Goal: Task Accomplishment & Management: Use online tool/utility

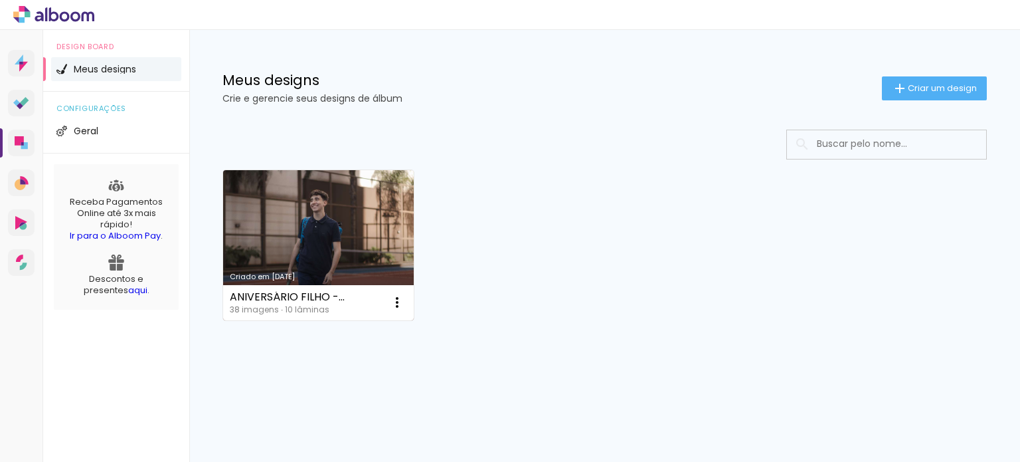
click at [365, 215] on link "Criado em [DATE]" at bounding box center [318, 245] width 191 height 150
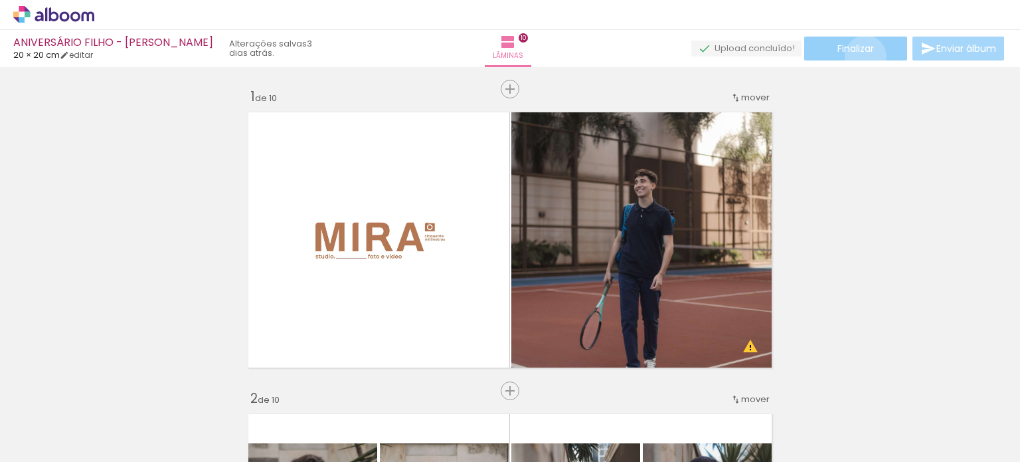
click at [861, 56] on paper-button "Finalizar" at bounding box center [855, 49] width 103 height 24
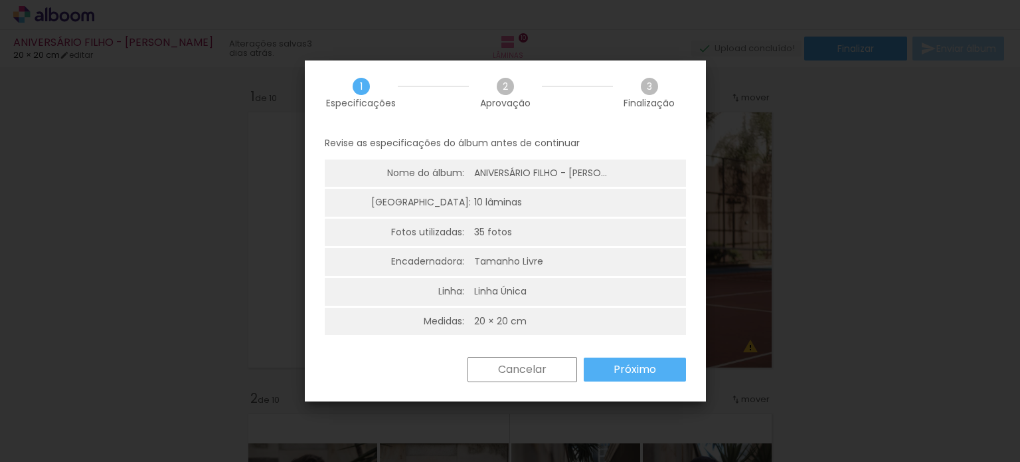
scroll to position [3, 0]
click at [0, 0] on slot "Próximo" at bounding box center [0, 0] width 0 height 0
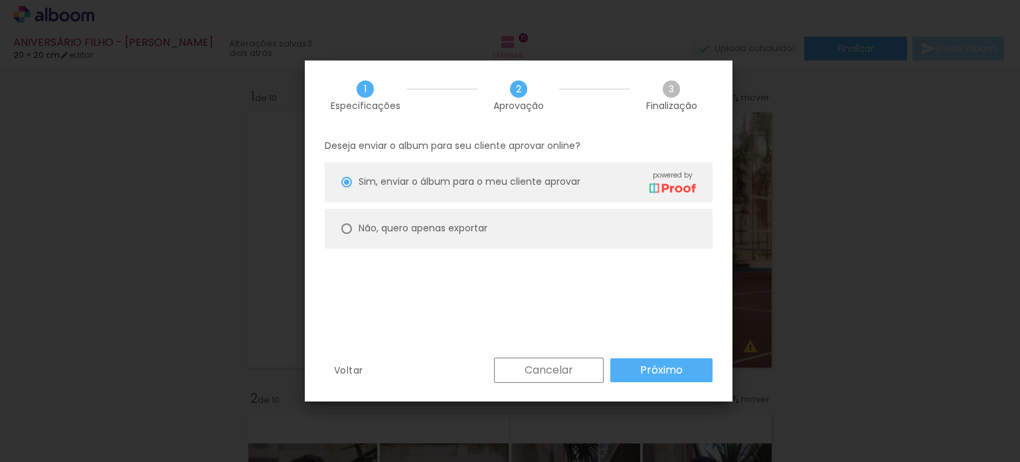
click at [0, 0] on slot "Não, quero apenas exportar" at bounding box center [0, 0] width 0 height 0
type paper-radio-button "on"
click at [0, 0] on slot "Próximo" at bounding box center [0, 0] width 0 height 0
type input "Alta, 300 DPI"
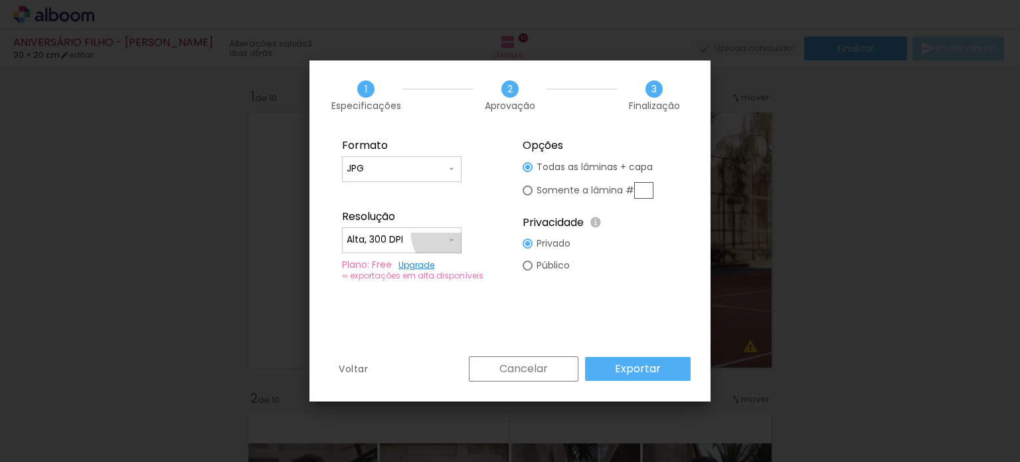
click at [448, 235] on iron-icon at bounding box center [451, 240] width 11 height 11
click at [448, 235] on paper-item "Alta, 300 DPI" at bounding box center [402, 237] width 120 height 27
click at [0, 0] on slot "Exportar" at bounding box center [0, 0] width 0 height 0
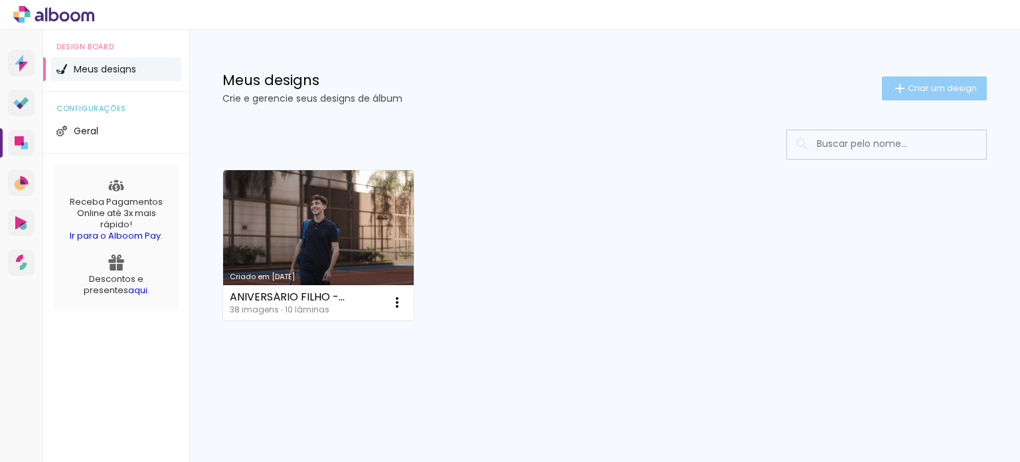
click at [901, 80] on iron-icon at bounding box center [900, 88] width 16 height 16
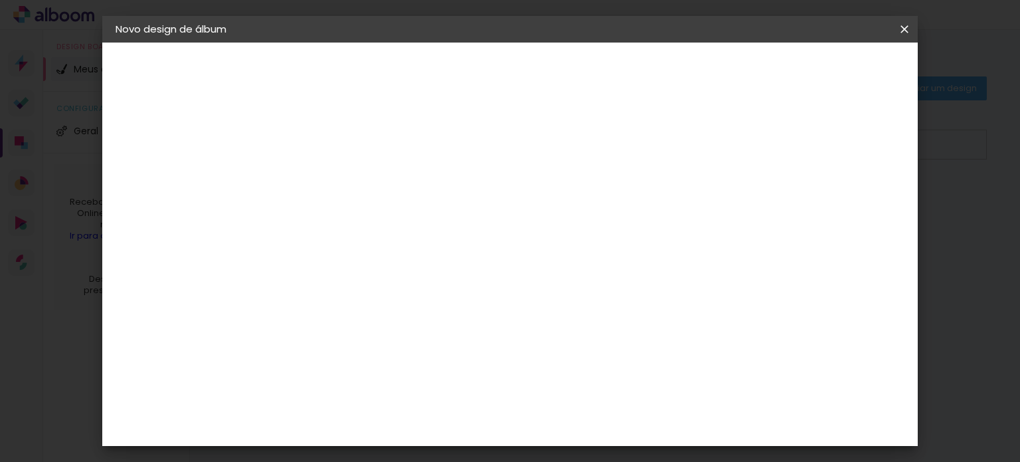
click at [333, 185] on input at bounding box center [333, 178] width 0 height 21
type input "Batizado [PERSON_NAME]"
type paper-input "Batizado [PERSON_NAME]"
click at [469, 76] on paper-button "Avançar" at bounding box center [436, 70] width 65 height 23
click at [581, 191] on paper-item "Tamanho Livre" at bounding box center [518, 201] width 128 height 29
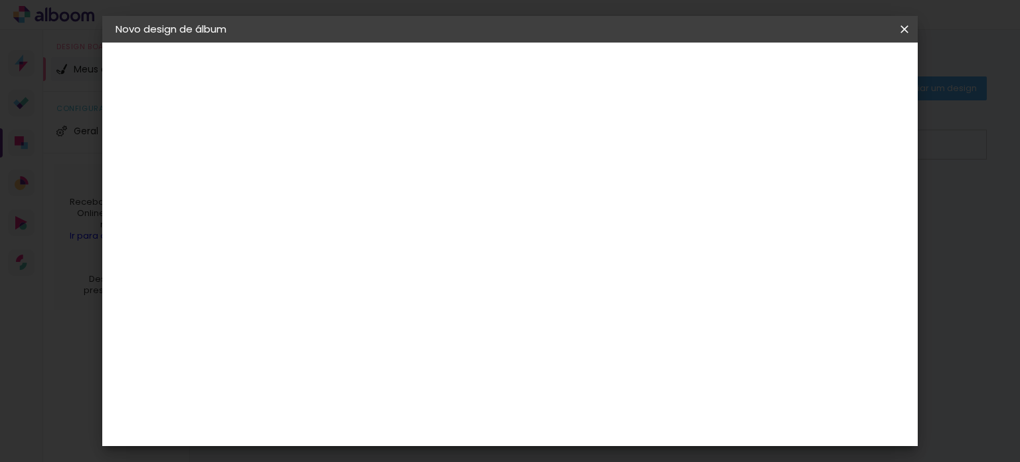
click at [581, 62] on paper-button "Avançar" at bounding box center [548, 70] width 65 height 23
click at [464, 208] on span "30" at bounding box center [465, 208] width 22 height 20
click at [308, 241] on input "30" at bounding box center [291, 241] width 35 height 20
click at [298, 237] on input "30" at bounding box center [291, 241] width 35 height 20
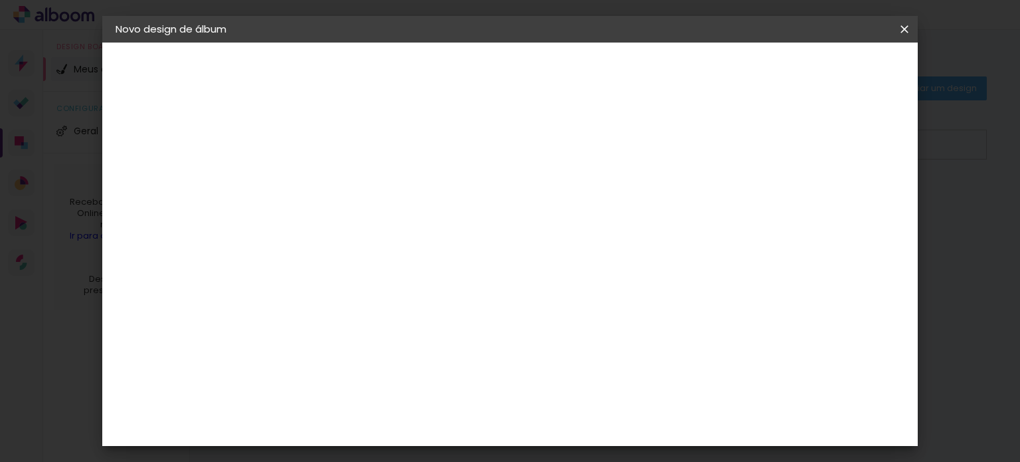
scroll to position [152, 0]
type input "20"
type paper-input "20"
click at [593, 418] on input "60" at bounding box center [584, 424] width 35 height 20
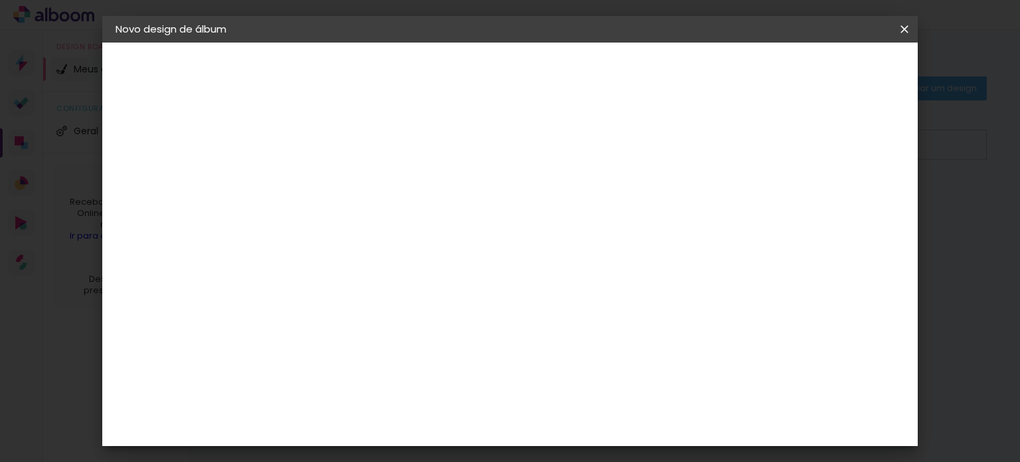
type input "40"
type paper-input "40"
click at [313, 326] on div "cm" at bounding box center [316, 325] width 16 height 20
click at [306, 322] on input "20" at bounding box center [291, 325] width 35 height 20
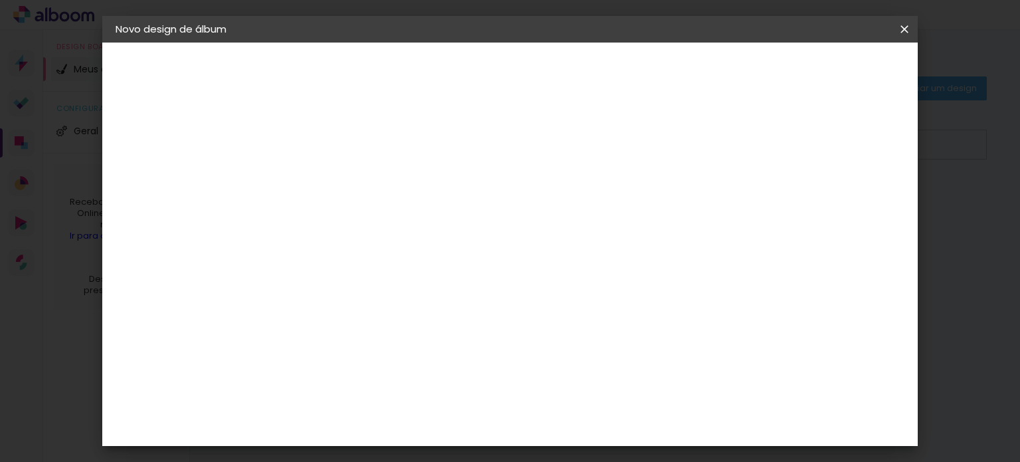
scroll to position [304, 0]
type input "20,3"
type paper-input "20,3"
click at [599, 424] on input "40" at bounding box center [584, 424] width 35 height 20
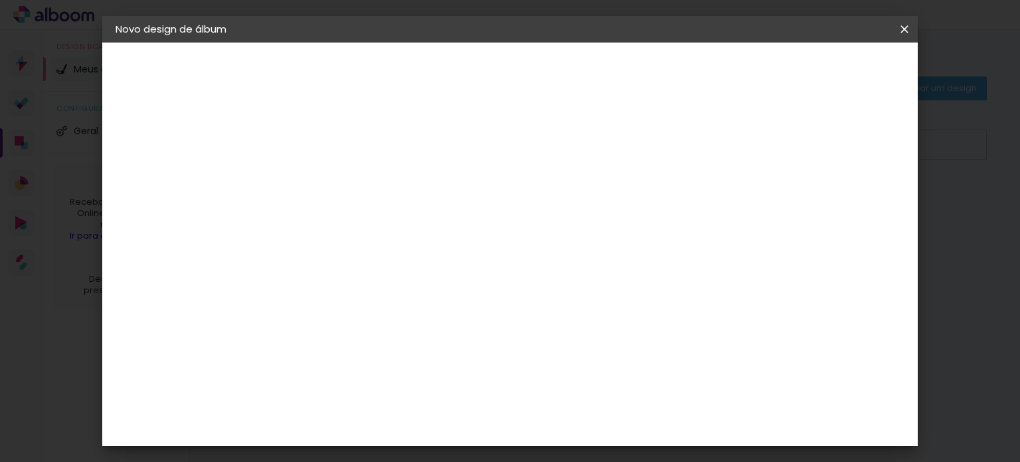
type input "40,6"
type paper-input "40,6"
click at [822, 67] on span "Iniciar design" at bounding box center [791, 70] width 60 height 9
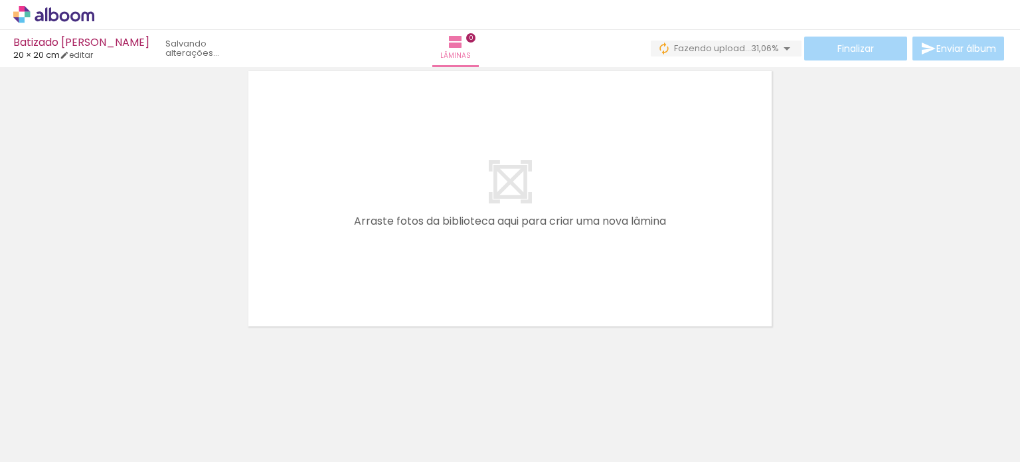
scroll to position [0, 3539]
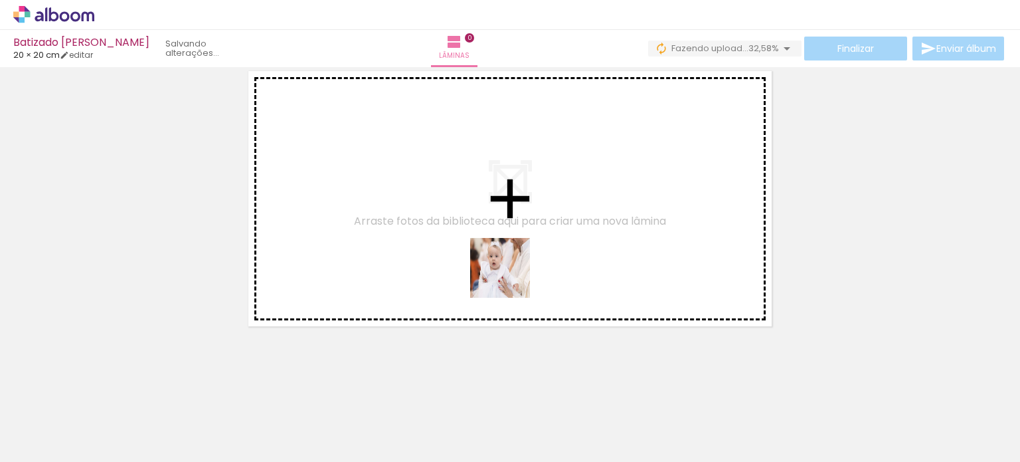
drag, startPoint x: 239, startPoint y: 426, endPoint x: 515, endPoint y: 272, distance: 315.8
click at [515, 272] on quentale-workspace at bounding box center [510, 231] width 1020 height 462
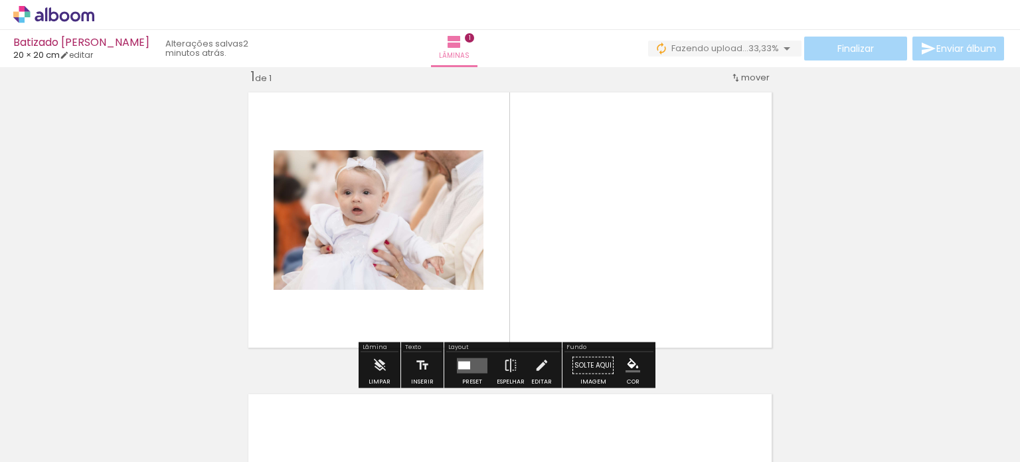
scroll to position [17, 0]
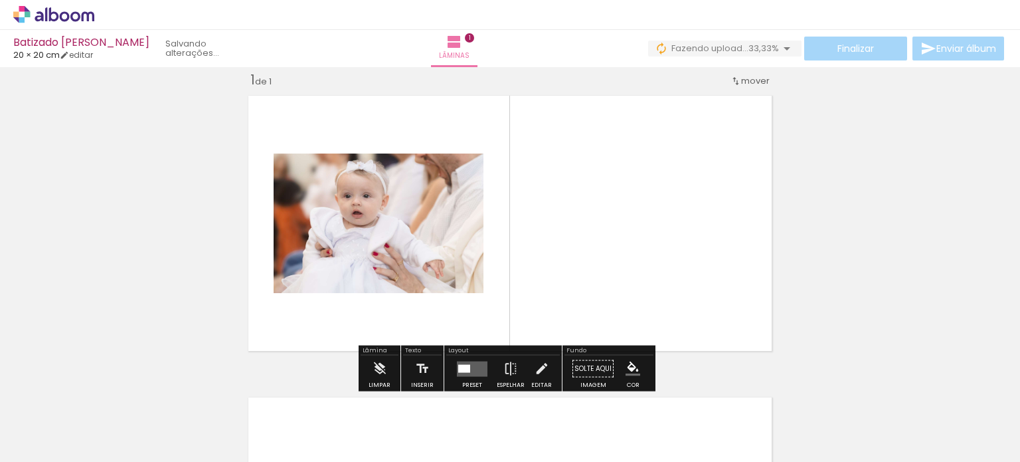
click at [423, 270] on quentale-photo at bounding box center [379, 223] width 210 height 140
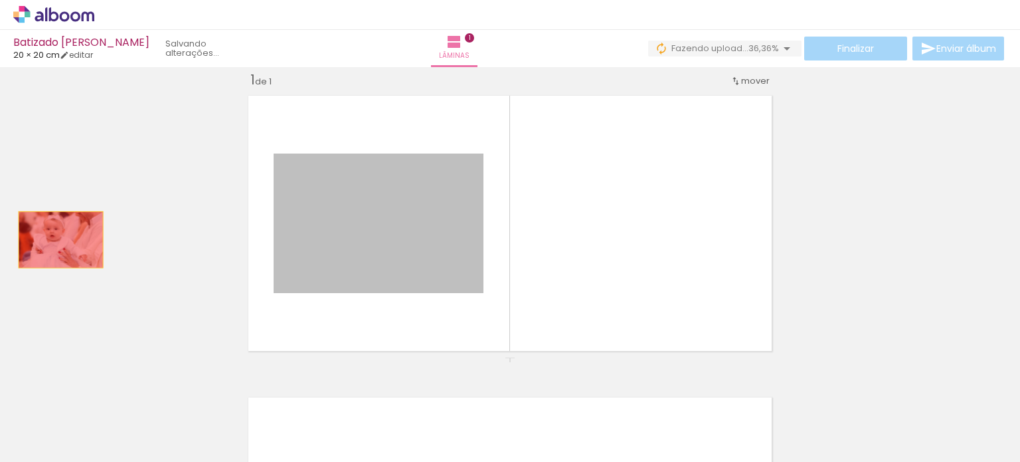
drag, startPoint x: 317, startPoint y: 240, endPoint x: 56, endPoint y: 239, distance: 261.1
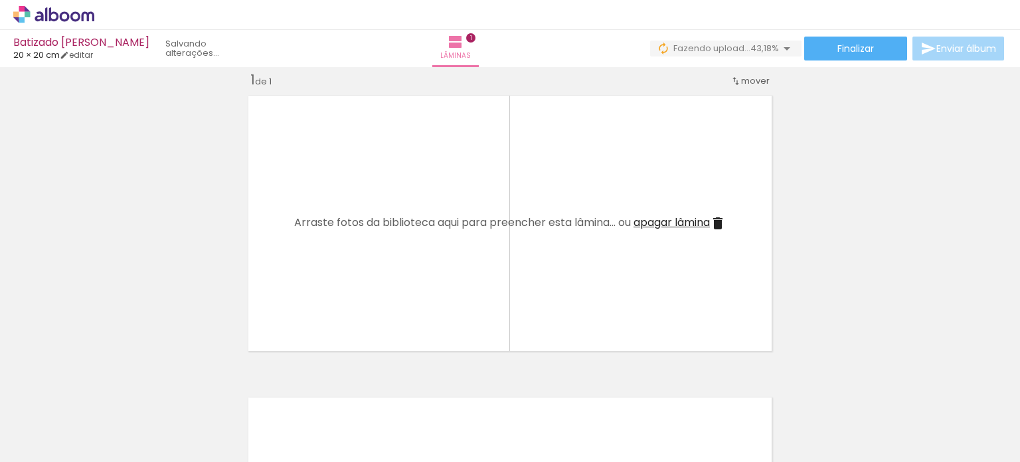
scroll to position [0, 2175]
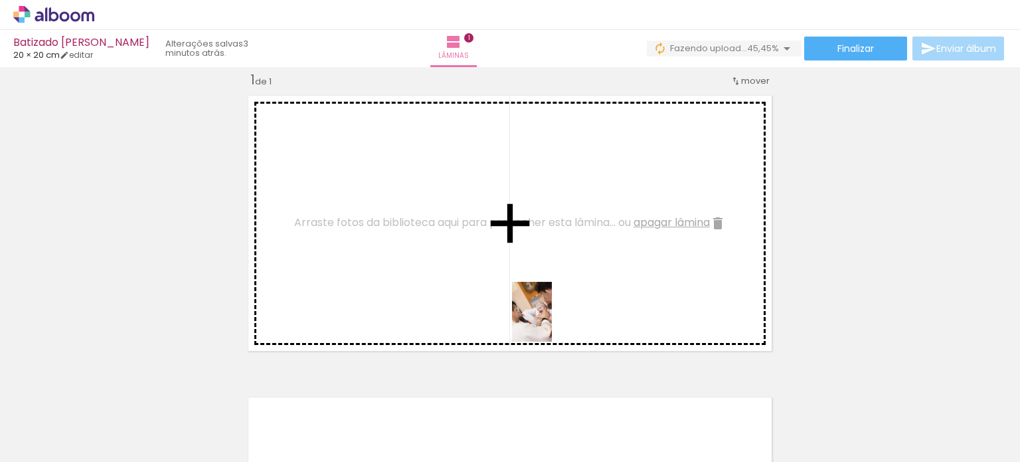
drag, startPoint x: 481, startPoint y: 434, endPoint x: 552, endPoint y: 322, distance: 132.9
click at [552, 322] on quentale-workspace at bounding box center [510, 231] width 1020 height 462
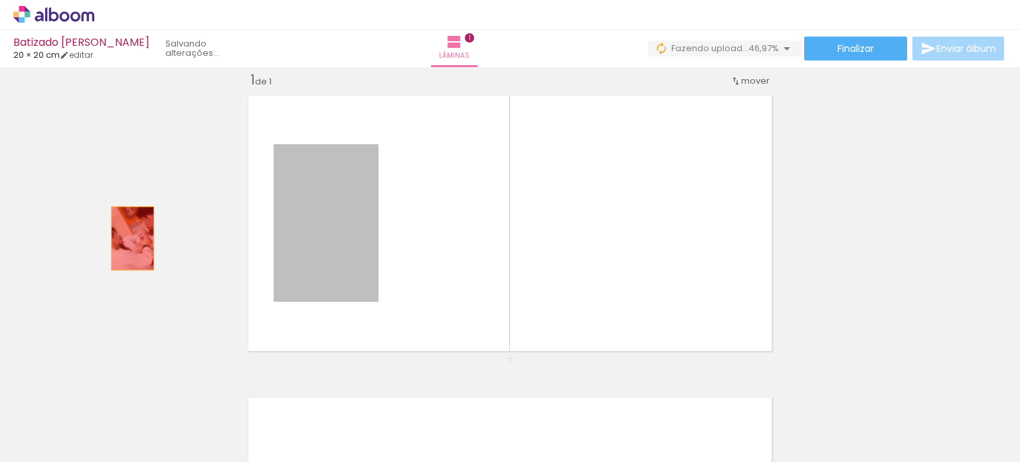
drag, startPoint x: 322, startPoint y: 246, endPoint x: 128, endPoint y: 238, distance: 194.1
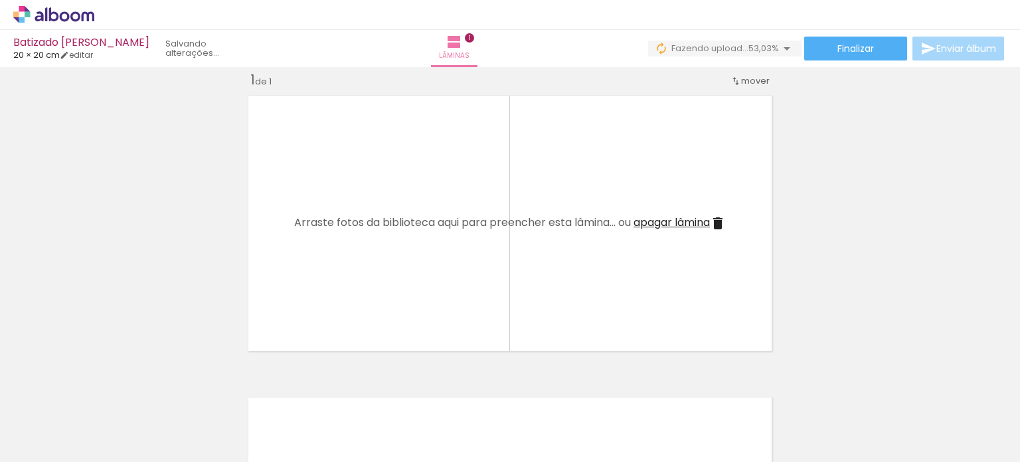
scroll to position [0, 2514]
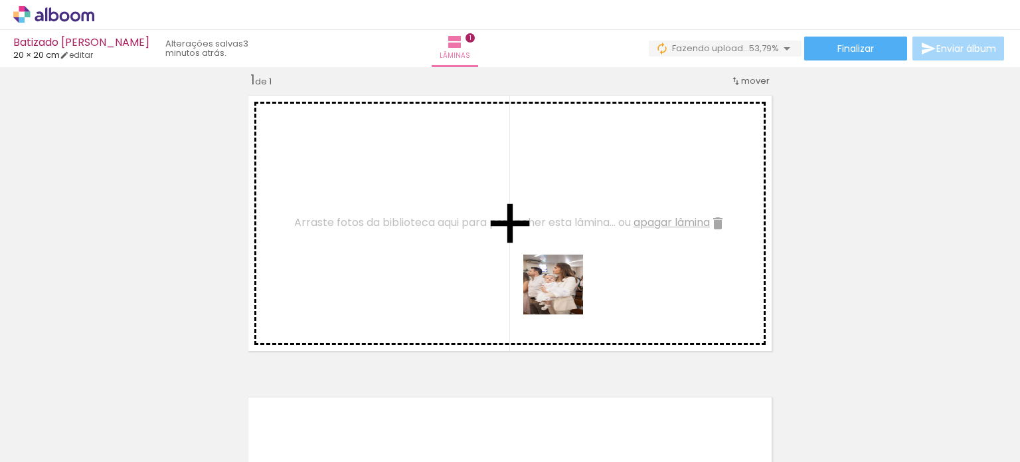
drag, startPoint x: 449, startPoint y: 438, endPoint x: 563, endPoint y: 294, distance: 183.4
click at [563, 294] on quentale-workspace at bounding box center [510, 231] width 1020 height 462
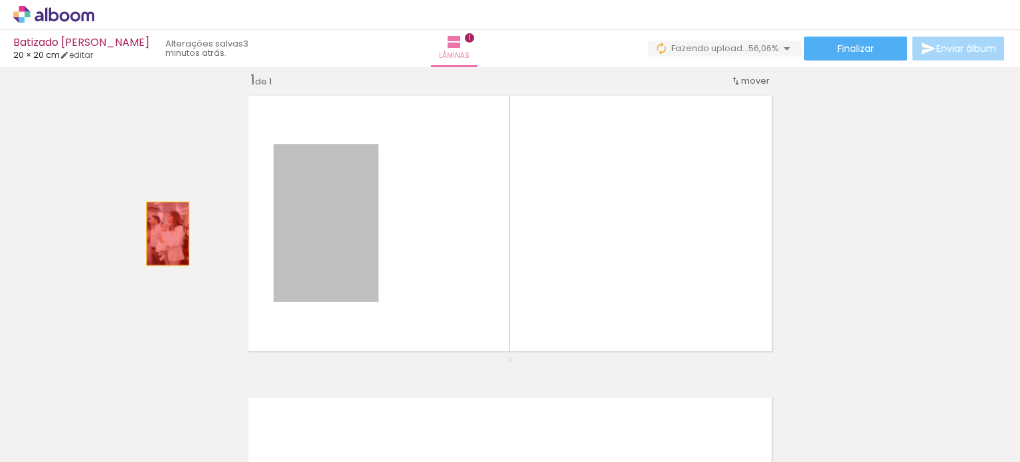
drag, startPoint x: 307, startPoint y: 236, endPoint x: 160, endPoint y: 233, distance: 146.8
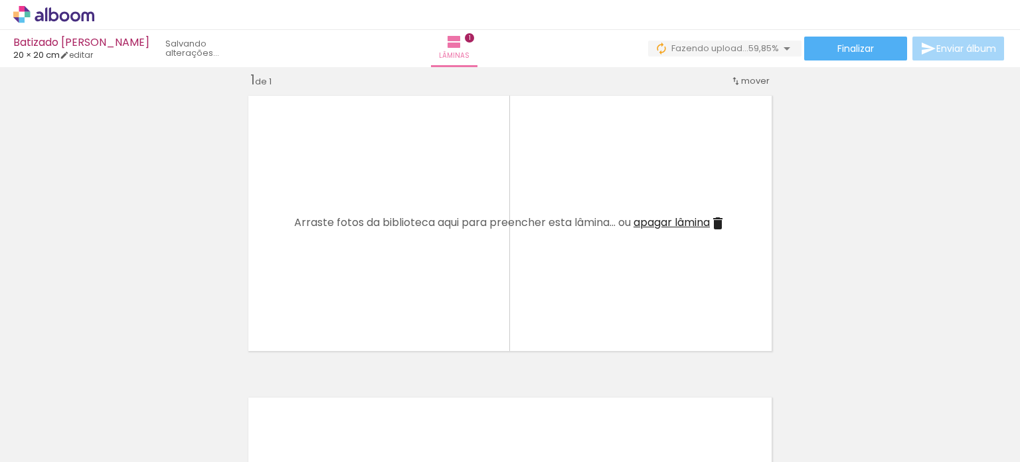
scroll to position [0, 2158]
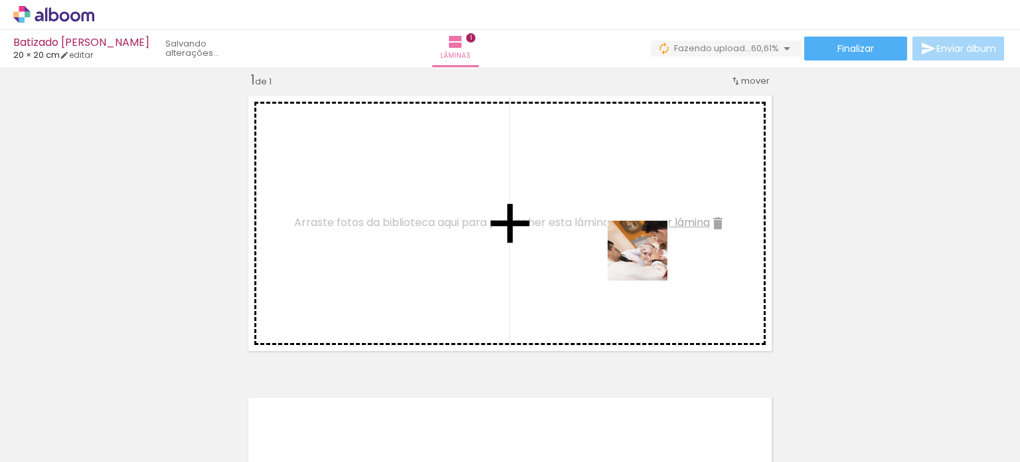
drag, startPoint x: 438, startPoint y: 436, endPoint x: 648, endPoint y: 260, distance: 273.0
click at [648, 260] on quentale-workspace at bounding box center [510, 231] width 1020 height 462
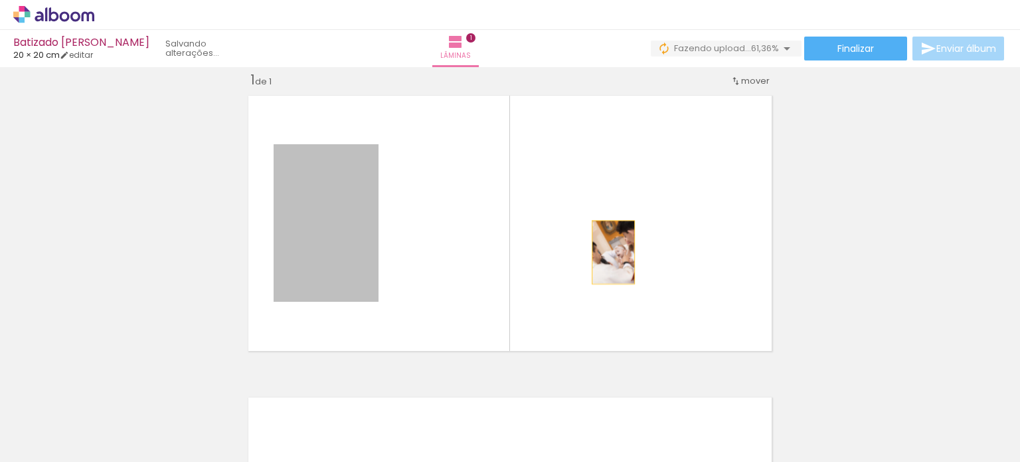
drag, startPoint x: 348, startPoint y: 261, endPoint x: 610, endPoint y: 252, distance: 261.9
click at [610, 252] on quentale-layouter at bounding box center [510, 223] width 537 height 268
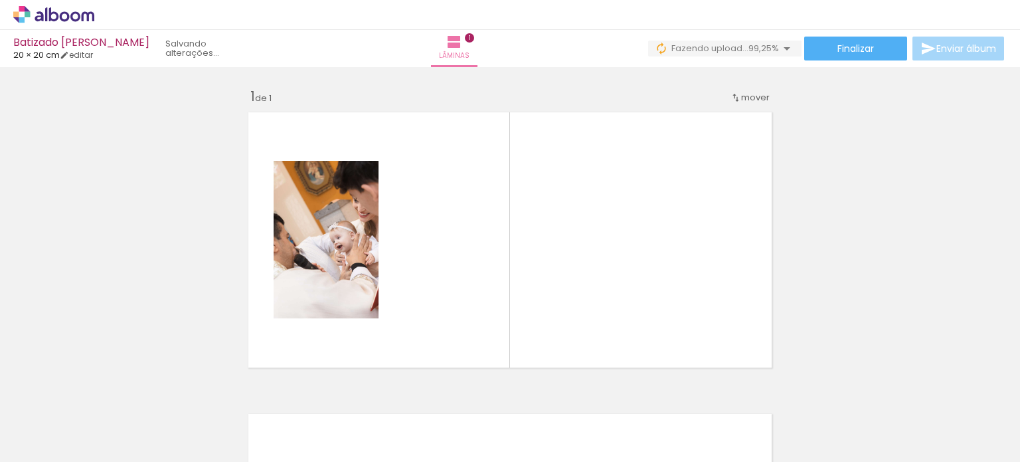
scroll to position [0, 8987]
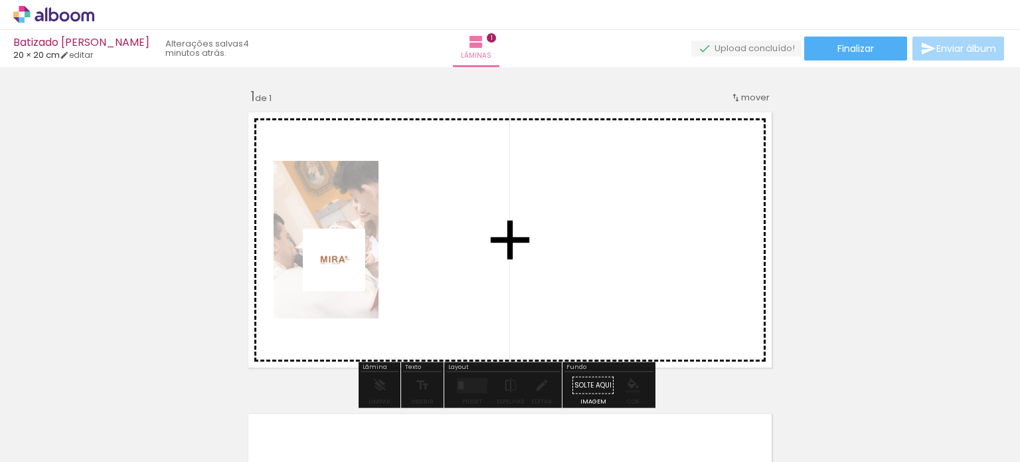
drag, startPoint x: 983, startPoint y: 424, endPoint x: 344, endPoint y: 270, distance: 656.7
click at [344, 270] on quentale-workspace at bounding box center [510, 231] width 1020 height 462
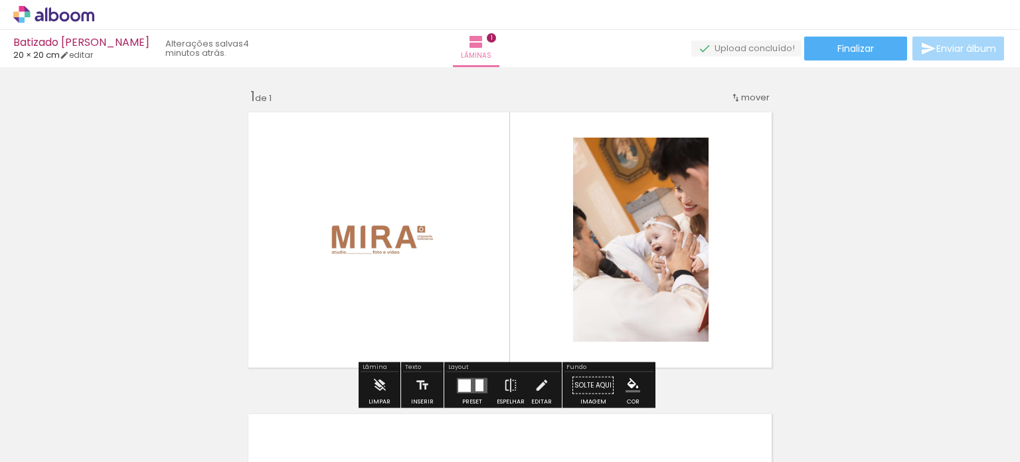
scroll to position [66, 0]
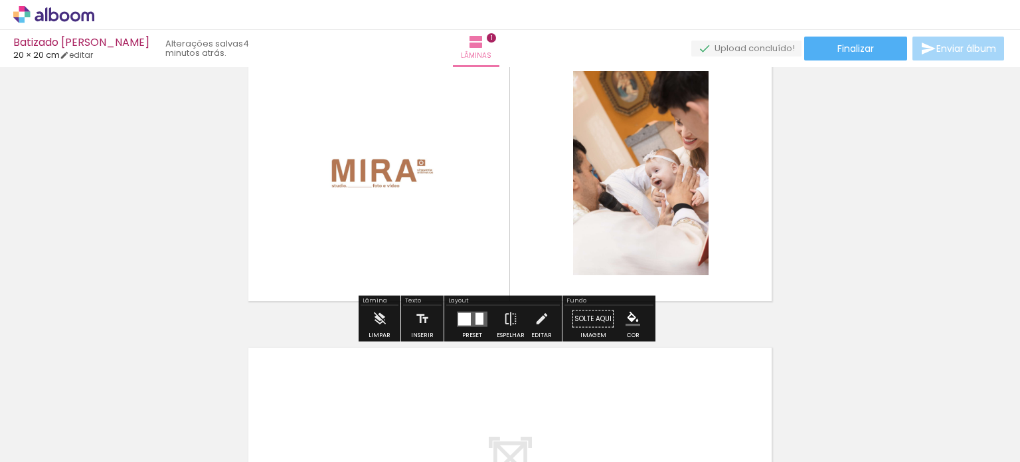
click at [463, 322] on div at bounding box center [464, 318] width 13 height 13
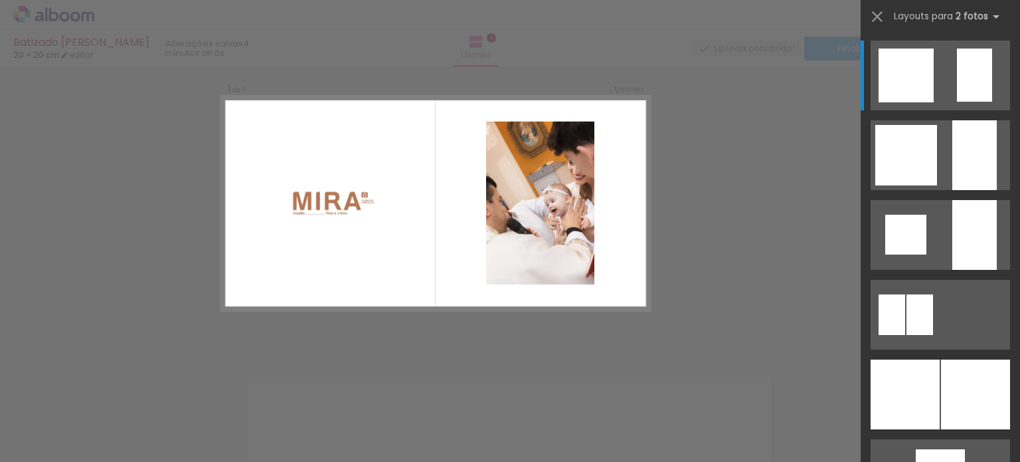
scroll to position [17, 0]
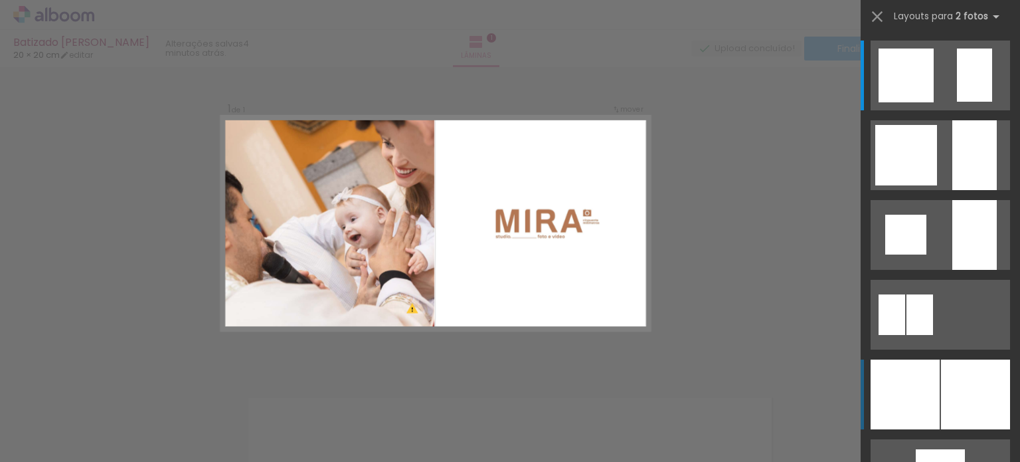
click at [953, 190] on div at bounding box center [975, 155] width 45 height 70
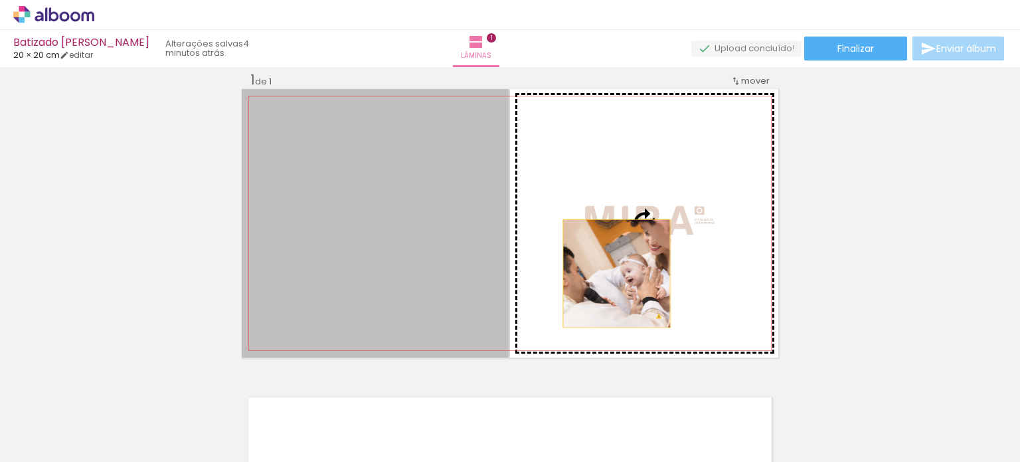
drag, startPoint x: 600, startPoint y: 273, endPoint x: 623, endPoint y: 273, distance: 23.3
click at [0, 0] on slot at bounding box center [0, 0] width 0 height 0
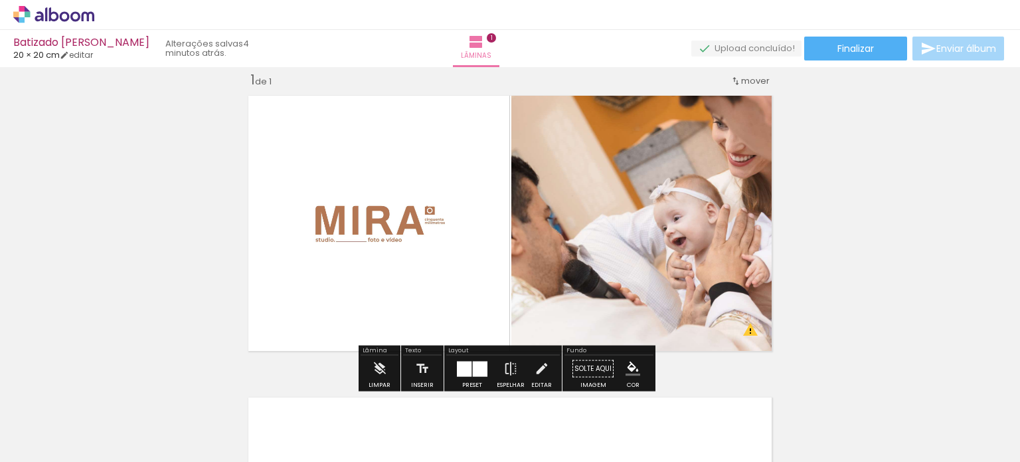
click at [633, 196] on quentale-photo at bounding box center [645, 223] width 267 height 268
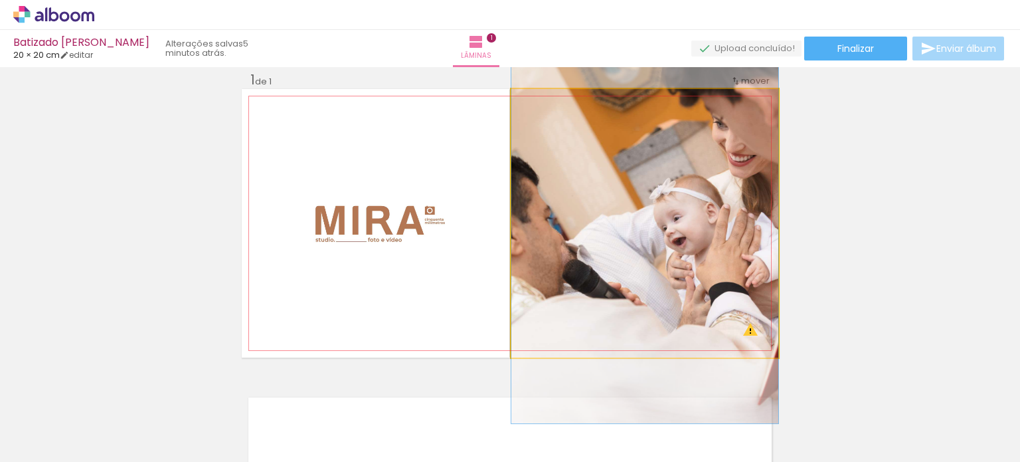
drag, startPoint x: 539, startPoint y: 104, endPoint x: 527, endPoint y: 106, distance: 12.7
type paper-slider "100"
click at [532, 106] on div at bounding box center [542, 102] width 21 height 21
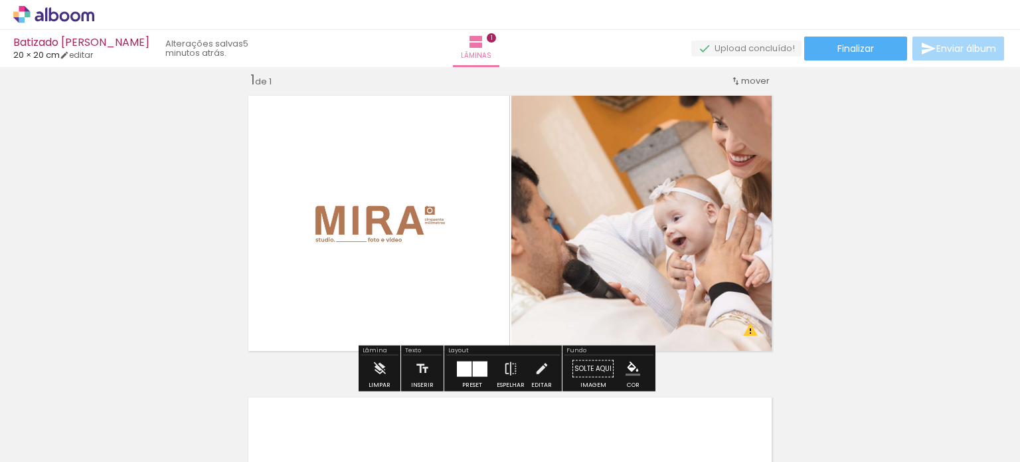
click at [866, 193] on div "Inserir lâmina 1 de 1 O Designbox precisará aumentar a sua imagem em 175% para …" at bounding box center [510, 357] width 1020 height 604
click at [422, 365] on iron-icon at bounding box center [422, 368] width 15 height 27
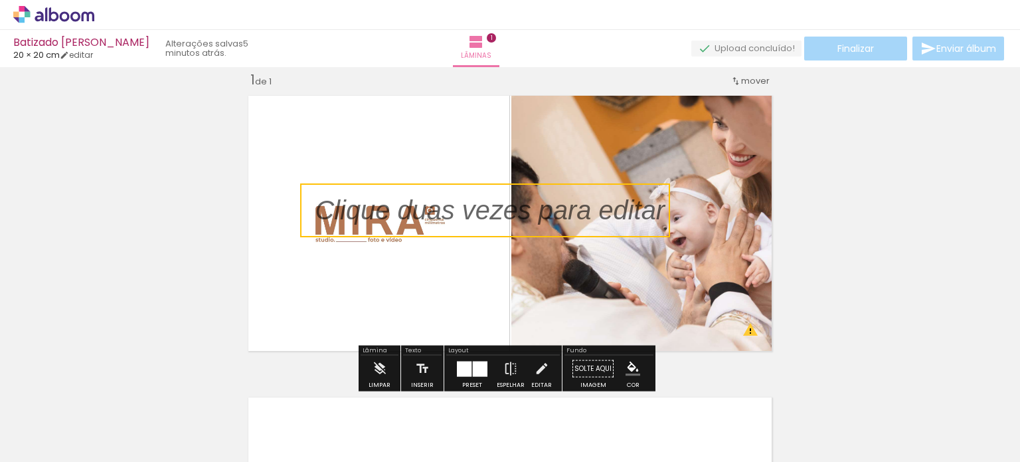
click at [448, 217] on quentale-selection at bounding box center [485, 210] width 370 height 54
type input "Sans Serif"
click at [448, 217] on p at bounding box center [501, 210] width 370 height 38
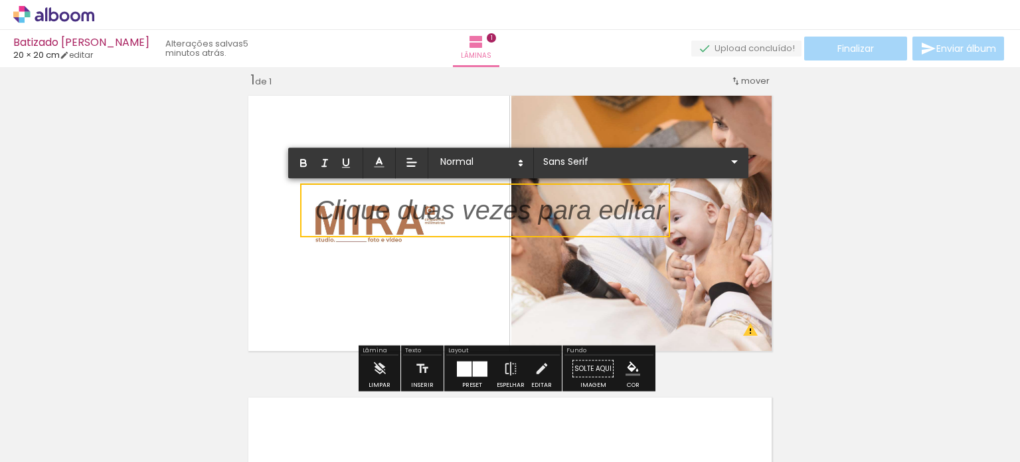
click at [448, 217] on p at bounding box center [491, 218] width 350 height 38
click at [452, 215] on p at bounding box center [491, 218] width 350 height 38
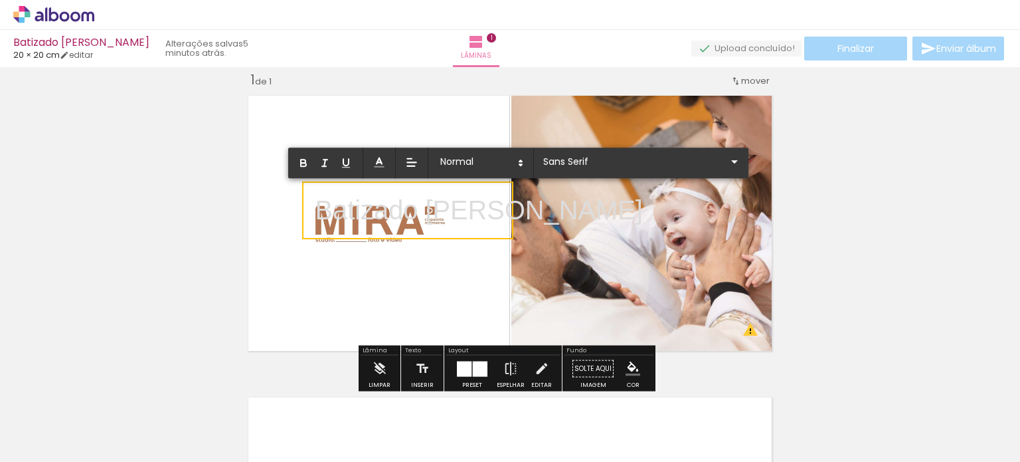
click at [452, 215] on p "Batizado [PERSON_NAME]" at bounding box center [480, 210] width 328 height 38
click at [330, 164] on icon "button" at bounding box center [325, 163] width 12 height 12
click at [499, 162] on span at bounding box center [480, 162] width 93 height 19
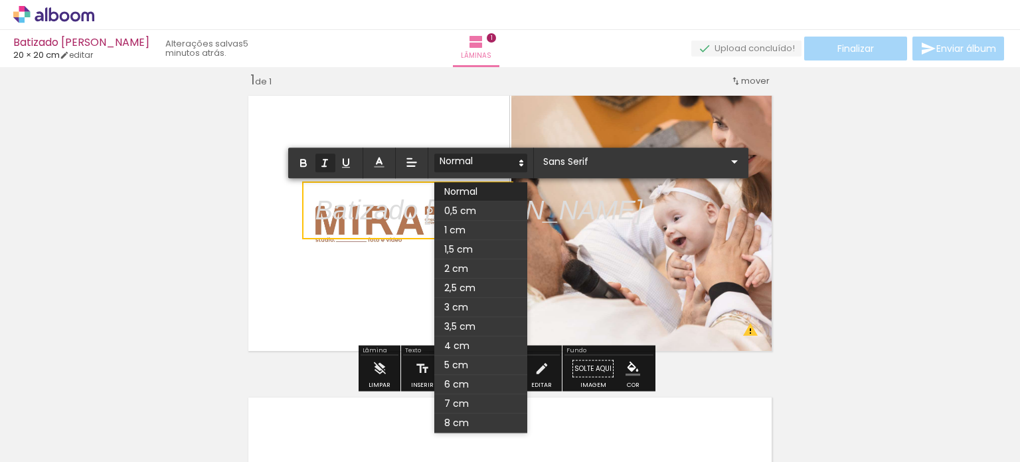
click at [494, 160] on span at bounding box center [480, 162] width 93 height 19
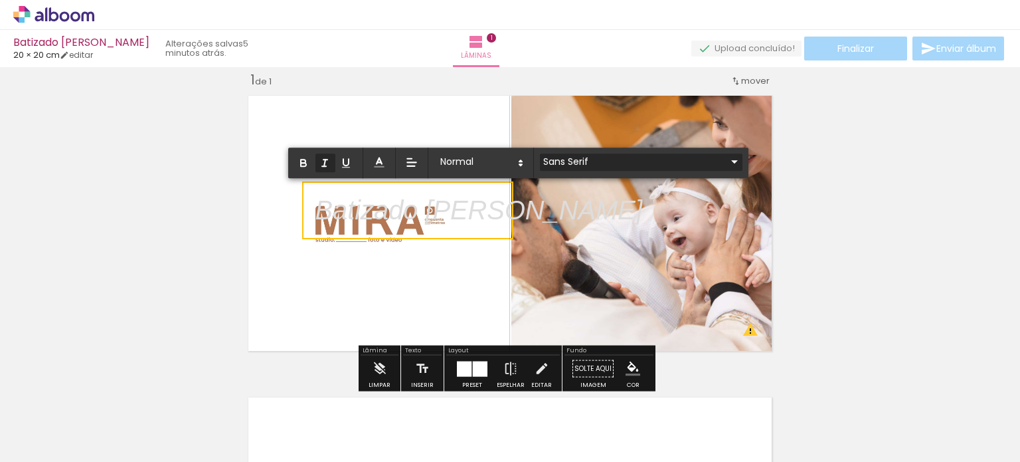
click at [583, 163] on input "Sans Serif" at bounding box center [633, 162] width 187 height 14
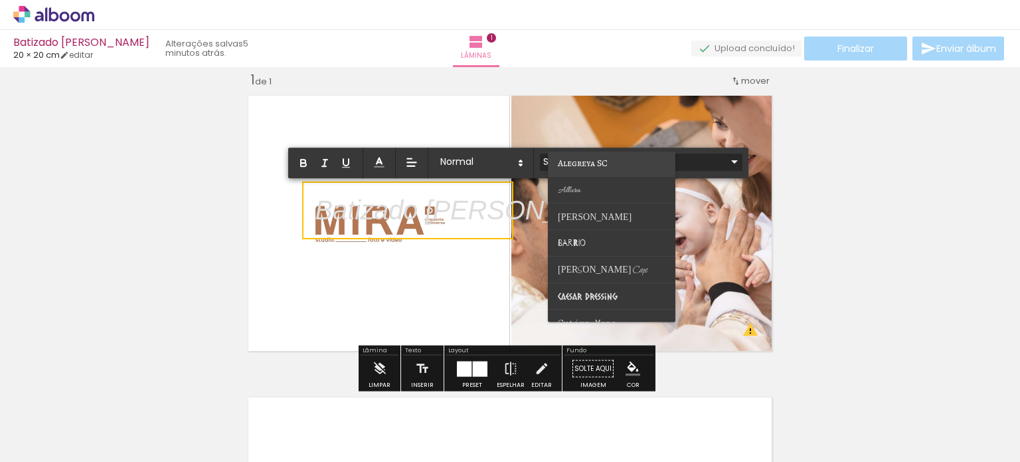
scroll to position [66, 0]
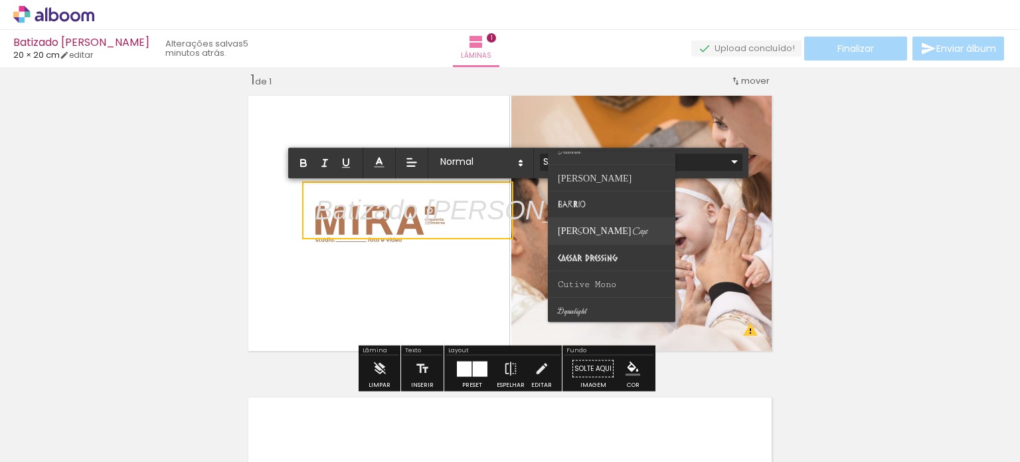
click at [596, 103] on span "Bilbo Swash Caps" at bounding box center [577, 98] width 38 height 10
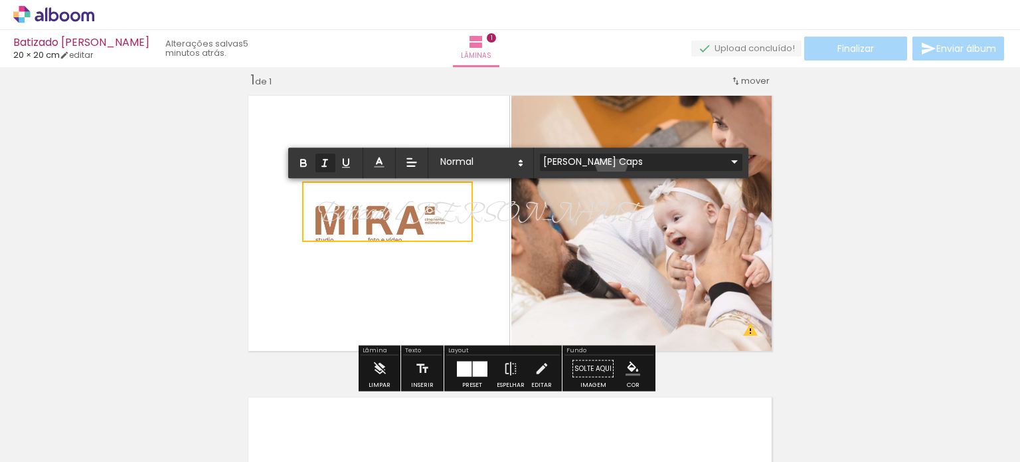
click at [611, 163] on input "Bilbo Swash Caps" at bounding box center [633, 162] width 187 height 14
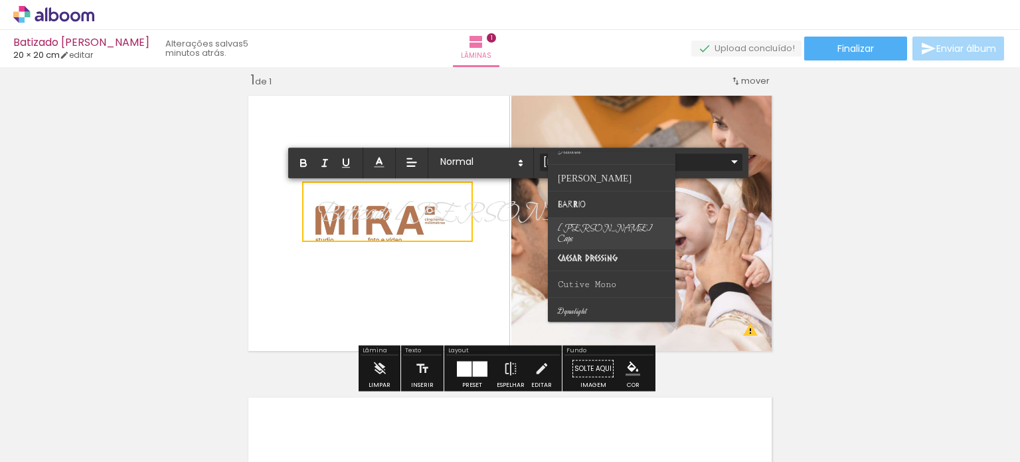
click at [612, 223] on paper-item at bounding box center [612, 233] width 128 height 31
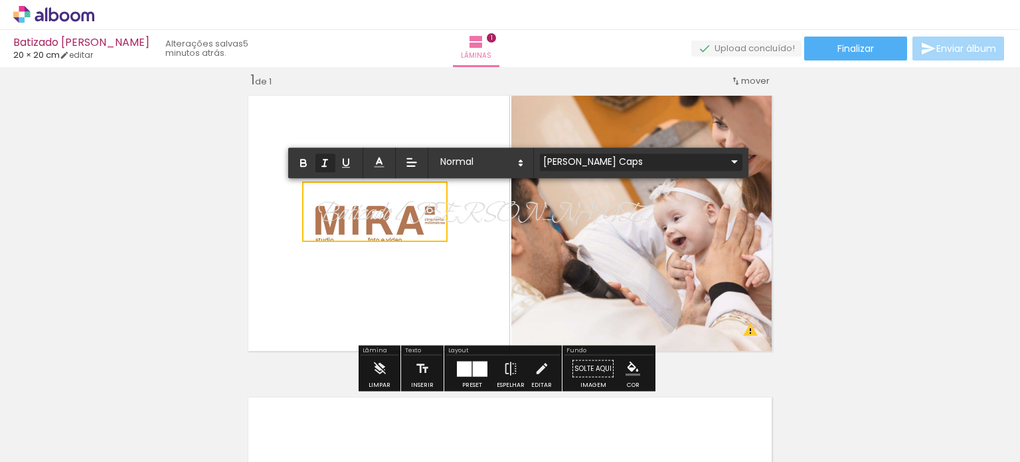
click at [628, 163] on input "Bilbo Swash Caps" at bounding box center [633, 162] width 187 height 14
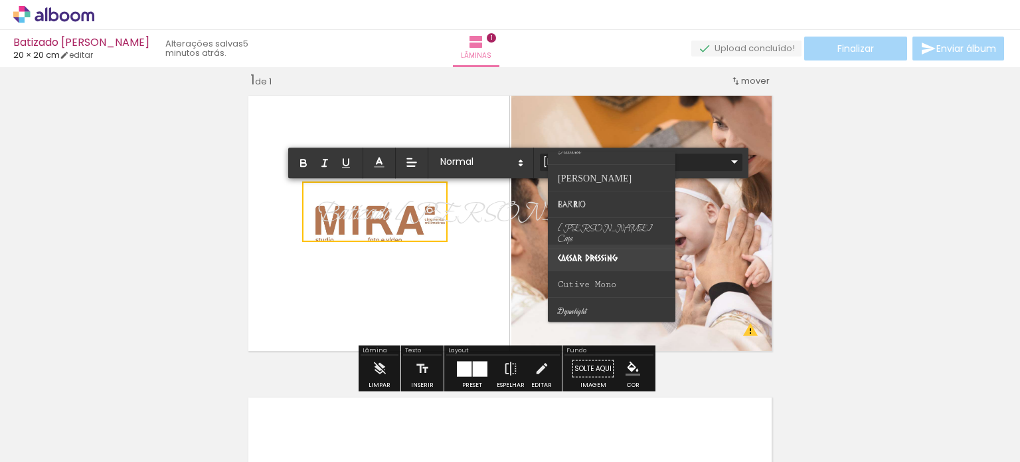
scroll to position [133, 0]
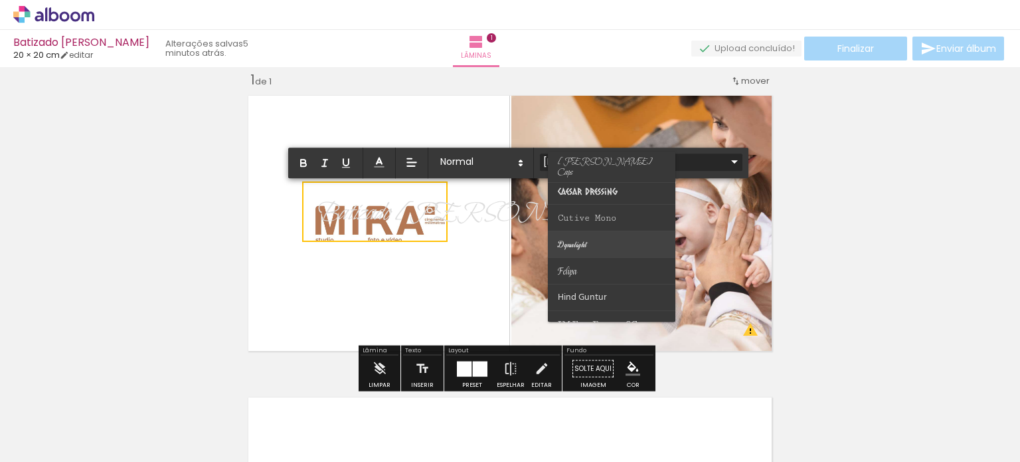
click at [624, 242] on paper-item at bounding box center [612, 244] width 128 height 27
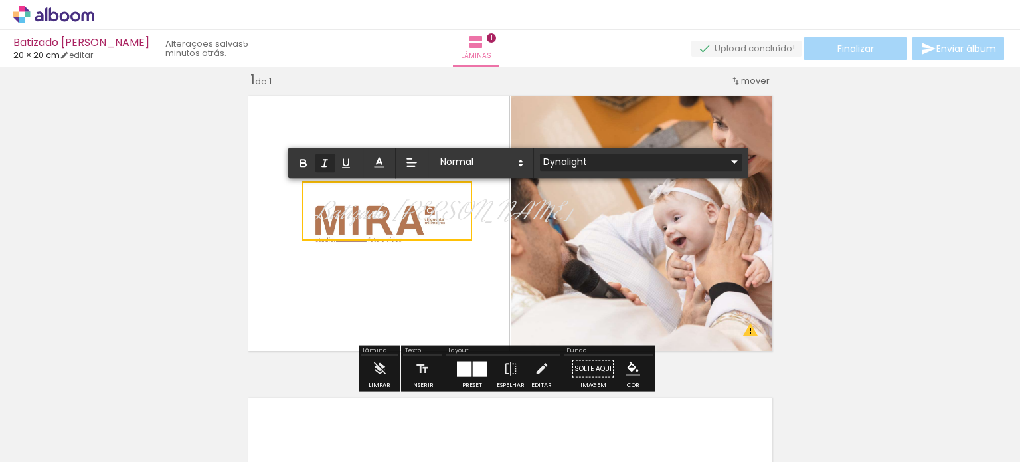
click at [624, 167] on input "Dynalight" at bounding box center [633, 162] width 187 height 14
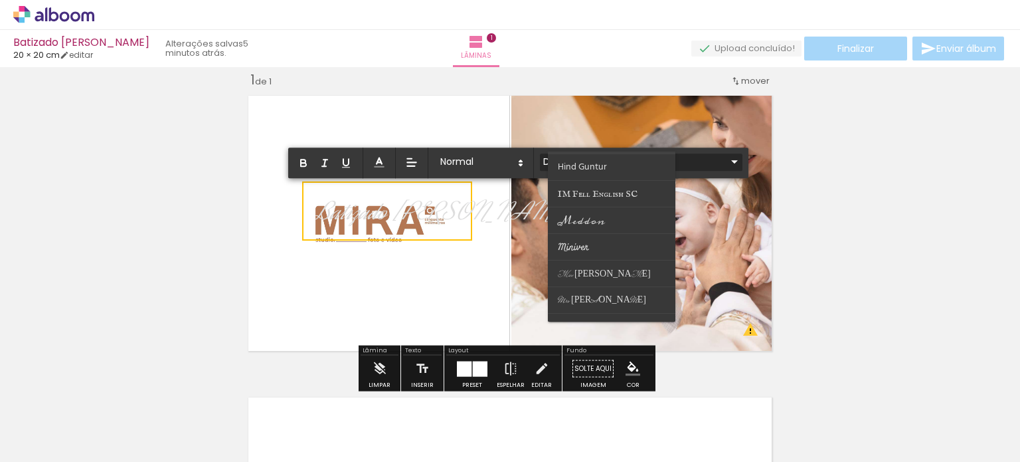
scroll to position [266, 0]
click at [622, 207] on paper-item at bounding box center [612, 218] width 128 height 27
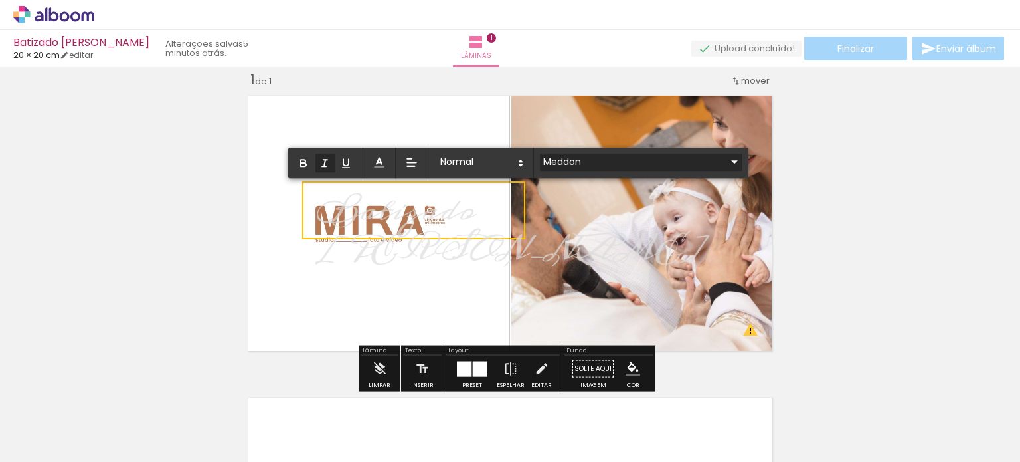
click at [621, 158] on input "Meddon" at bounding box center [633, 162] width 187 height 14
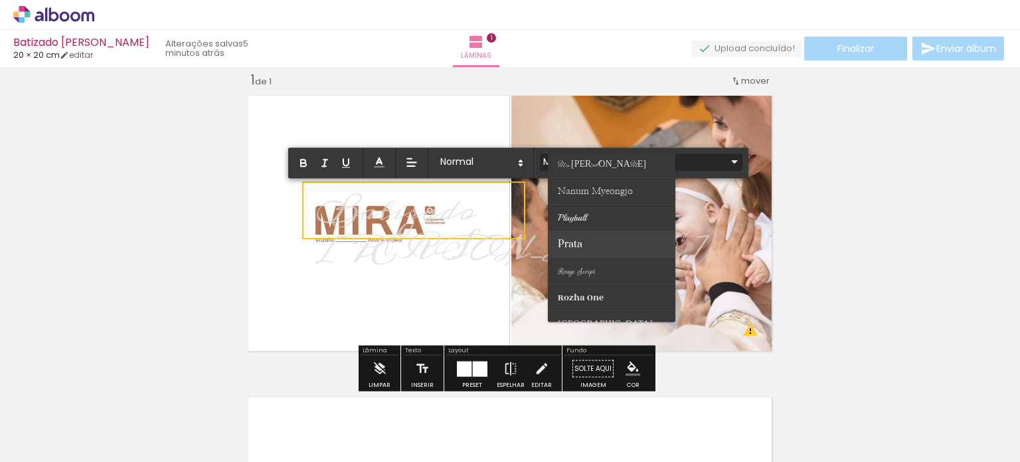
scroll to position [465, 0]
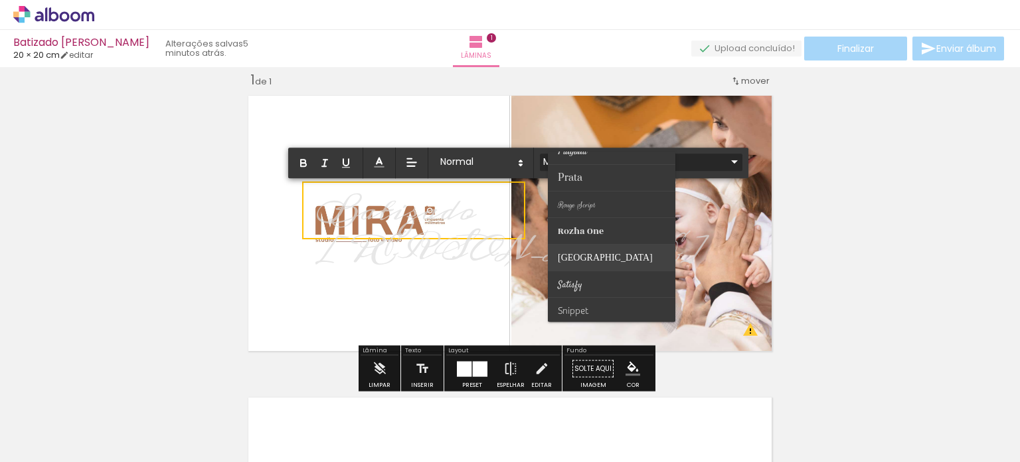
click at [625, 247] on paper-item at bounding box center [612, 257] width 128 height 27
type input "[GEOGRAPHIC_DATA]"
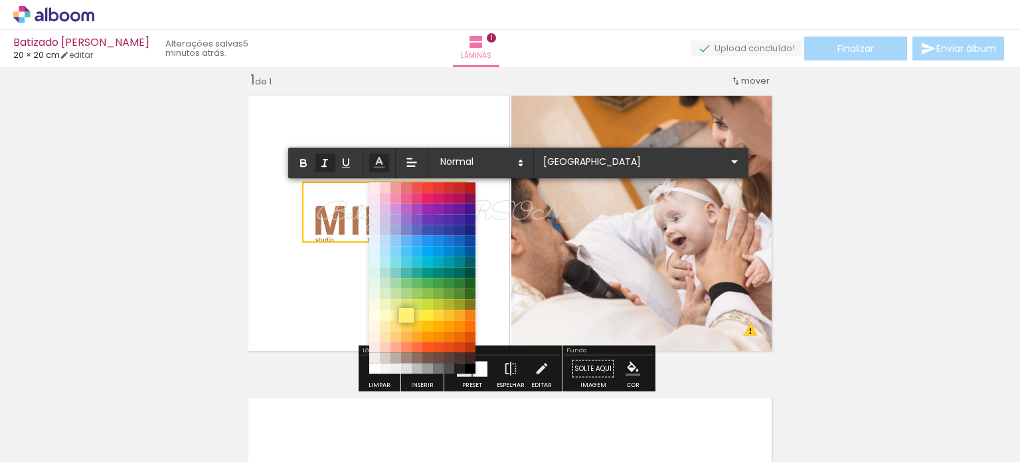
click at [399, 310] on span at bounding box center [406, 315] width 15 height 15
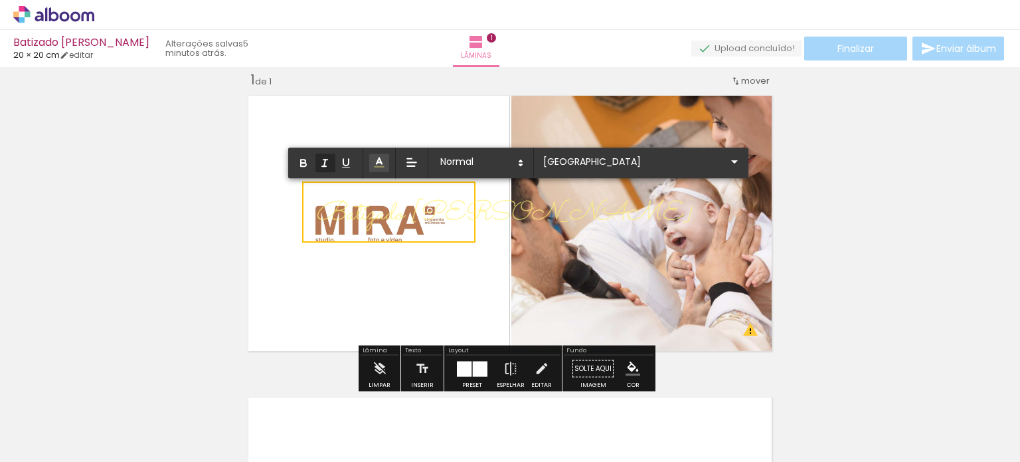
click at [874, 215] on div "Inserir lâmina 1 de 1 O Designbox precisará aumentar a sua imagem em 175% para …" at bounding box center [510, 357] width 1020 height 604
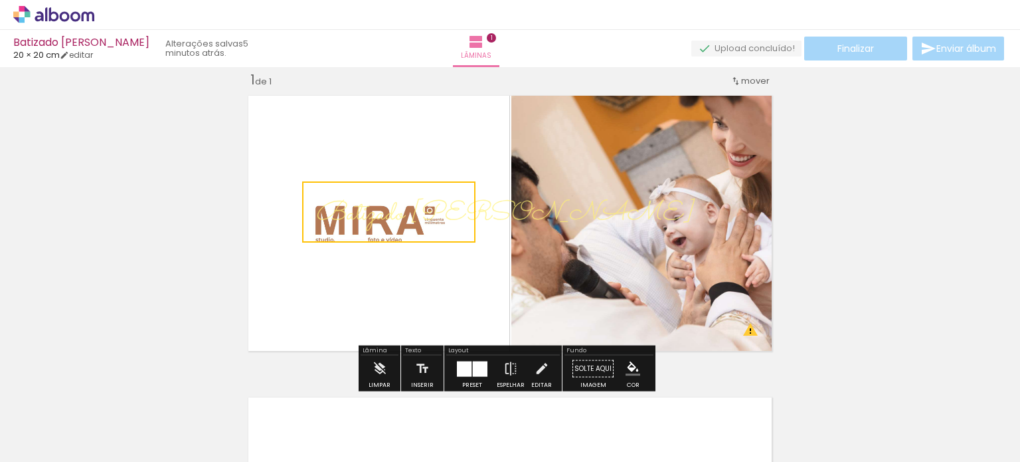
click at [874, 215] on div "Inserir lâmina 1 de 1 O Designbox precisará aumentar a sua imagem em 175% para …" at bounding box center [510, 357] width 1020 height 604
drag, startPoint x: 333, startPoint y: 205, endPoint x: 385, endPoint y: 180, distance: 57.4
click at [385, 180] on album-spread "1 de 1" at bounding box center [510, 223] width 537 height 268
click at [379, 147] on quentale-photo at bounding box center [375, 223] width 267 height 268
click at [359, 187] on div "Batizado [PERSON_NAME]" at bounding box center [504, 212] width 397 height 58
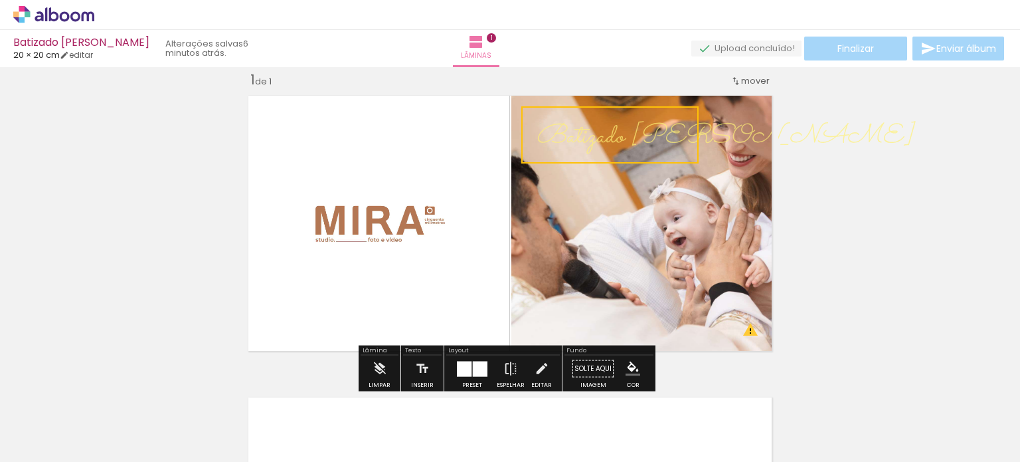
drag, startPoint x: 342, startPoint y: 187, endPoint x: 563, endPoint y: 110, distance: 234.3
click at [563, 110] on quentale-selection at bounding box center [609, 134] width 177 height 57
click at [564, 132] on quentale-selection at bounding box center [609, 134] width 177 height 57
click at [564, 132] on em "Batizado [PERSON_NAME]" at bounding box center [724, 137] width 377 height 39
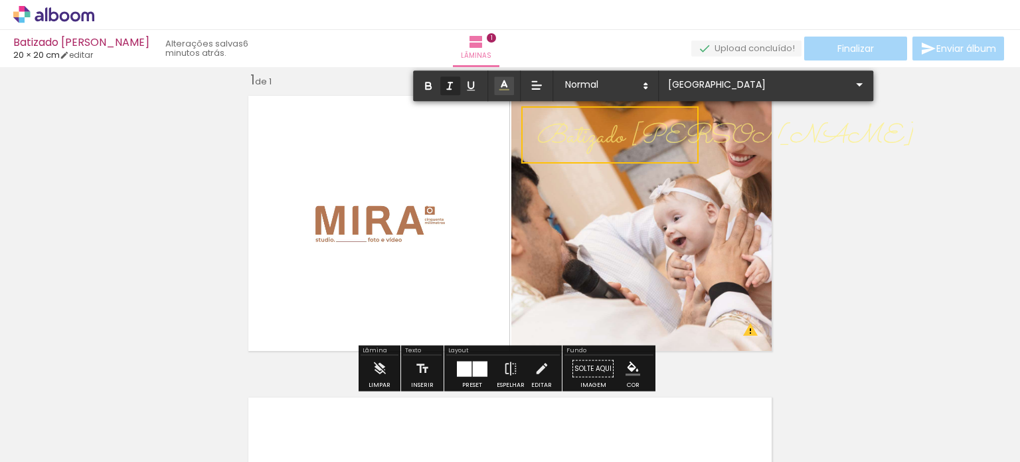
click at [564, 132] on em "Batizado [PERSON_NAME]" at bounding box center [724, 137] width 377 height 39
click at [510, 84] on icon at bounding box center [504, 84] width 13 height 13
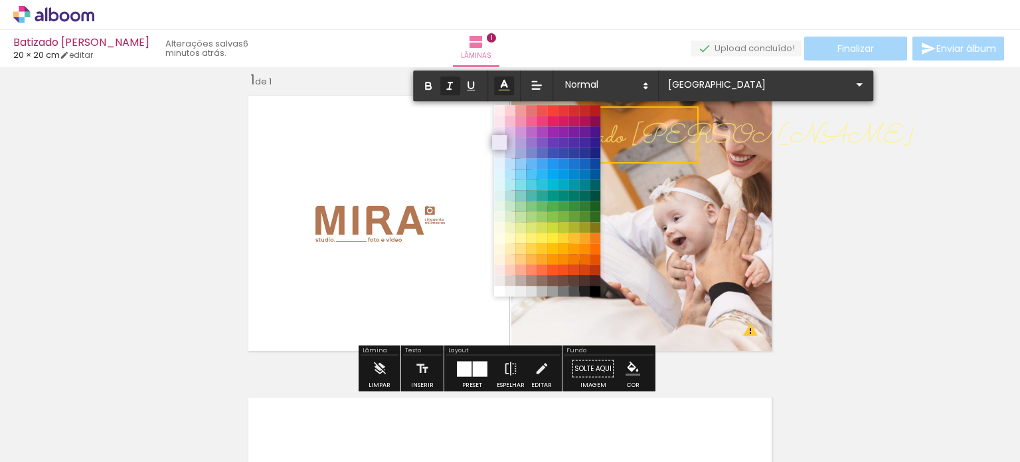
click at [501, 142] on span at bounding box center [499, 142] width 15 height 15
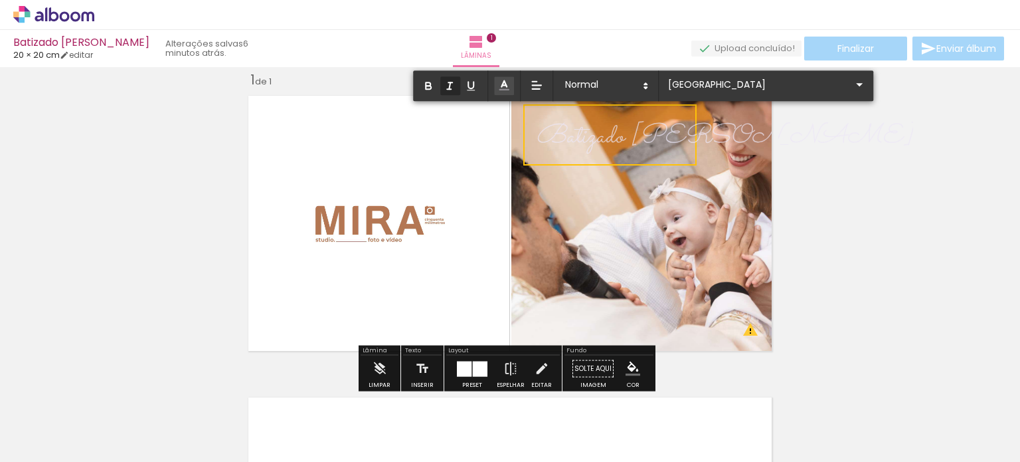
click at [634, 165] on quentale-layouter at bounding box center [510, 223] width 537 height 268
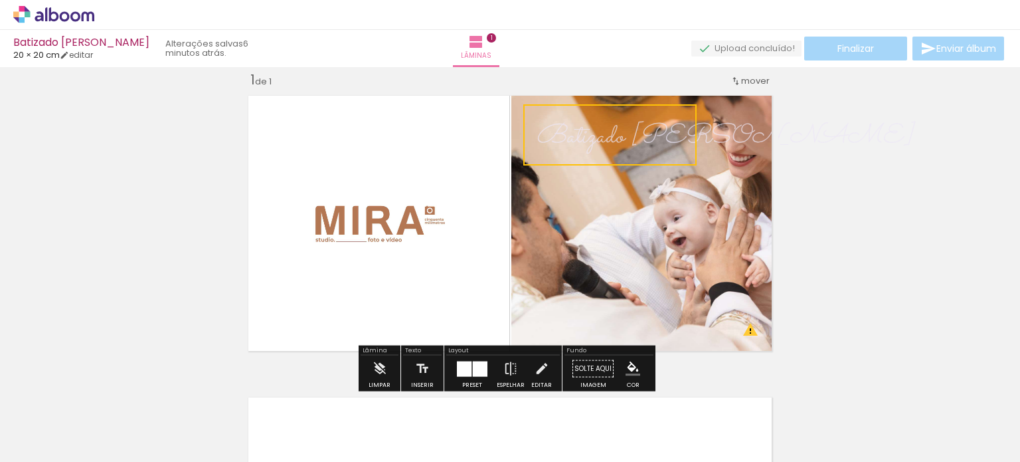
click at [616, 196] on quentale-layouter at bounding box center [510, 223] width 537 height 268
click at [615, 143] on em "Batizado [PERSON_NAME]" at bounding box center [724, 137] width 377 height 39
click at [0, 0] on quentale-selection at bounding box center [0, 0] width 0 height 0
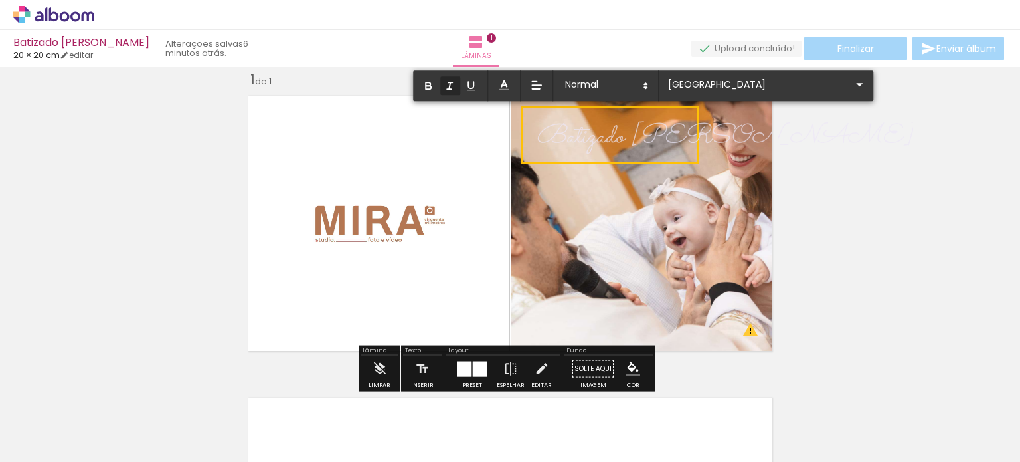
click at [615, 143] on em "Batizado [PERSON_NAME]" at bounding box center [724, 137] width 377 height 39
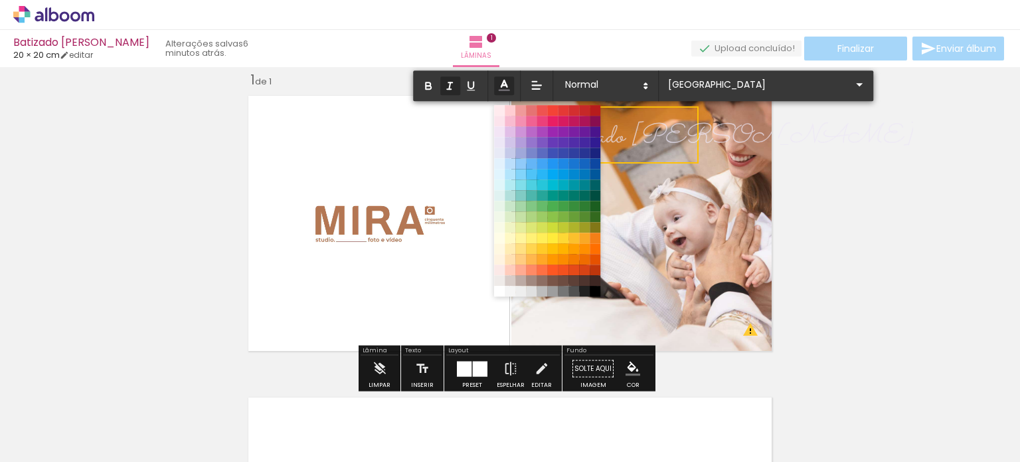
click at [504, 80] on polyline at bounding box center [505, 83] width 6 height 7
click at [499, 290] on span at bounding box center [499, 291] width 15 height 15
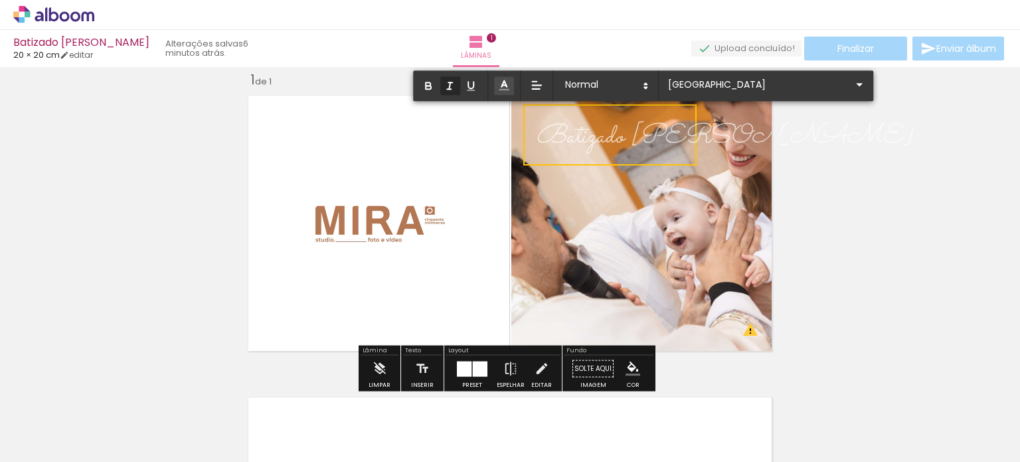
click at [655, 126] on em "Batizado [PERSON_NAME]" at bounding box center [724, 137] width 377 height 39
click at [907, 203] on div "Inserir lâmina 1 de 1 O Designbox precisará aumentar a sua imagem em 175% para …" at bounding box center [510, 357] width 1020 height 604
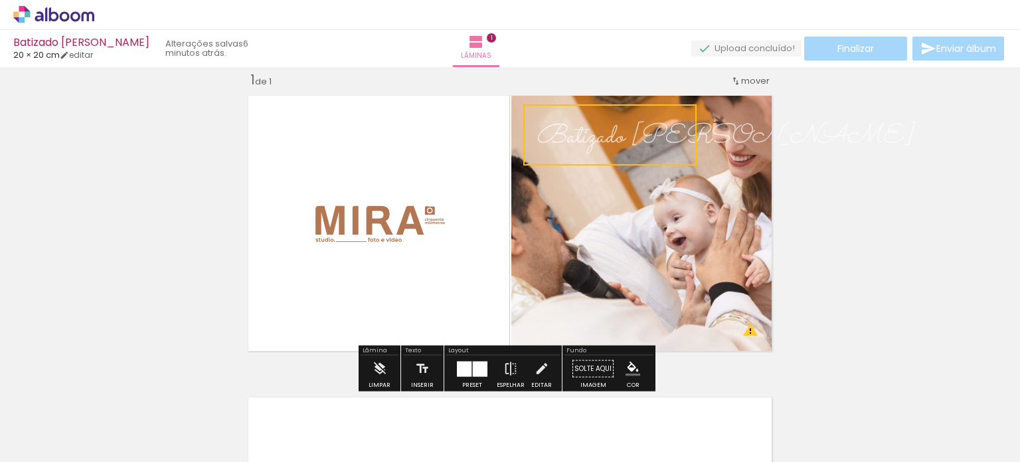
click at [907, 203] on div "Inserir lâmina 1 de 1 O Designbox precisará aumentar a sua imagem em 175% para …" at bounding box center [510, 357] width 1020 height 604
click at [662, 143] on em "Batizado [PERSON_NAME]" at bounding box center [724, 137] width 377 height 39
click at [662, 143] on quentale-selection at bounding box center [609, 134] width 177 height 57
click at [662, 143] on em "Batizado [PERSON_NAME]" at bounding box center [724, 137] width 377 height 39
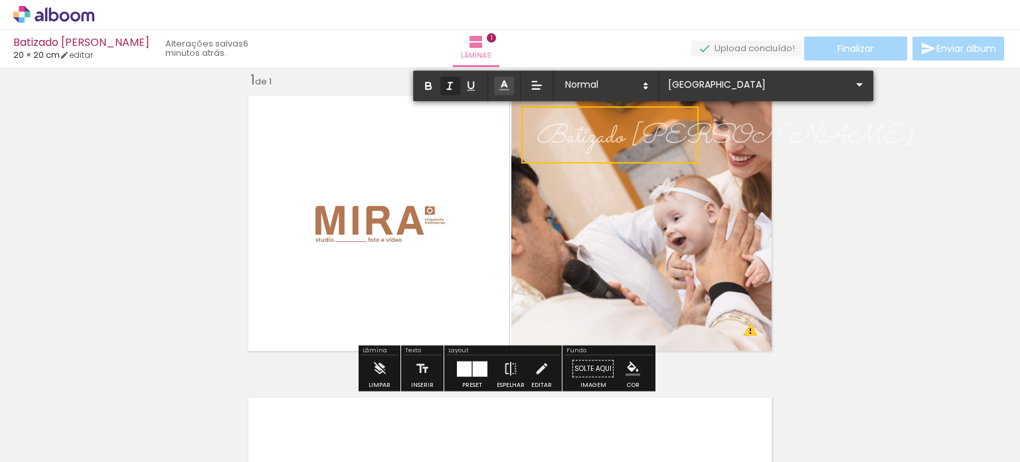
click at [493, 90] on div "0,5 cm 1 cm 1,5 cm 2 cm 2,5 cm 3 cm 3,5 cm 4 cm 5 cm 6 cm 7 cm 8 cm" at bounding box center [643, 85] width 460 height 31
click at [502, 85] on line at bounding box center [504, 85] width 4 height 0
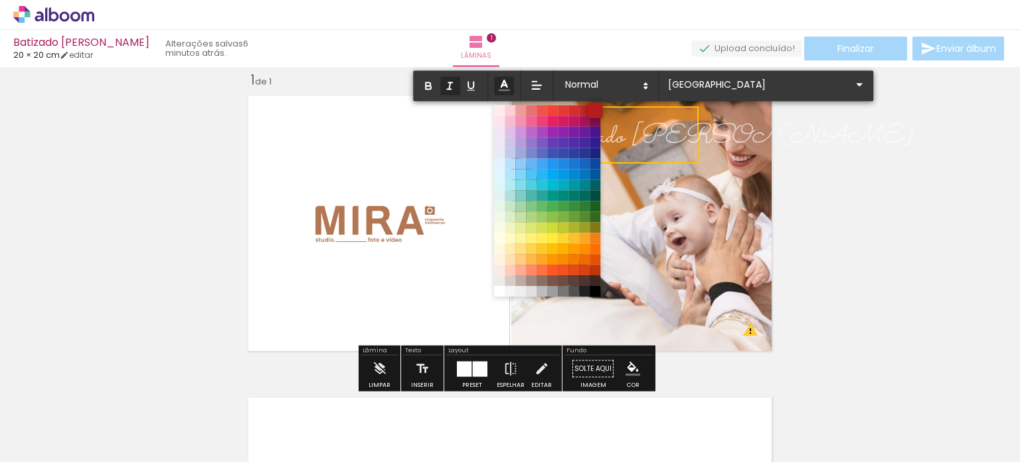
click at [593, 111] on span at bounding box center [595, 110] width 15 height 15
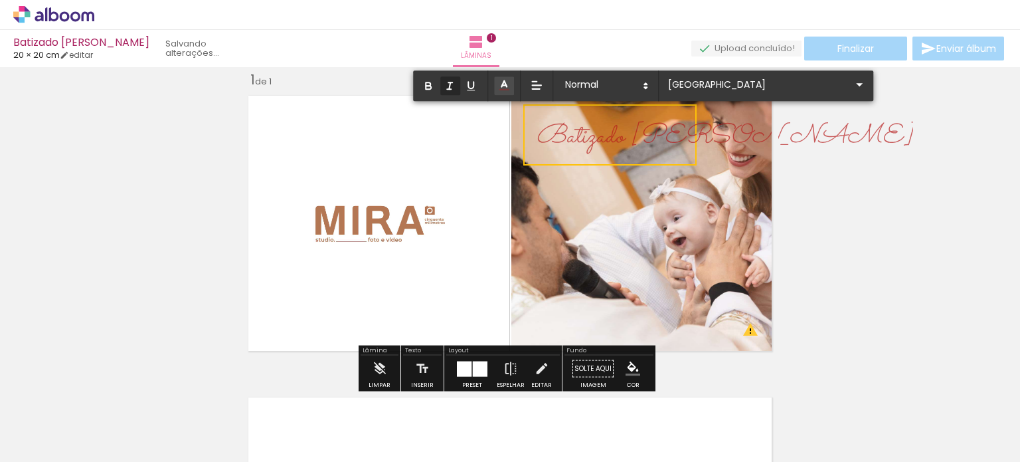
click at [842, 185] on div "Inserir lâmina 1 de 1 O Designbox precisará aumentar a sua imagem em 175% para …" at bounding box center [510, 357] width 1020 height 604
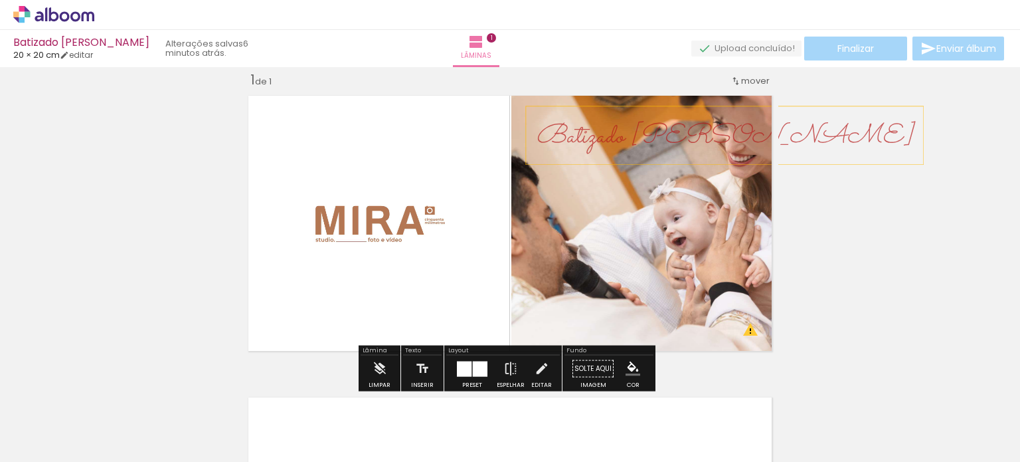
click at [614, 141] on em "Batizado [PERSON_NAME]" at bounding box center [724, 137] width 377 height 39
click at [614, 141] on quentale-selection at bounding box center [609, 134] width 177 height 57
click at [614, 141] on em "Batizado [PERSON_NAME]" at bounding box center [724, 137] width 377 height 39
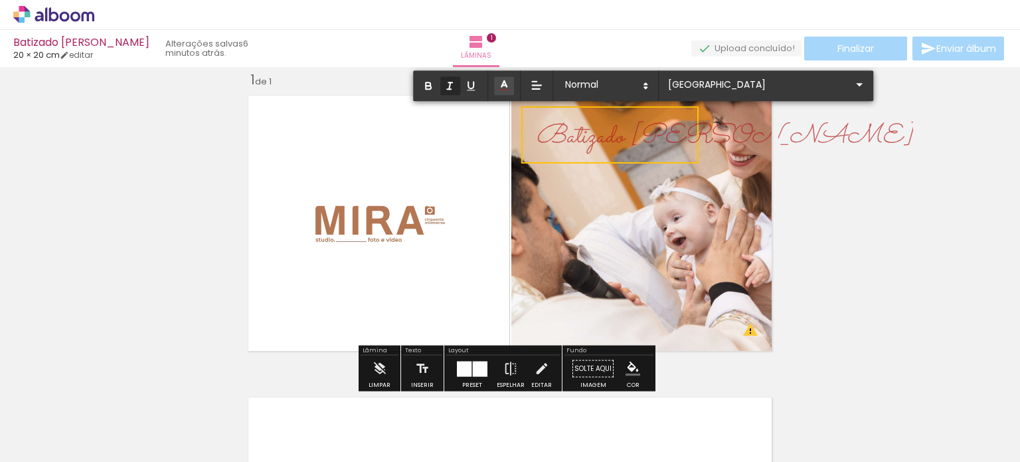
click at [614, 141] on em "Batizado [PERSON_NAME]" at bounding box center [724, 137] width 377 height 39
click at [508, 85] on icon at bounding box center [504, 84] width 13 height 13
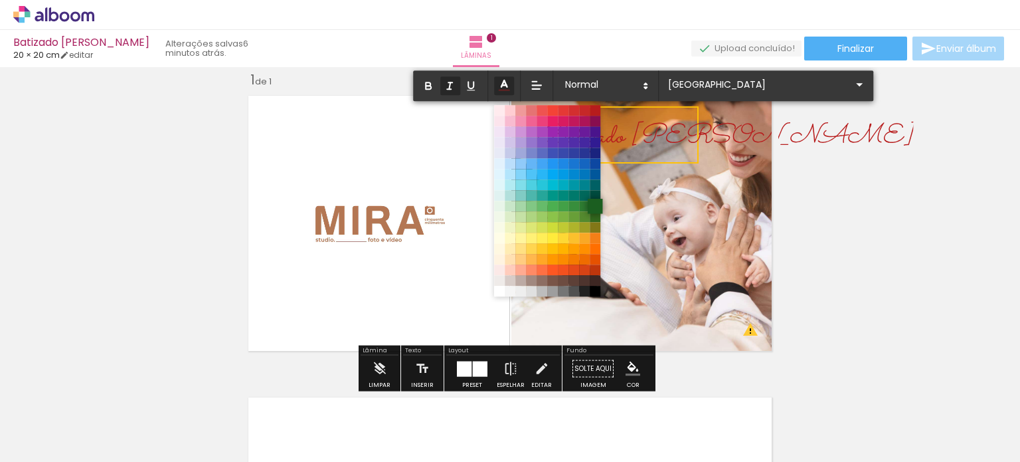
click at [599, 205] on span at bounding box center [595, 206] width 15 height 15
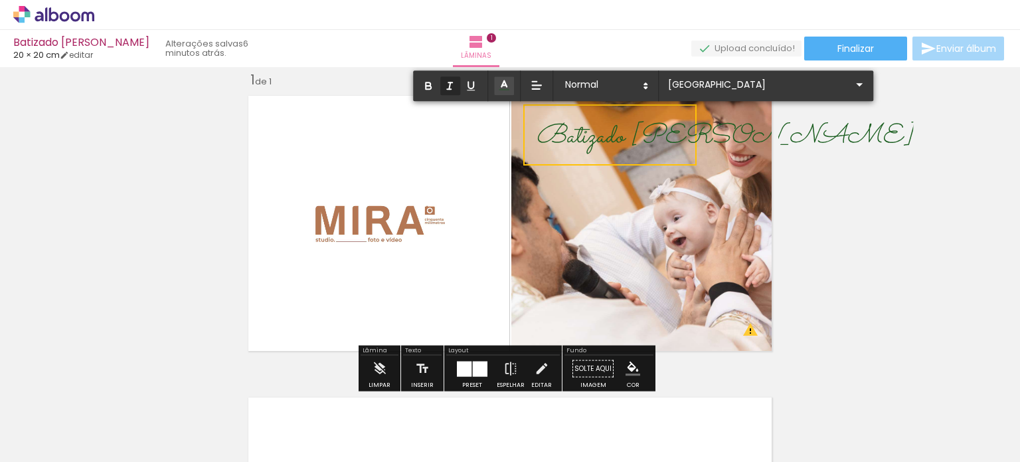
click at [818, 195] on div "Inserir lâmina 1 de 1 O Designbox precisará aumentar a sua imagem em 175% para …" at bounding box center [510, 357] width 1020 height 604
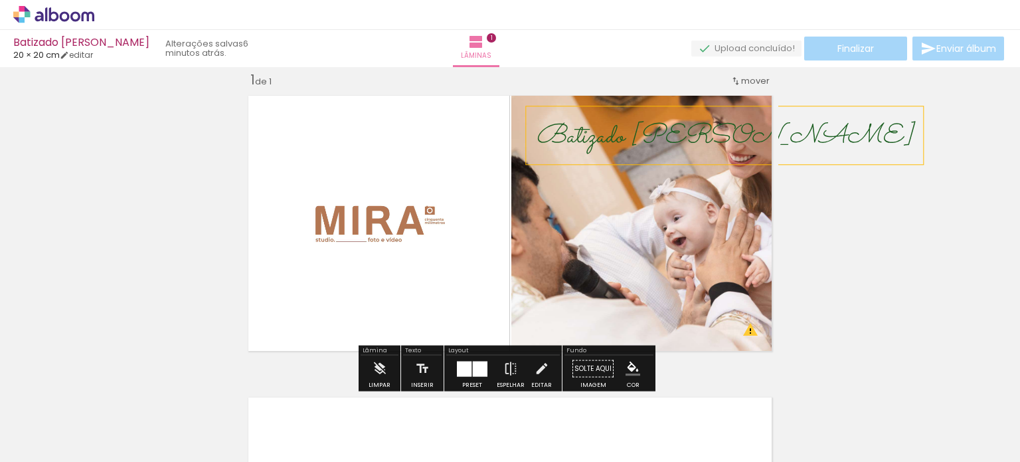
click at [595, 138] on em "Batizado [PERSON_NAME]" at bounding box center [724, 137] width 377 height 39
click at [595, 138] on quentale-selection at bounding box center [609, 134] width 177 height 57
click at [595, 138] on em "Batizado [PERSON_NAME]" at bounding box center [724, 137] width 377 height 39
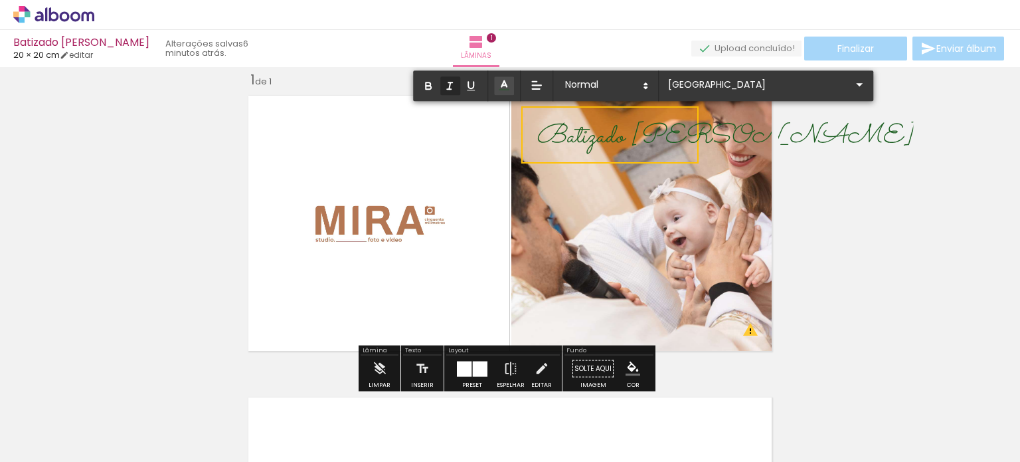
click at [595, 138] on em "Batizado [PERSON_NAME]" at bounding box center [724, 137] width 377 height 39
click at [496, 85] on span at bounding box center [504, 85] width 20 height 19
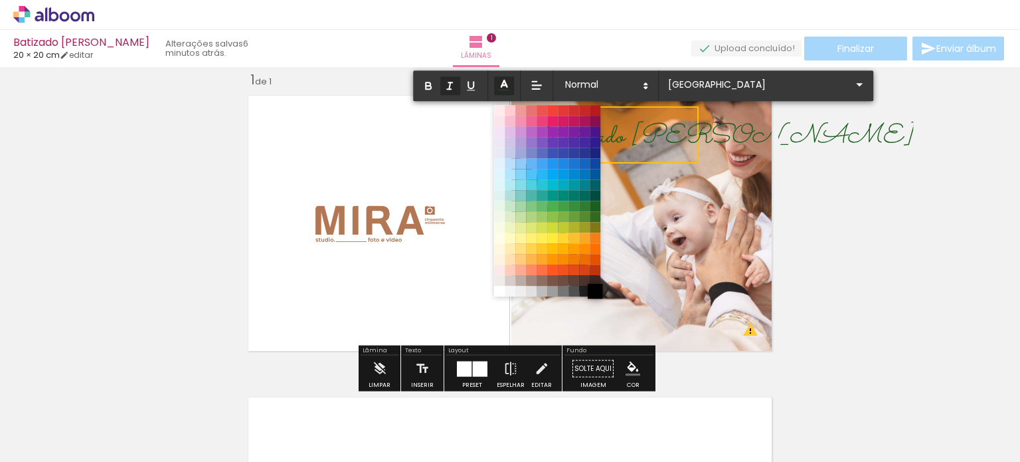
click at [598, 292] on span at bounding box center [595, 291] width 15 height 15
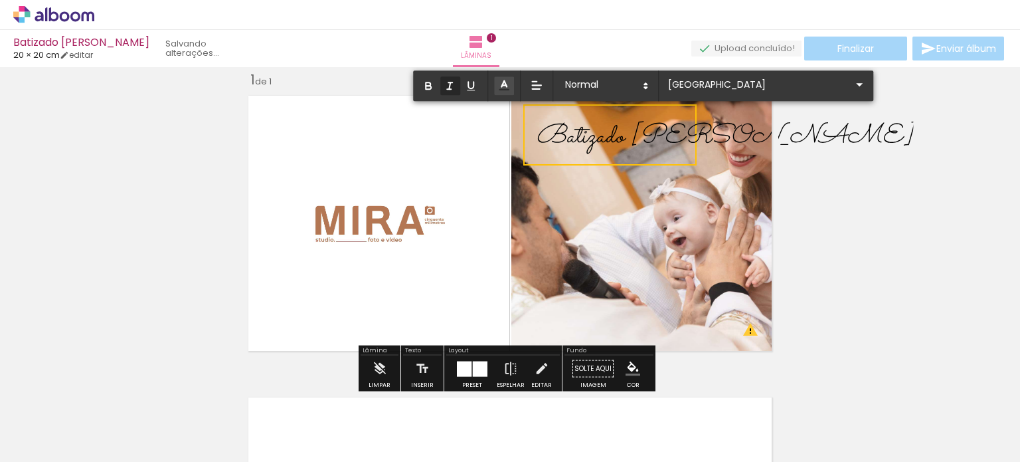
click at [837, 194] on div "Inserir lâmina 1 de 1 O Designbox precisará aumentar a sua imagem em 175% para …" at bounding box center [510, 357] width 1020 height 604
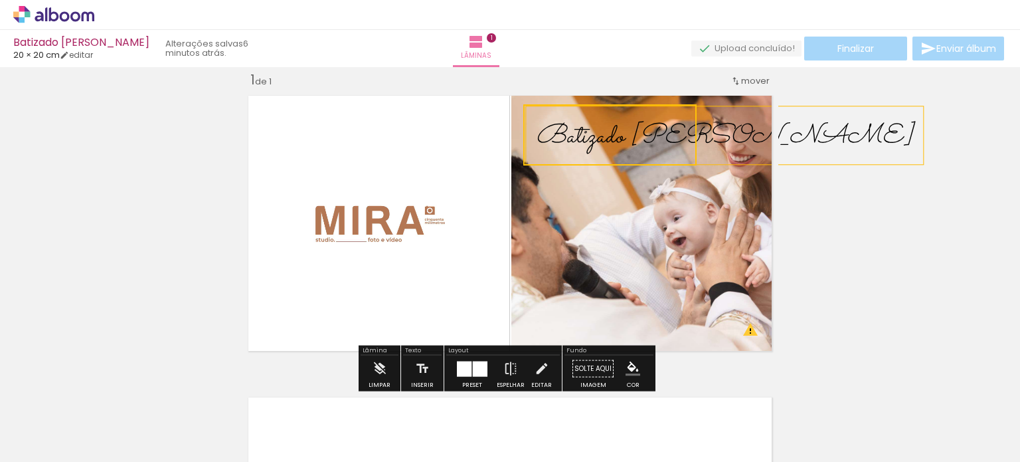
click at [837, 194] on div "Inserir lâmina 1 de 1 O Designbox precisará aumentar a sua imagem em 175% para …" at bounding box center [510, 357] width 1020 height 604
drag, startPoint x: 632, startPoint y: 136, endPoint x: 632, endPoint y: 152, distance: 16.6
click at [632, 152] on em "Batizado [PERSON_NAME]" at bounding box center [724, 137] width 377 height 39
click at [630, 134] on quentale-selection at bounding box center [609, 134] width 177 height 57
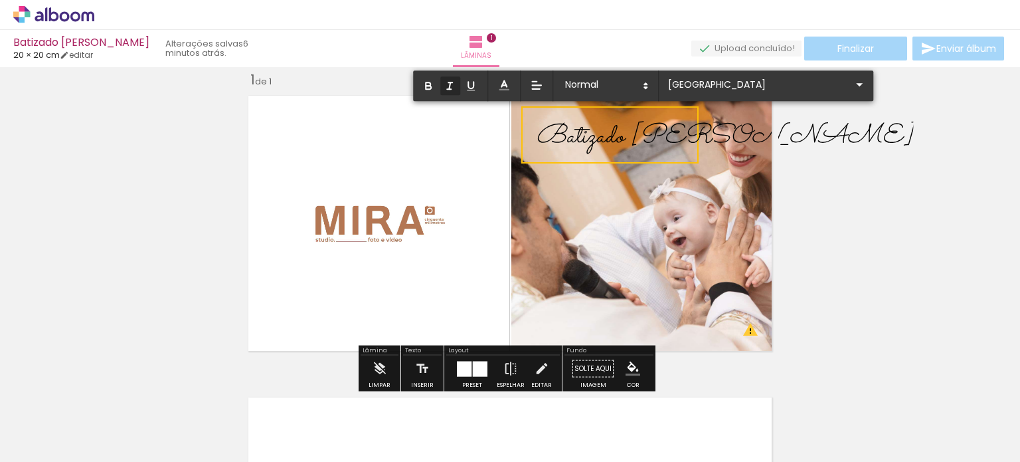
click at [630, 134] on em "Batizado [PERSON_NAME]" at bounding box center [724, 137] width 377 height 39
click at [931, 169] on div "Inserir lâmina 1 de 1 O Designbox precisará aumentar a sua imagem em 175% para …" at bounding box center [510, 357] width 1020 height 604
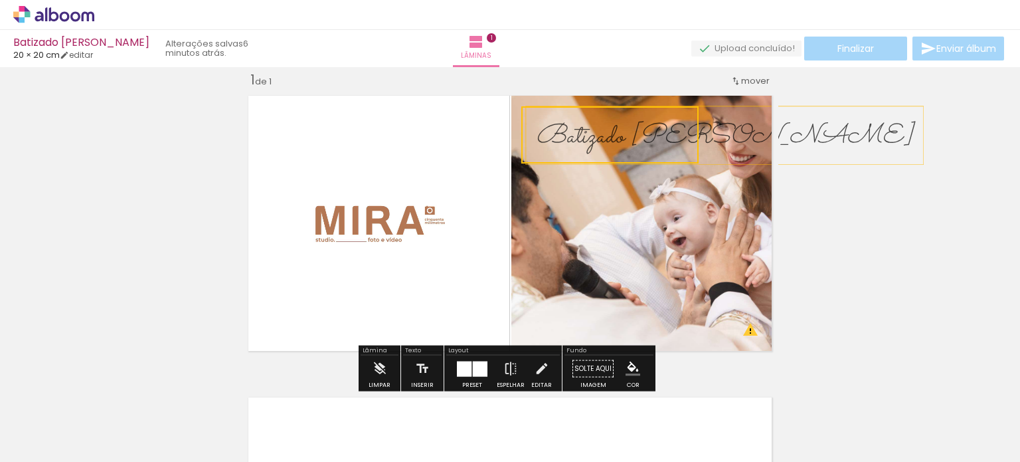
click at [931, 169] on div "Inserir lâmina 1 de 1 O Designbox precisará aumentar a sua imagem em 175% para …" at bounding box center [510, 357] width 1020 height 604
click at [650, 138] on em "Batizado [PERSON_NAME]" at bounding box center [724, 137] width 377 height 39
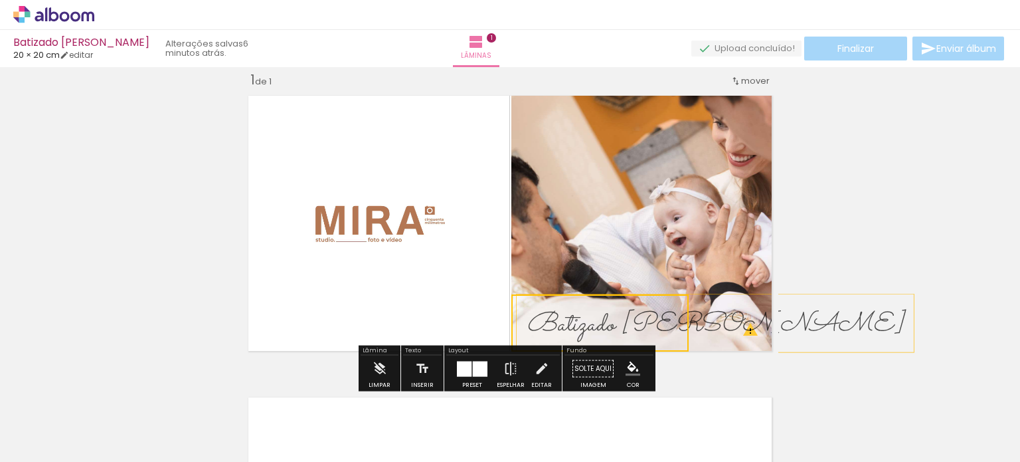
drag, startPoint x: 640, startPoint y: 136, endPoint x: 630, endPoint y: 324, distance: 187.6
click at [630, 324] on quentale-selection at bounding box center [600, 322] width 177 height 57
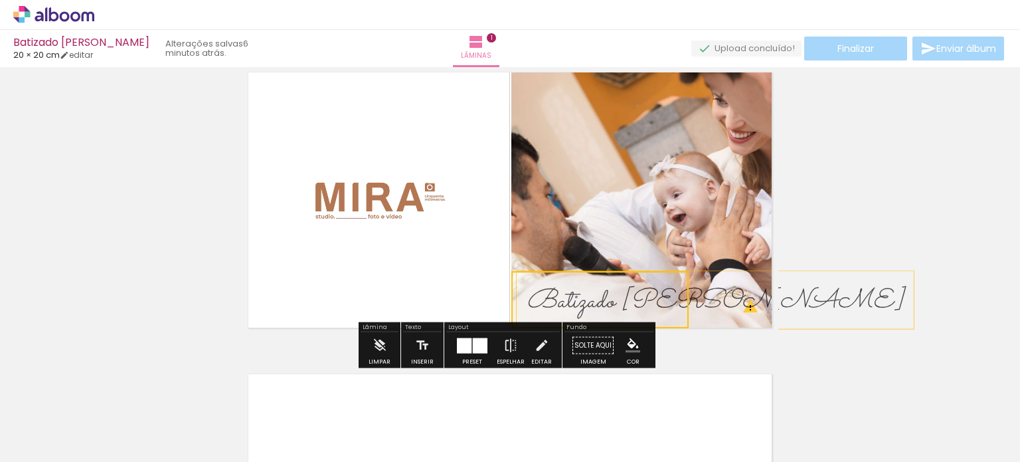
scroll to position [17, 0]
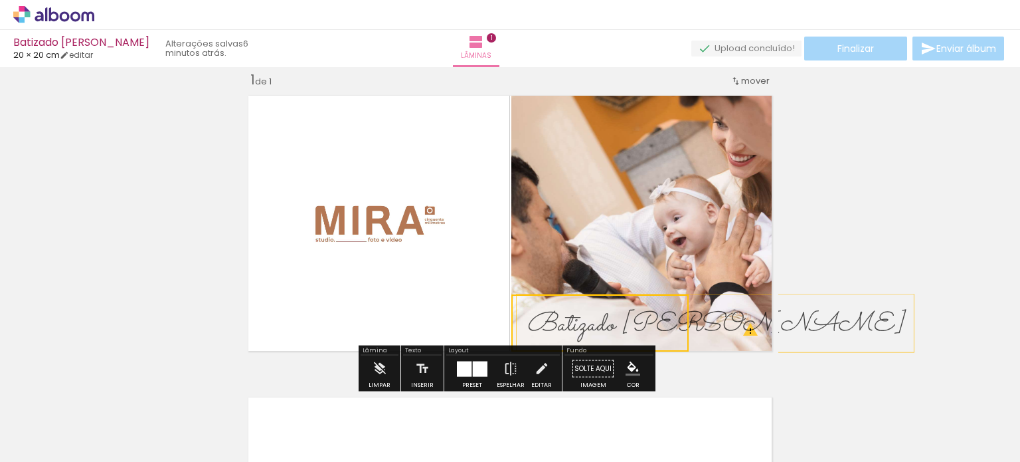
click at [622, 320] on quentale-selection at bounding box center [600, 322] width 177 height 57
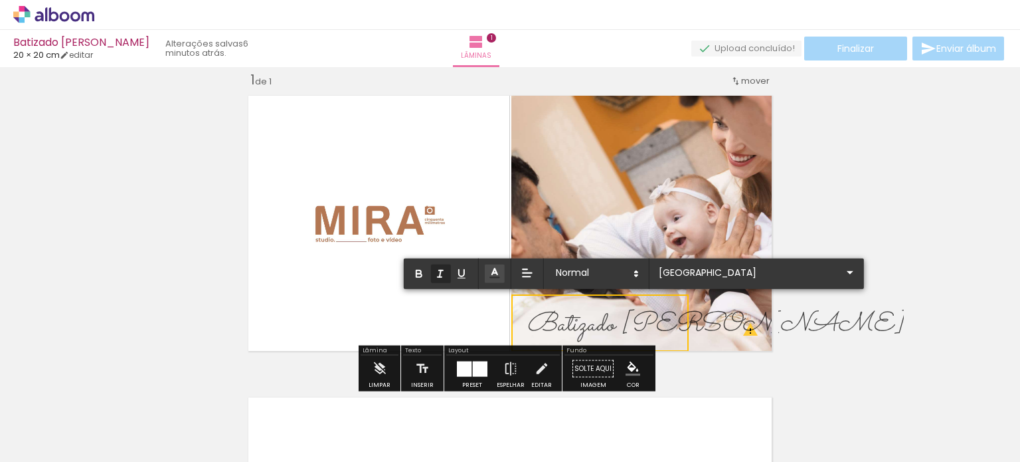
click at [622, 320] on em "Batizado [PERSON_NAME]" at bounding box center [715, 325] width 377 height 39
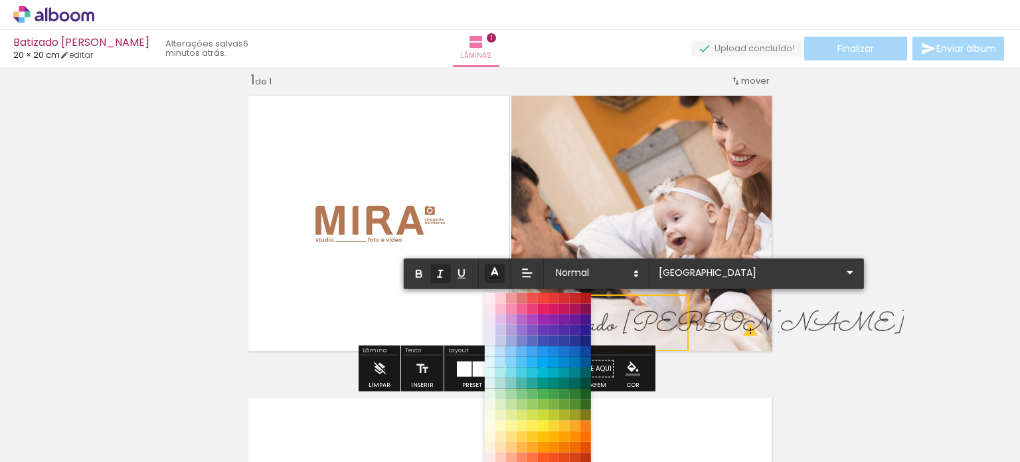
click at [498, 270] on icon at bounding box center [495, 273] width 15 height 15
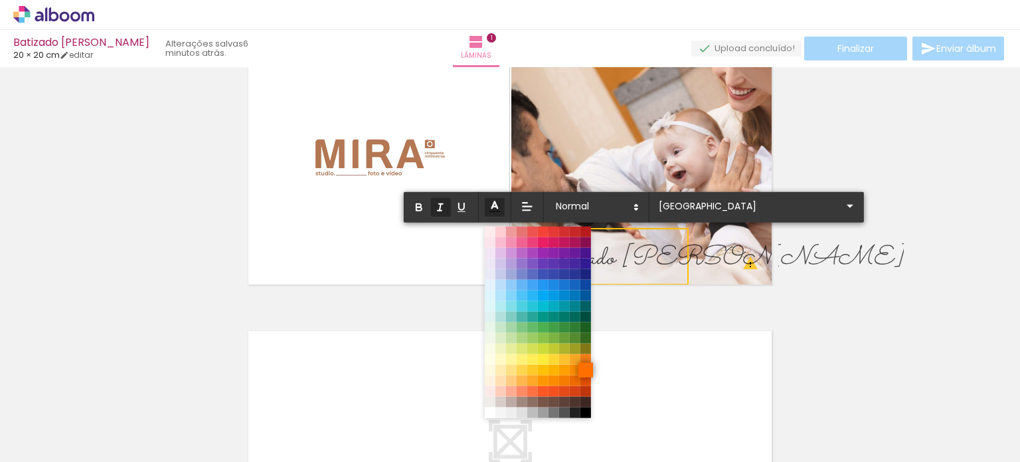
scroll to position [149, 0]
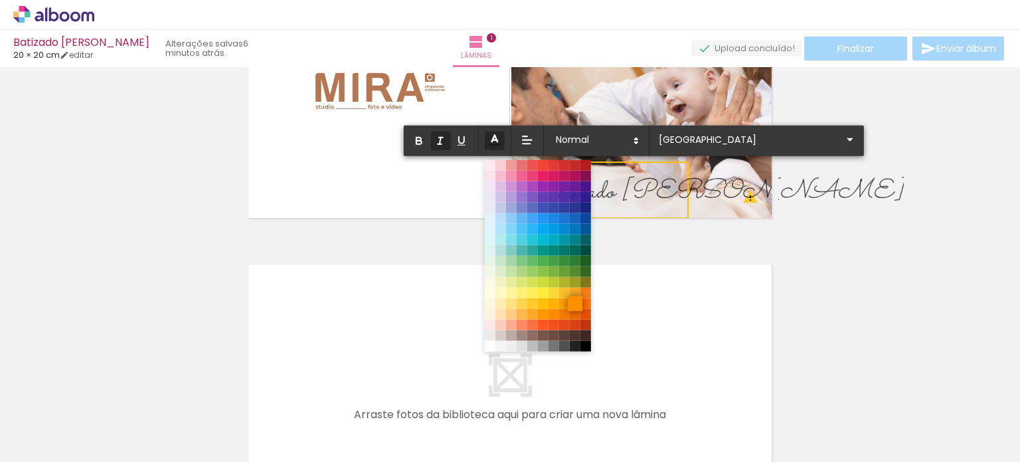
click at [577, 300] on span at bounding box center [575, 303] width 15 height 15
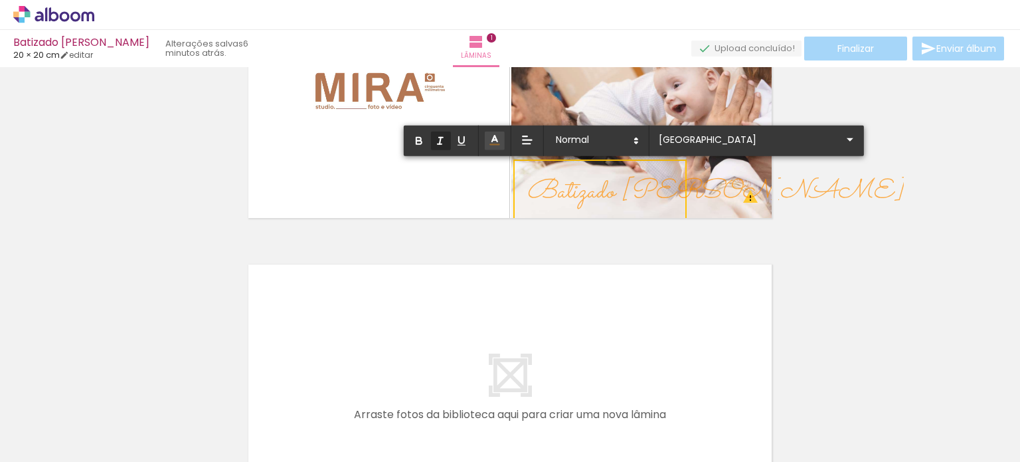
click at [809, 248] on div "Inserir lâmina 1 de 1 O Designbox precisará aumentar a sua imagem em 175% para …" at bounding box center [510, 224] width 1020 height 604
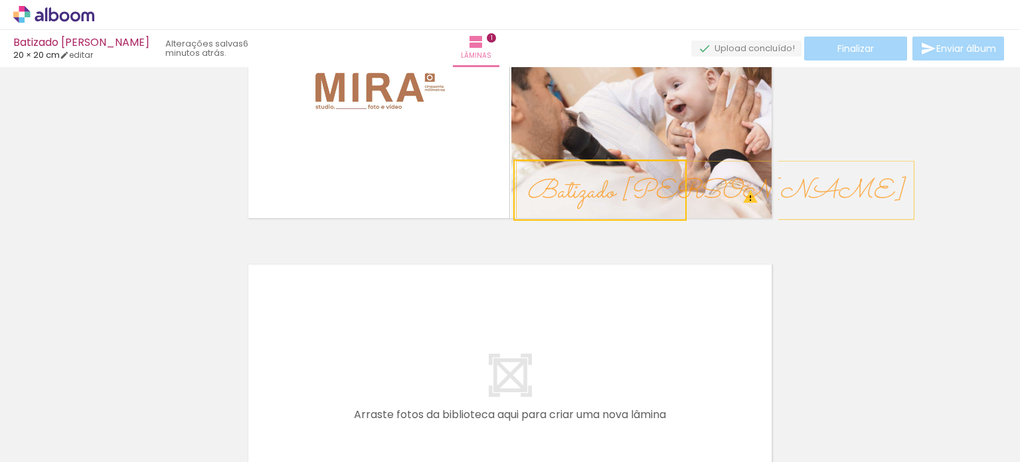
click at [809, 248] on div "Inserir lâmina 1 de 1 O Designbox precisará aumentar a sua imagem em 175% para …" at bounding box center [510, 224] width 1020 height 604
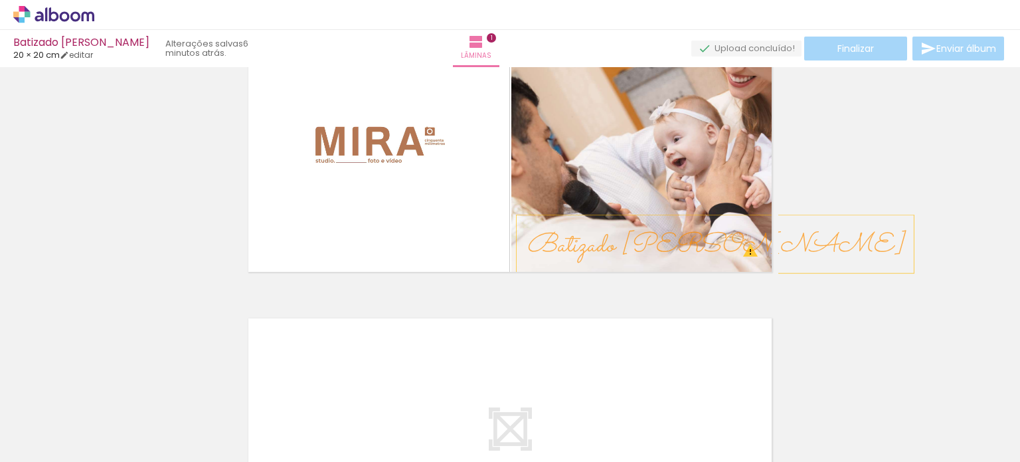
scroll to position [17, 0]
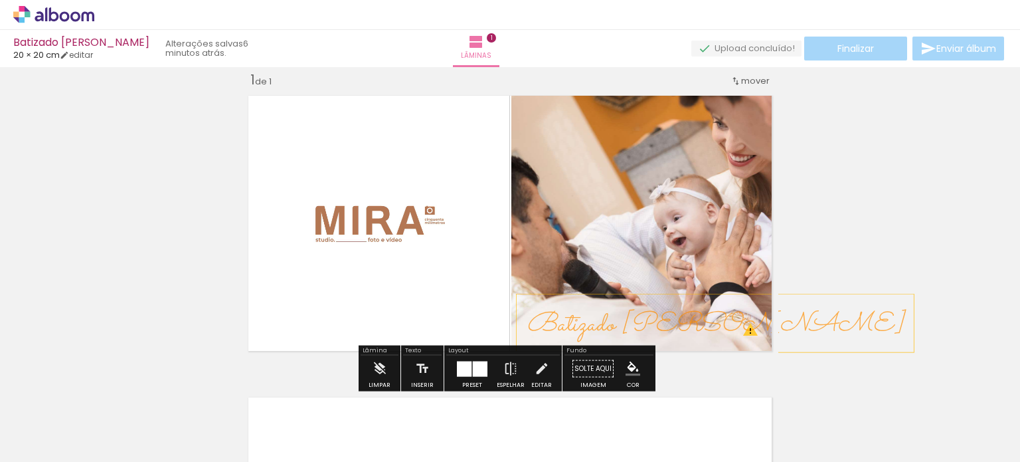
click at [648, 321] on em "Batizado [PERSON_NAME]" at bounding box center [715, 325] width 377 height 39
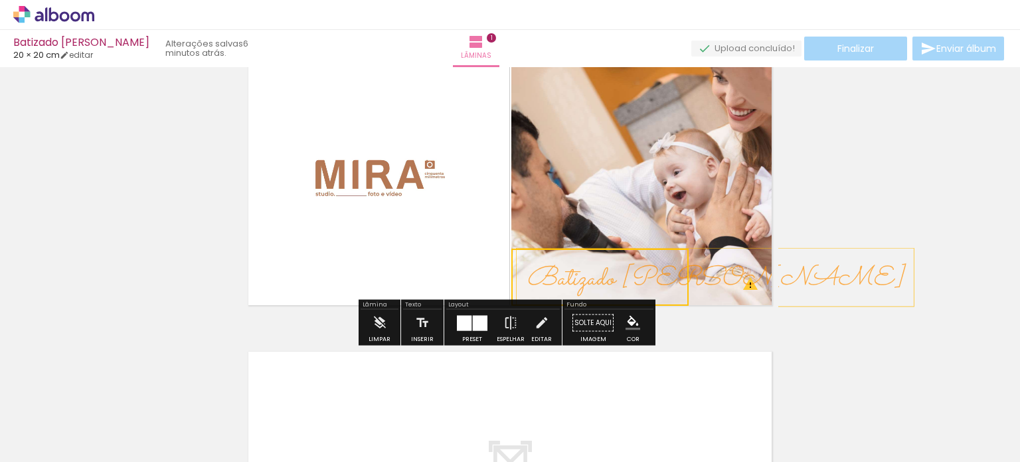
scroll to position [83, 0]
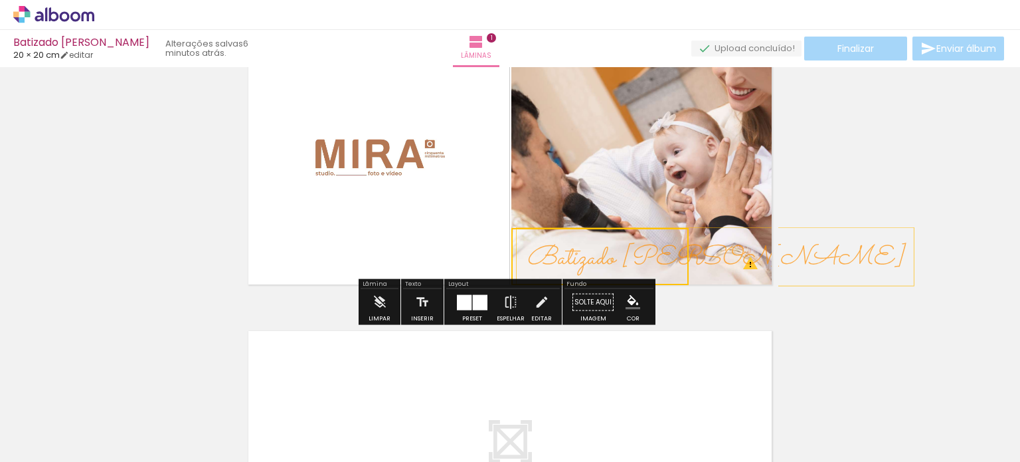
click at [640, 252] on quentale-selection at bounding box center [600, 256] width 177 height 57
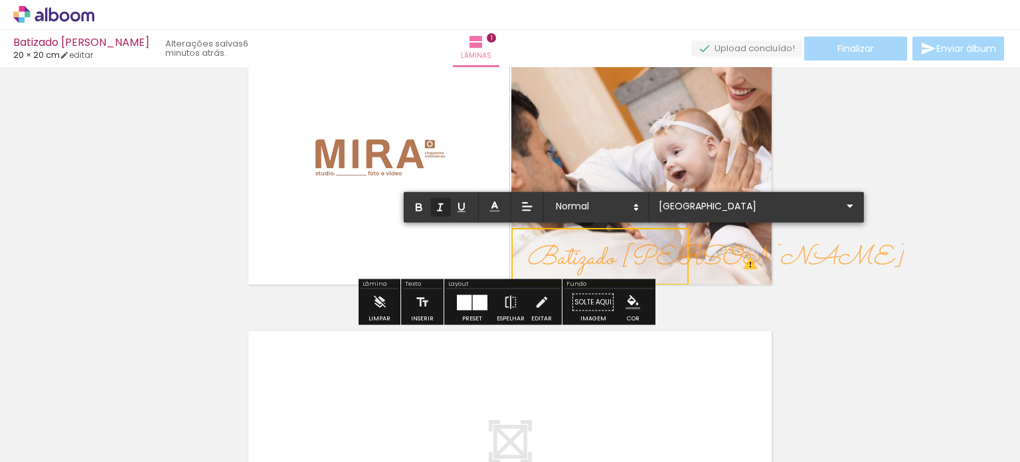
click at [640, 252] on em "Batizado [PERSON_NAME]" at bounding box center [715, 258] width 377 height 39
click at [637, 209] on polygon at bounding box center [636, 209] width 3 height 1
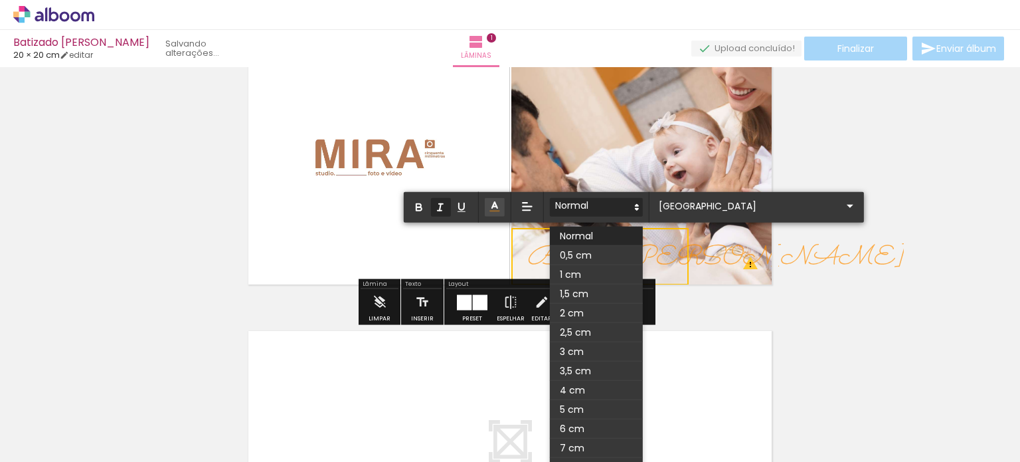
click at [637, 209] on polygon at bounding box center [637, 209] width 3 height 1
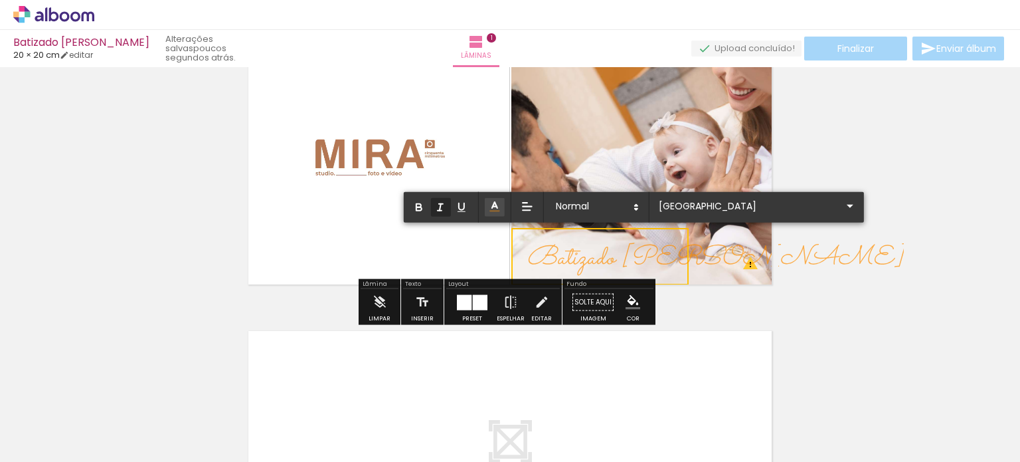
click at [841, 248] on div "Inserir lâmina 1 de 1 O Designbox precisará aumentar a sua imagem em 175% para …" at bounding box center [510, 291] width 1020 height 604
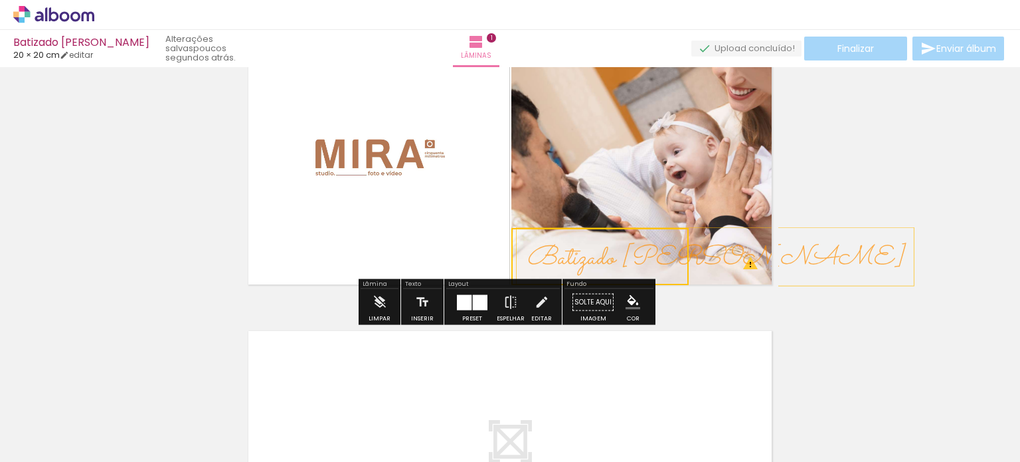
click at [849, 193] on div "Inserir lâmina 1 de 1 O Designbox precisará aumentar a sua imagem em 175% para …" at bounding box center [510, 291] width 1020 height 604
click at [675, 251] on em "Batizado [PERSON_NAME]" at bounding box center [715, 258] width 377 height 39
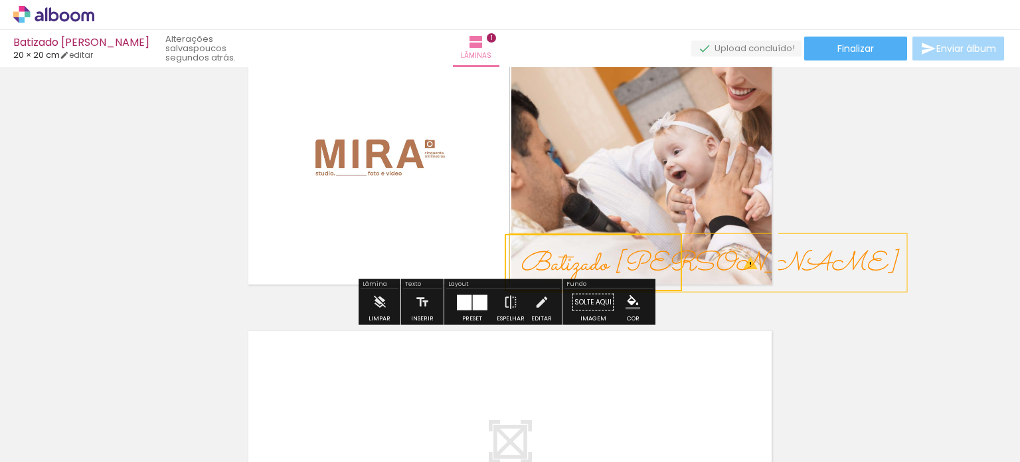
drag, startPoint x: 667, startPoint y: 264, endPoint x: 660, endPoint y: 271, distance: 9.9
click at [660, 271] on quentale-selection at bounding box center [593, 262] width 177 height 57
click at [941, 268] on div "Inserir lâmina 1 de 1 O Designbox precisará aumentar a sua imagem em 175% para …" at bounding box center [510, 291] width 1020 height 604
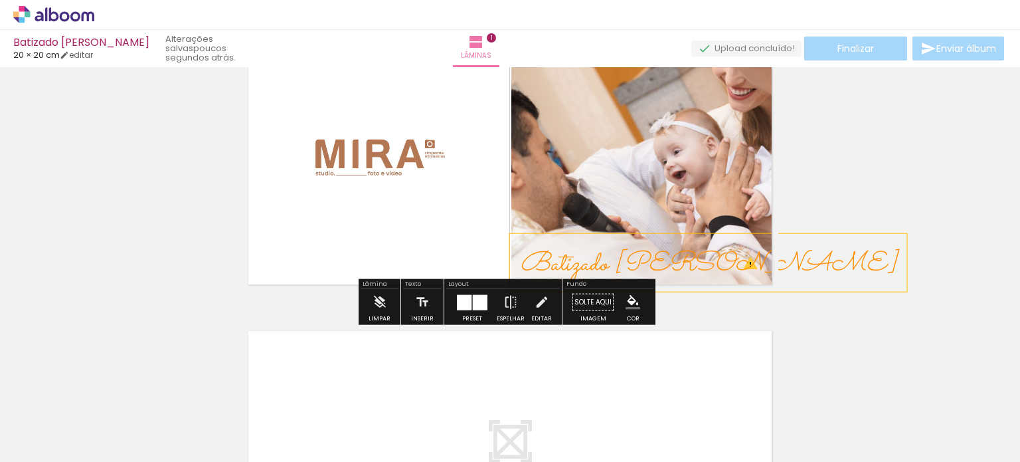
click at [874, 270] on div "Inserir lâmina 1 de 1 O Designbox precisará aumentar a sua imagem em 175% para …" at bounding box center [510, 291] width 1020 height 604
click at [817, 186] on div "Inserir lâmina 1 de 1 O Designbox precisará aumentar a sua imagem em 175% para …" at bounding box center [510, 291] width 1020 height 604
click at [688, 162] on quentale-photo at bounding box center [645, 157] width 267 height 268
click at [822, 173] on div "Inserir lâmina 1 de 1 O Designbox precisará aumentar a sua imagem em 175% para …" at bounding box center [510, 291] width 1020 height 604
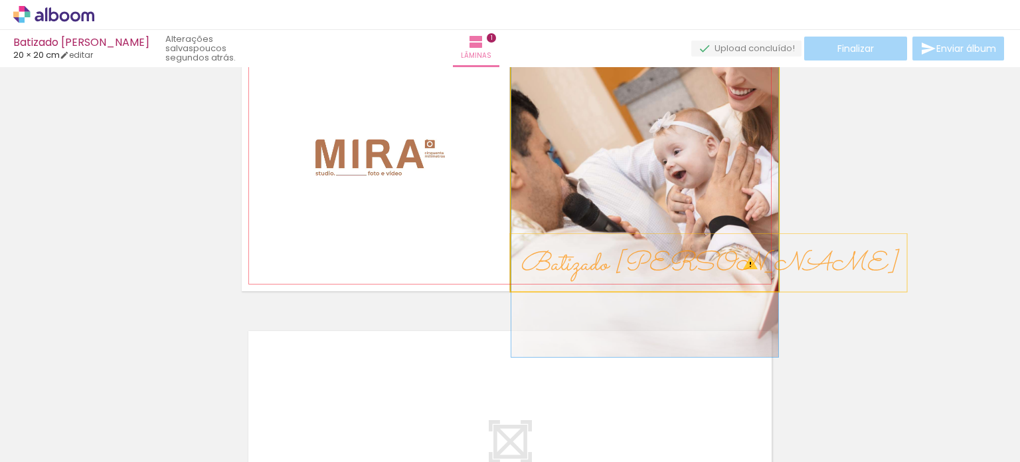
click at [589, 191] on quentale-photo at bounding box center [645, 157] width 267 height 268
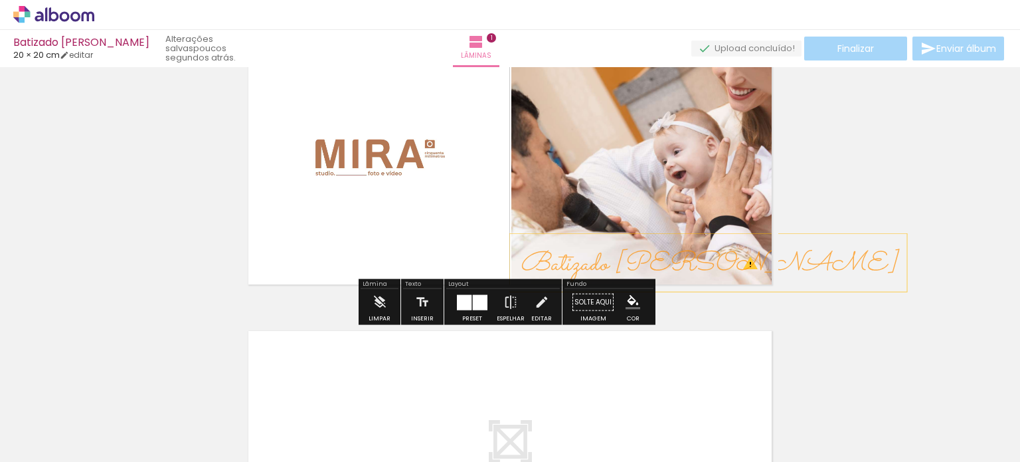
click at [886, 257] on div "Inserir lâmina 1 de 1 O Designbox precisará aumentar a sua imagem em 175% para …" at bounding box center [510, 291] width 1020 height 604
click at [619, 266] on em "Batizado [PERSON_NAME]" at bounding box center [708, 264] width 377 height 39
click at [614, 259] on quentale-selection at bounding box center [593, 262] width 177 height 57
click at [614, 259] on em "Batizado [PERSON_NAME]" at bounding box center [708, 264] width 377 height 39
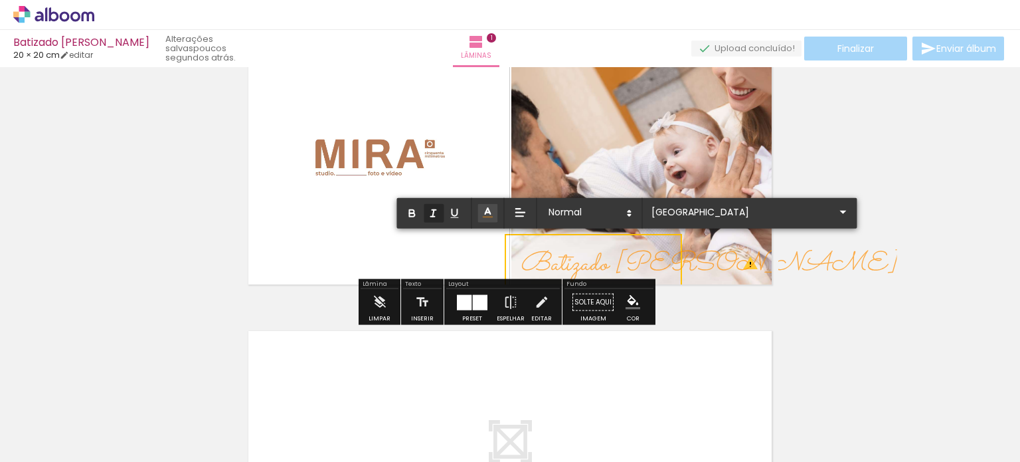
click at [614, 259] on em "Batizado [PERSON_NAME]" at bounding box center [708, 264] width 377 height 39
click at [601, 212] on span at bounding box center [589, 213] width 93 height 19
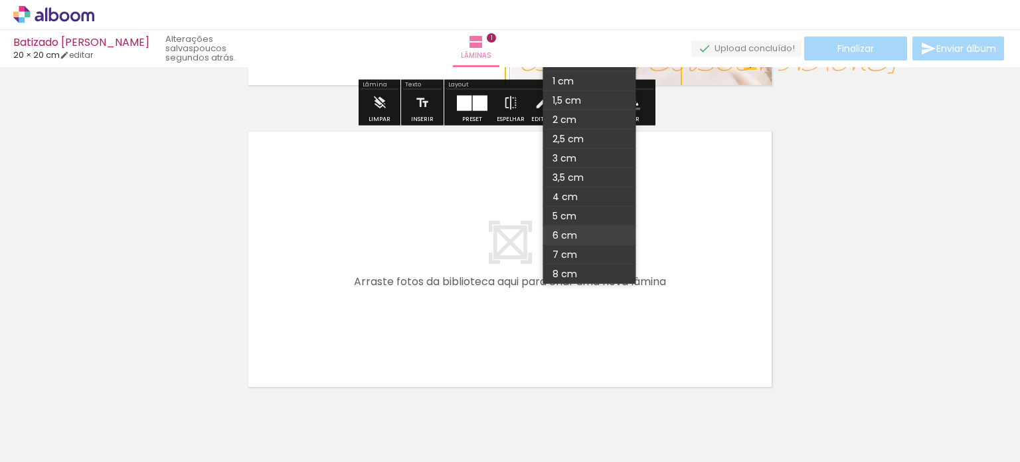
scroll to position [216, 0]
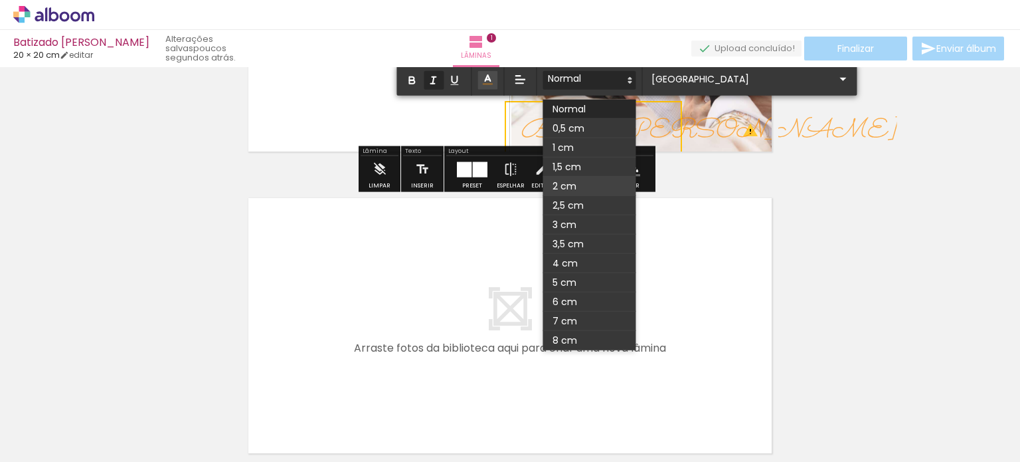
click at [588, 192] on span at bounding box center [589, 186] width 93 height 19
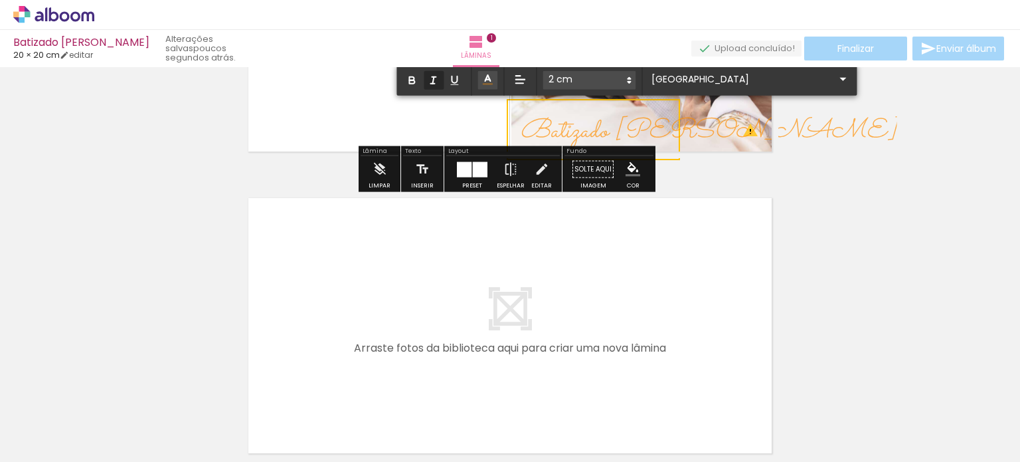
click at [624, 79] on icon at bounding box center [629, 80] width 12 height 12
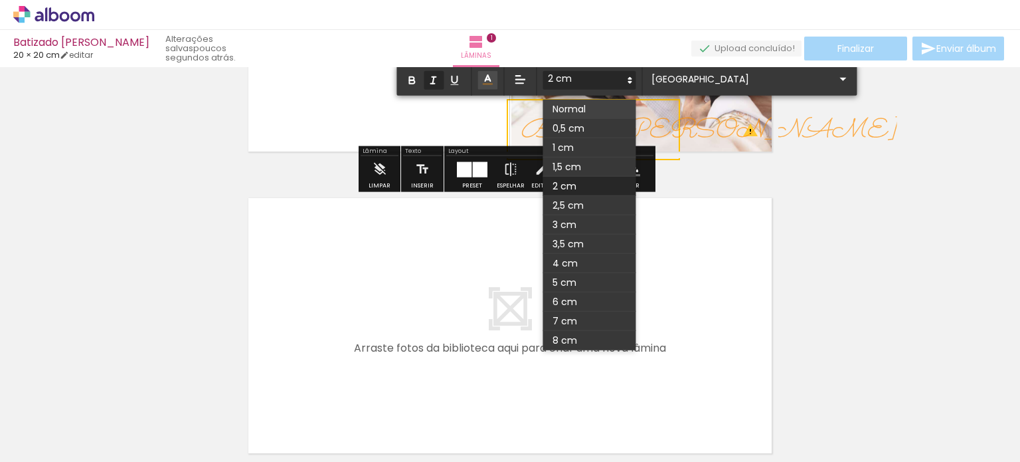
click at [592, 107] on span at bounding box center [589, 109] width 93 height 19
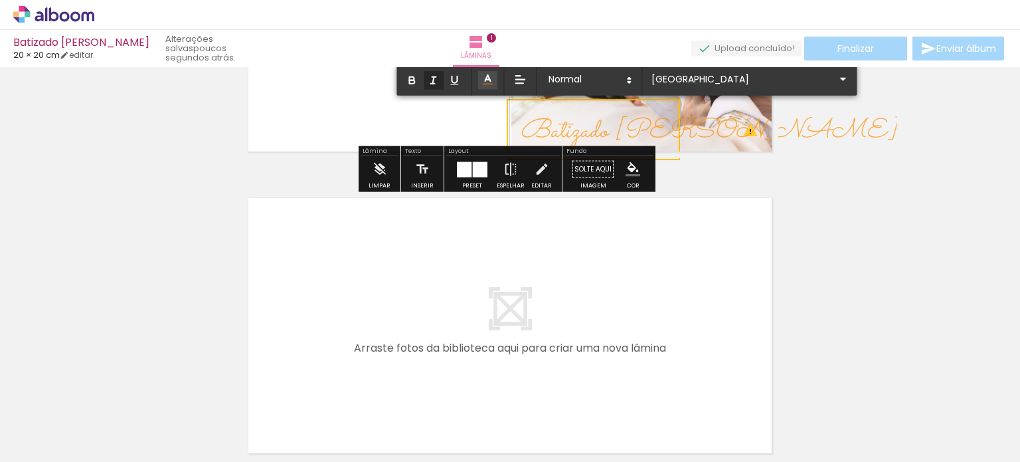
click at [866, 153] on div "Inserir lâmina 1 de 1 O Designbox precisará aumentar a sua imagem em 175% para …" at bounding box center [510, 158] width 1020 height 604
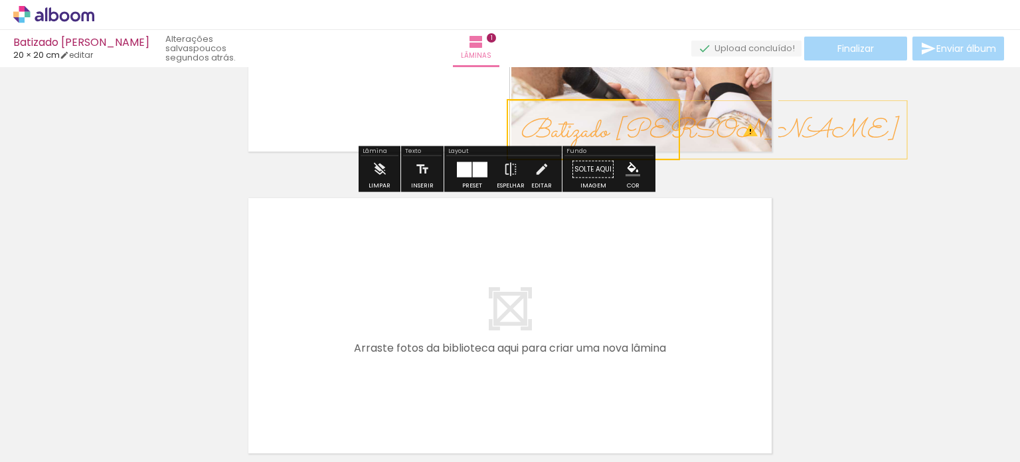
click at [867, 153] on div "Inserir lâmina 1 de 1 O Designbox precisará aumentar a sua imagem em 175% para …" at bounding box center [510, 158] width 1020 height 604
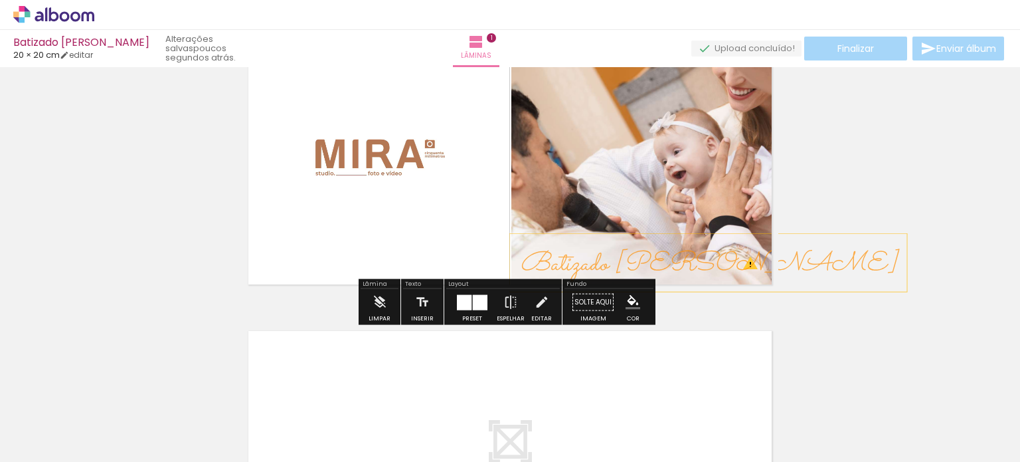
click at [664, 270] on em "Batizado [PERSON_NAME]" at bounding box center [708, 264] width 377 height 39
click at [578, 252] on quentale-selection at bounding box center [588, 261] width 177 height 57
click at [895, 241] on div "Inserir lâmina 1 de 1 O Designbox precisará aumentar a sua imagem em 175% para …" at bounding box center [510, 291] width 1020 height 604
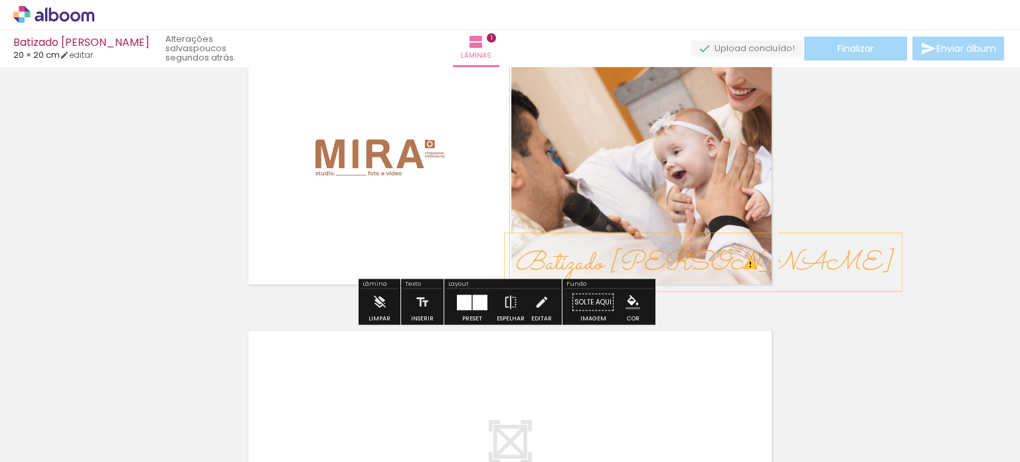
scroll to position [149, 0]
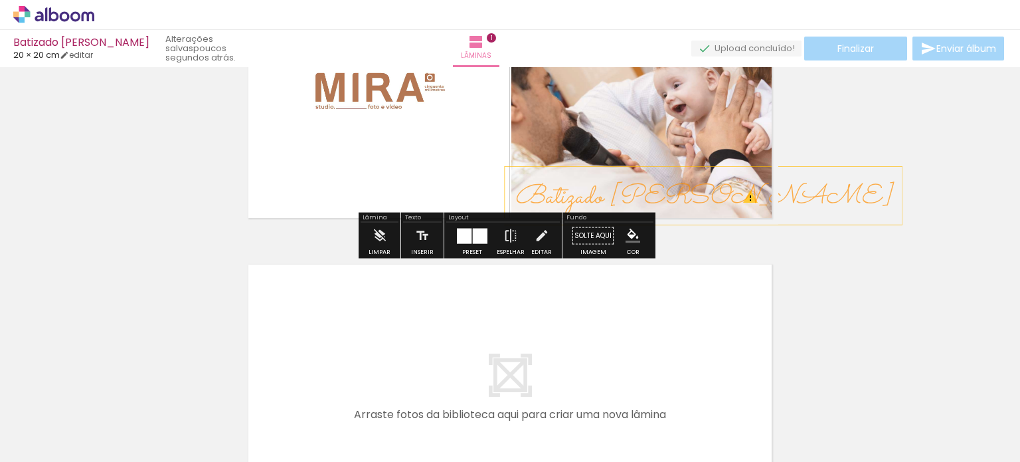
click at [850, 248] on div "Inserir lâmina 1 de 1 O Designbox precisará aumentar a sua imagem em 175% para …" at bounding box center [510, 224] width 1020 height 604
click at [903, 281] on div "Inserir lâmina 1 de 1 O Designbox precisará aumentar a sua imagem em 175% para …" at bounding box center [510, 224] width 1020 height 604
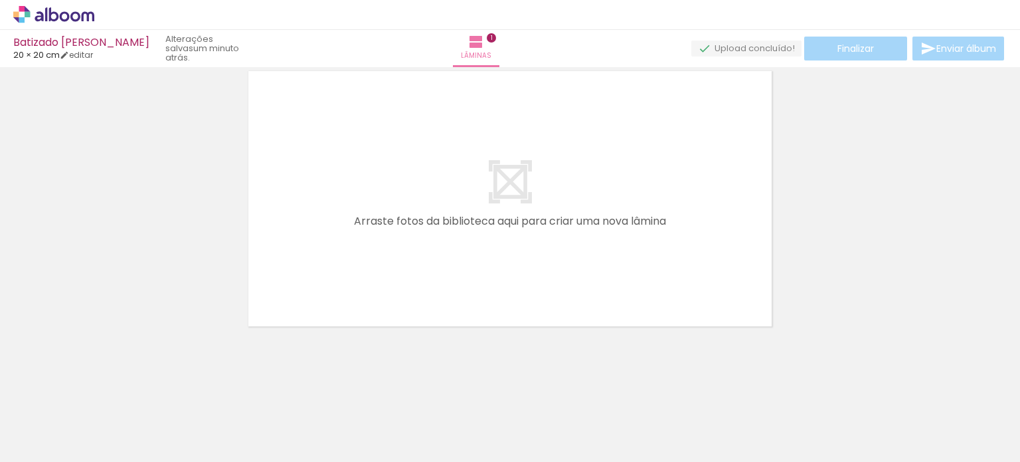
scroll to position [0, 0]
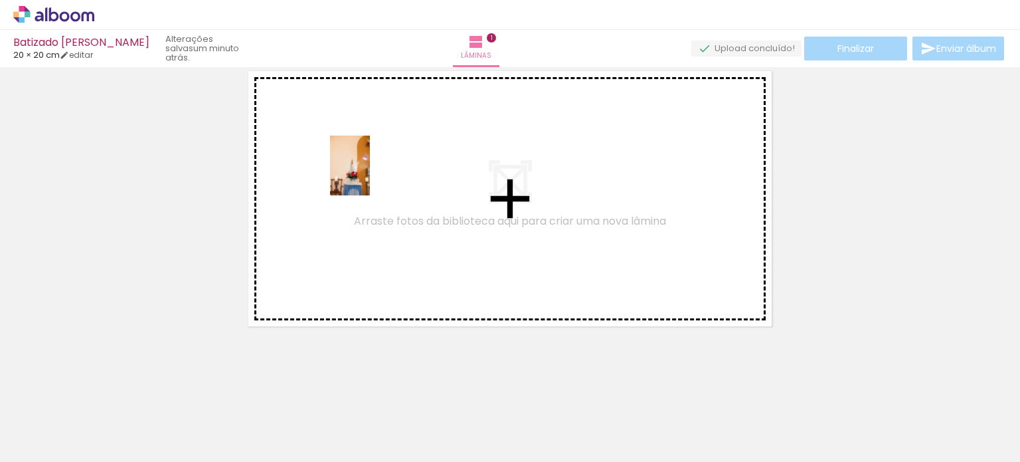
drag, startPoint x: 287, startPoint y: 438, endPoint x: 370, endPoint y: 175, distance: 275.9
click at [370, 175] on quentale-workspace at bounding box center [510, 231] width 1020 height 462
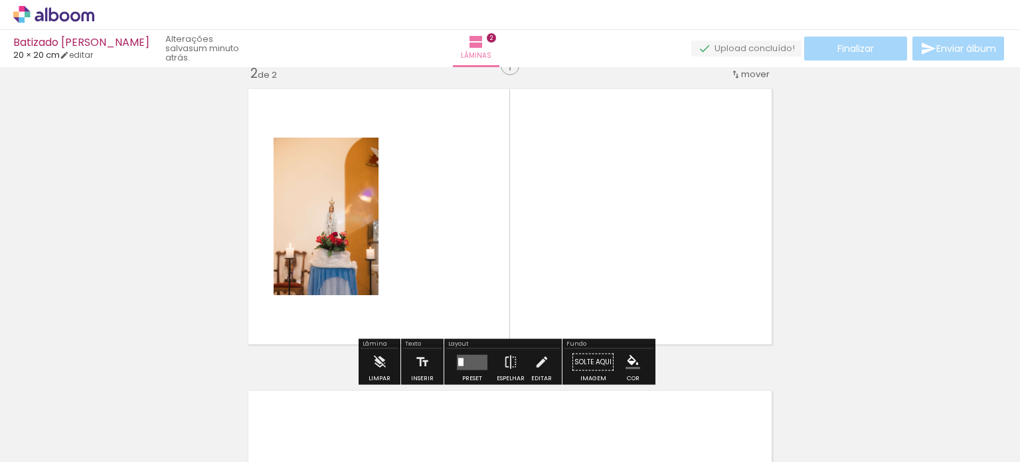
scroll to position [318, 0]
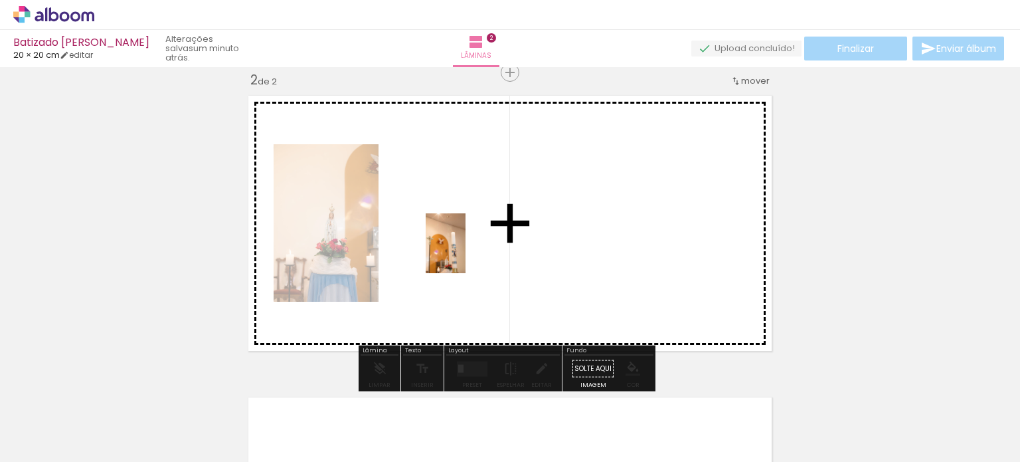
drag, startPoint x: 296, startPoint y: 387, endPoint x: 466, endPoint y: 253, distance: 216.1
click at [466, 253] on quentale-workspace at bounding box center [510, 231] width 1020 height 462
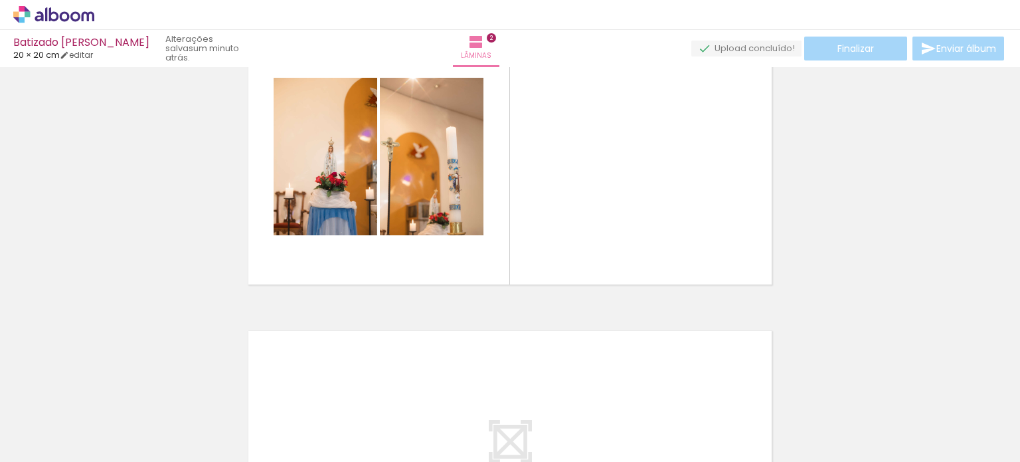
scroll to position [0, 406]
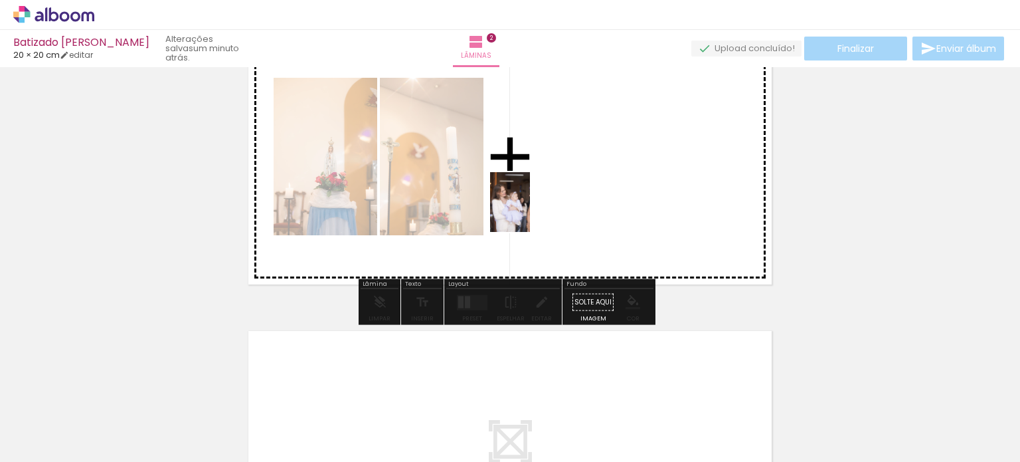
drag, startPoint x: 248, startPoint y: 433, endPoint x: 531, endPoint y: 211, distance: 360.5
click at [531, 211] on quentale-workspace at bounding box center [510, 231] width 1020 height 462
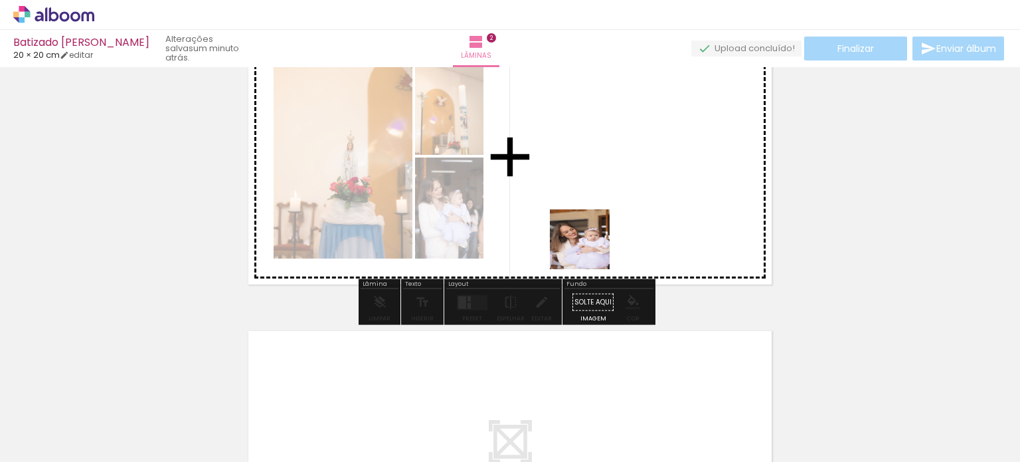
drag, startPoint x: 571, startPoint y: 432, endPoint x: 590, endPoint y: 229, distance: 203.5
click at [590, 229] on quentale-workspace at bounding box center [510, 231] width 1020 height 462
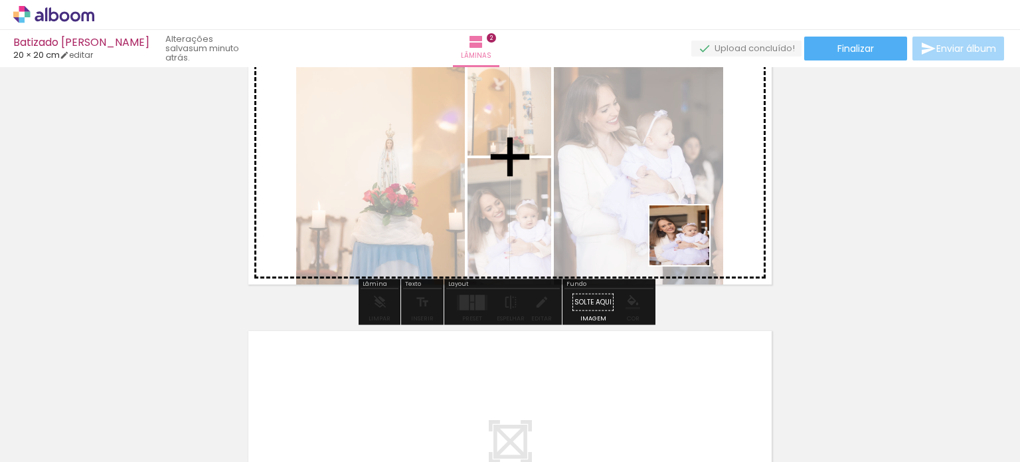
drag, startPoint x: 619, startPoint y: 425, endPoint x: 690, endPoint y: 245, distance: 193.3
click at [690, 245] on quentale-workspace at bounding box center [510, 231] width 1020 height 462
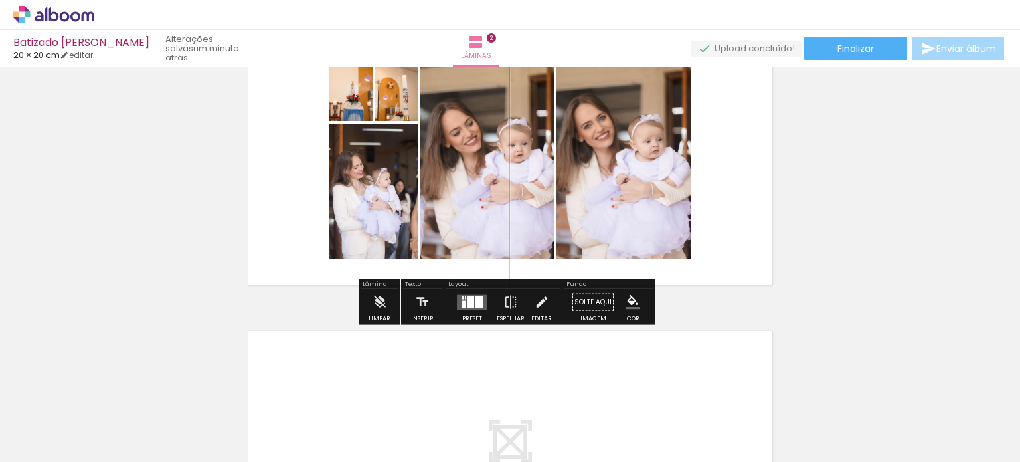
scroll to position [318, 0]
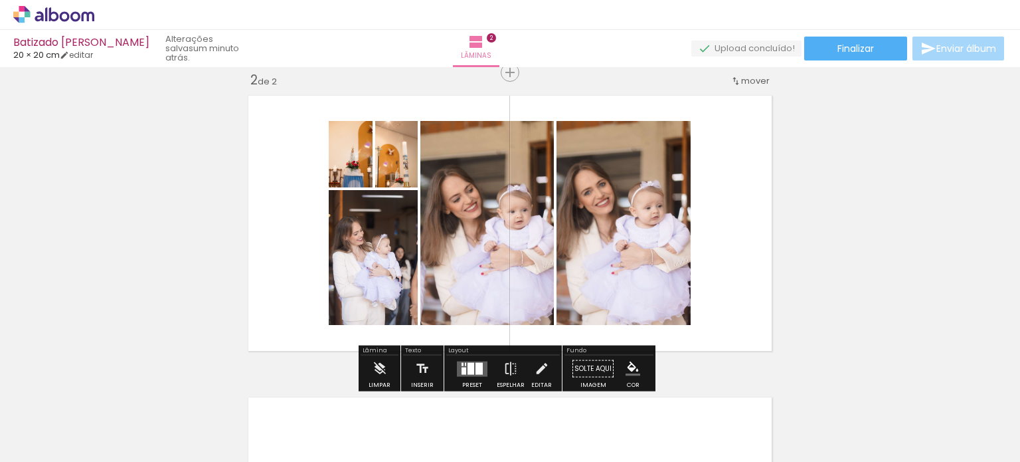
click at [468, 363] on div at bounding box center [471, 368] width 7 height 12
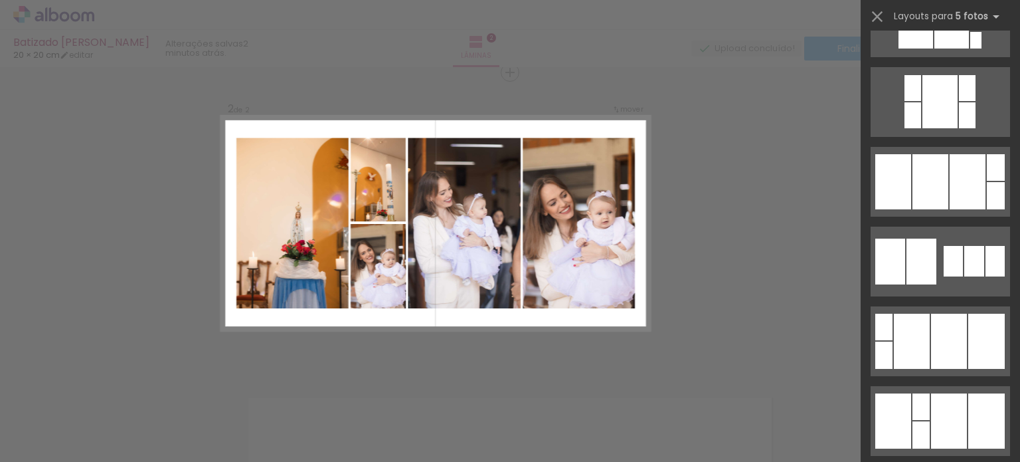
scroll to position [2217, 0]
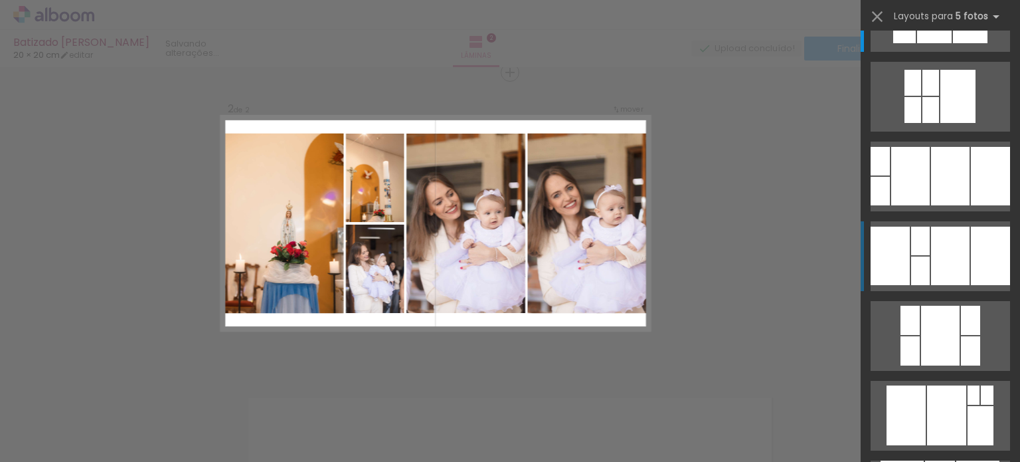
scroll to position [66, 0]
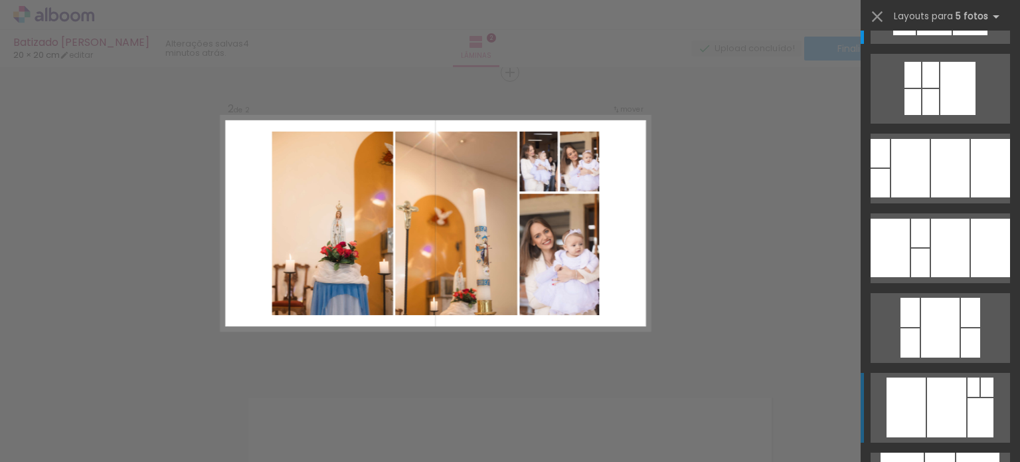
click at [929, 413] on div at bounding box center [946, 407] width 39 height 60
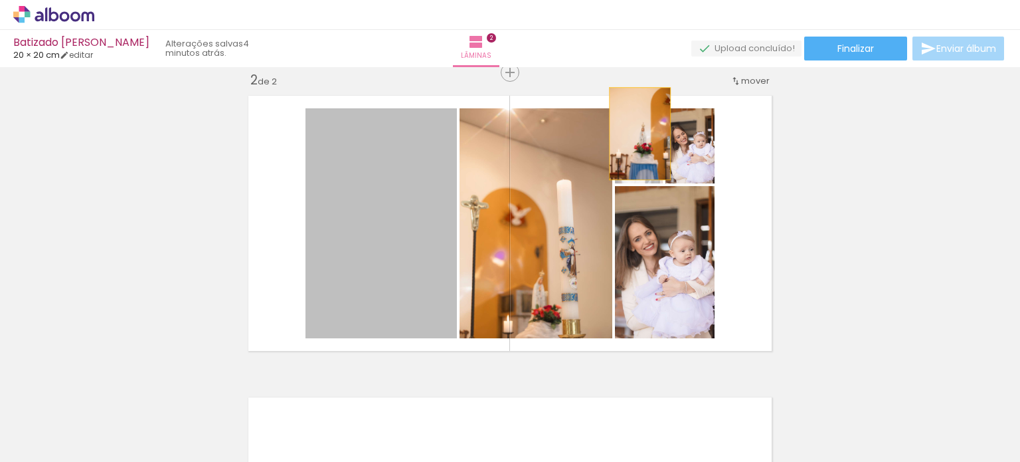
drag, startPoint x: 421, startPoint y: 219, endPoint x: 635, endPoint y: 134, distance: 230.4
click at [0, 0] on slot at bounding box center [0, 0] width 0 height 0
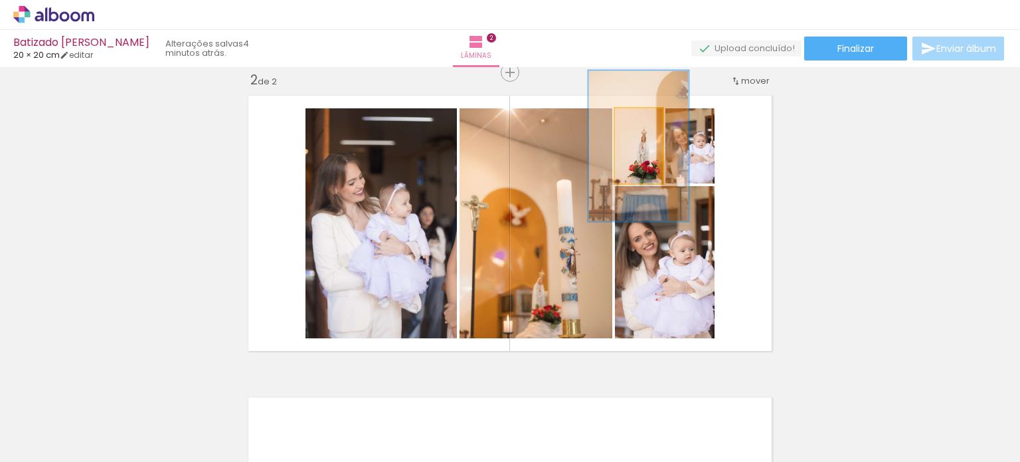
drag, startPoint x: 641, startPoint y: 122, endPoint x: 653, endPoint y: 124, distance: 12.0
click at [653, 124] on quentale-photo at bounding box center [639, 145] width 48 height 75
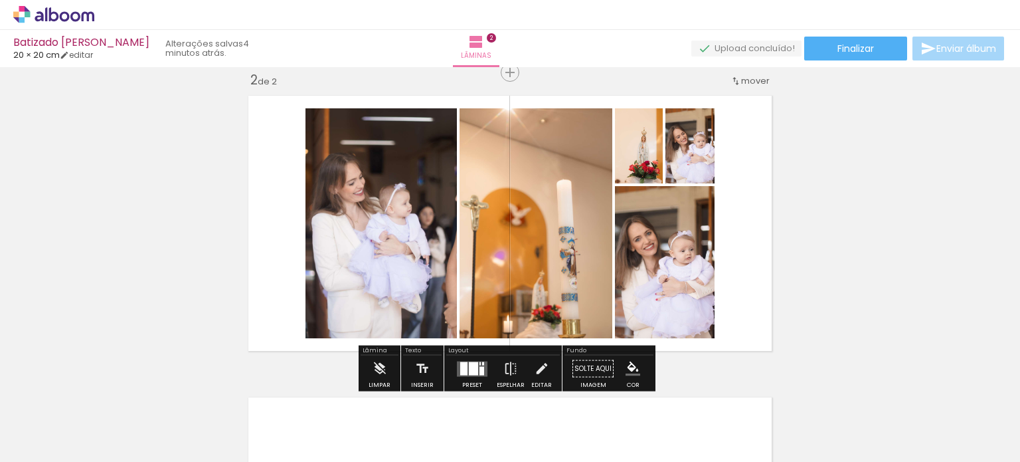
click at [848, 173] on div "Inserir lâmina 1 de 2 Inserir lâmina 2 de 2 O Designbox precisará aumentar a su…" at bounding box center [510, 206] width 1020 height 905
click at [652, 171] on quentale-photo at bounding box center [639, 145] width 48 height 75
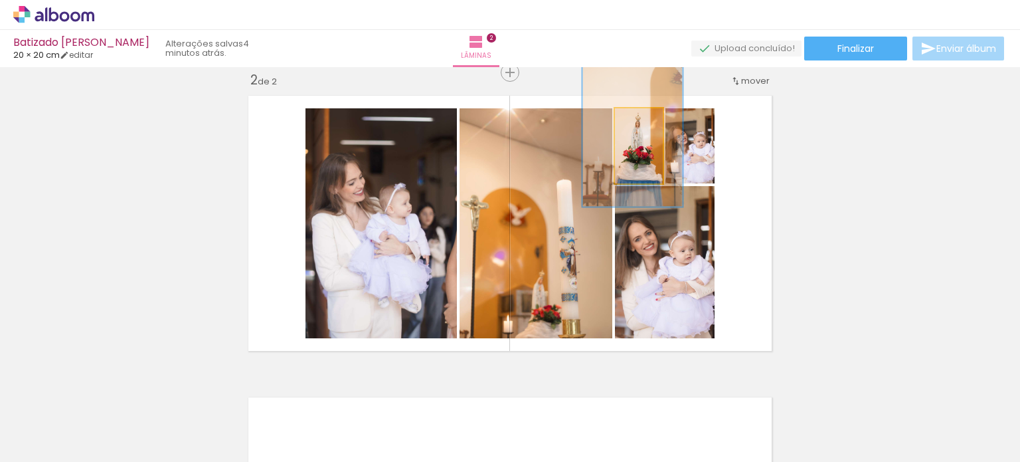
drag, startPoint x: 652, startPoint y: 171, endPoint x: 646, endPoint y: 157, distance: 15.8
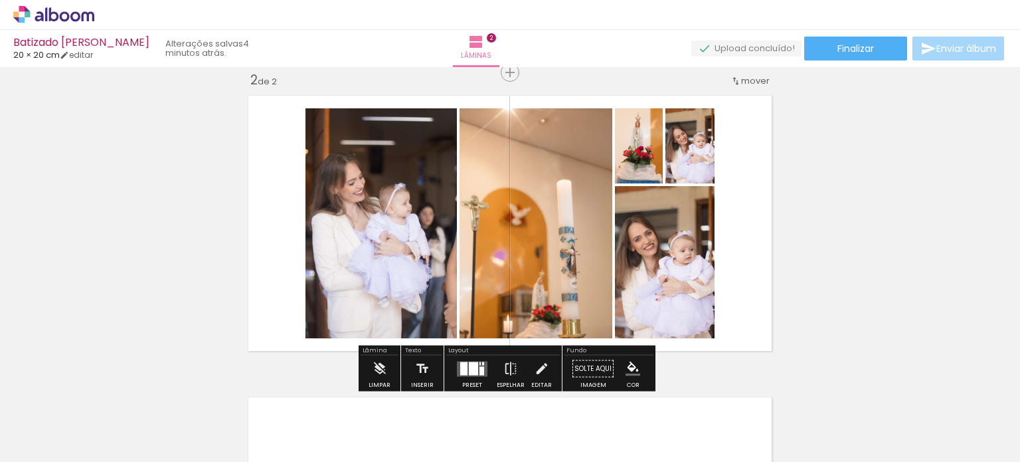
click at [885, 177] on div "Inserir lâmina 1 de 2 Inserir lâmina 2 de 2 O Designbox precisará aumentar a su…" at bounding box center [510, 206] width 1020 height 905
click at [843, 178] on div "Inserir lâmina 1 de 2 Inserir lâmina 2 de 2 O Designbox precisará aumentar a su…" at bounding box center [510, 206] width 1020 height 905
click at [843, 194] on div "Inserir lâmina 1 de 2 Inserir lâmina 2 de 2 O Designbox precisará aumentar a su…" at bounding box center [510, 206] width 1020 height 905
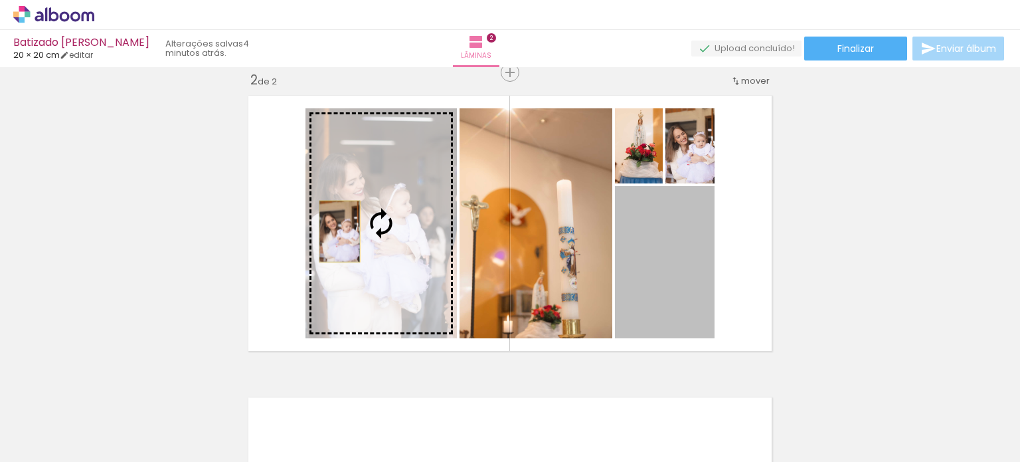
drag, startPoint x: 668, startPoint y: 270, endPoint x: 335, endPoint y: 231, distance: 335.7
click at [0, 0] on slot at bounding box center [0, 0] width 0 height 0
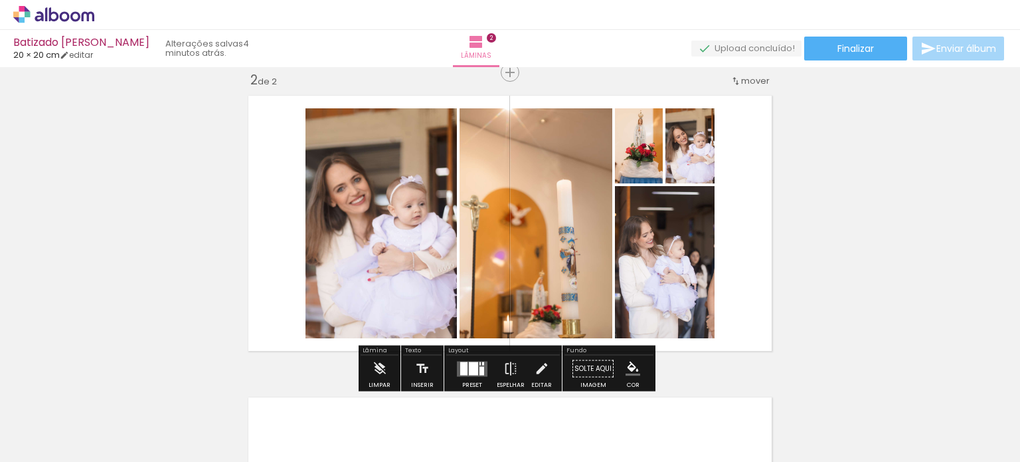
click at [844, 183] on div "Inserir lâmina 1 de 2 Inserir lâmina 2 de 2 O Designbox precisará aumentar a su…" at bounding box center [510, 206] width 1020 height 905
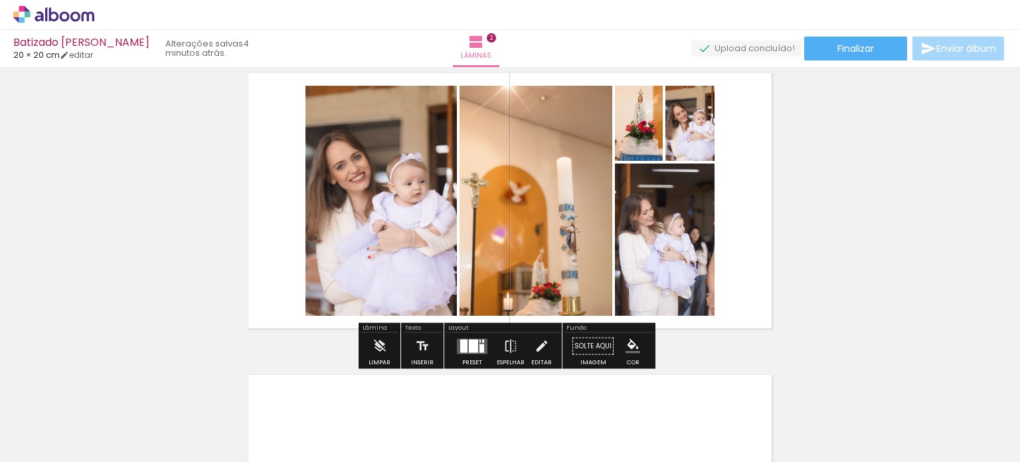
scroll to position [318, 0]
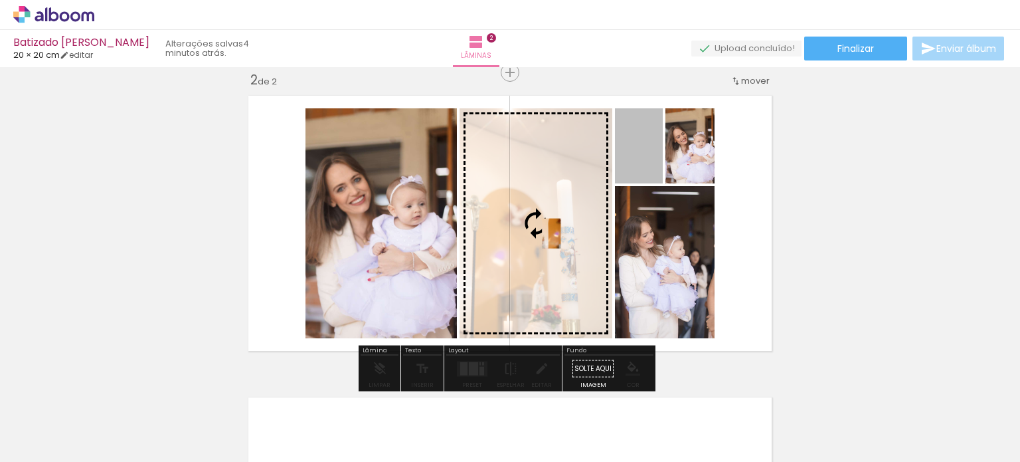
drag, startPoint x: 638, startPoint y: 147, endPoint x: 547, endPoint y: 233, distance: 125.0
click at [0, 0] on slot at bounding box center [0, 0] width 0 height 0
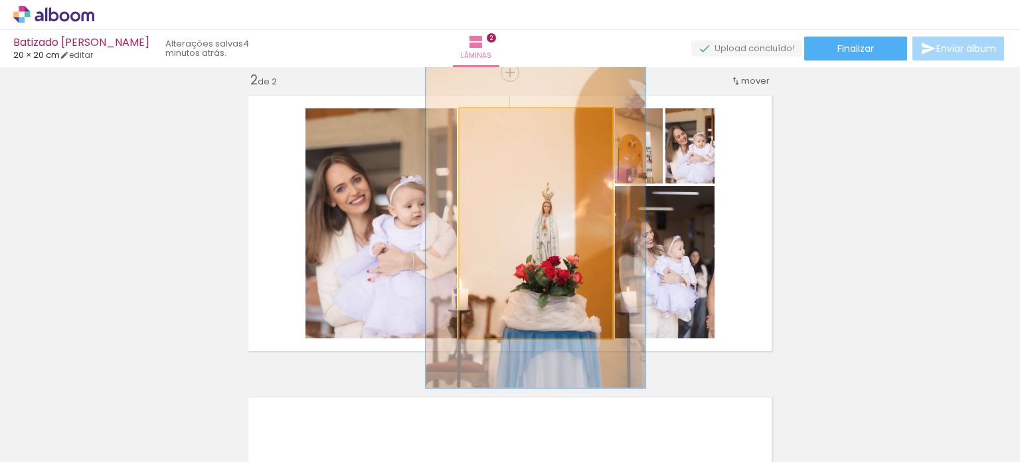
drag, startPoint x: 490, startPoint y: 124, endPoint x: 510, endPoint y: 124, distance: 19.9
type paper-slider "143"
click at [510, 124] on div at bounding box center [510, 122] width 21 height 21
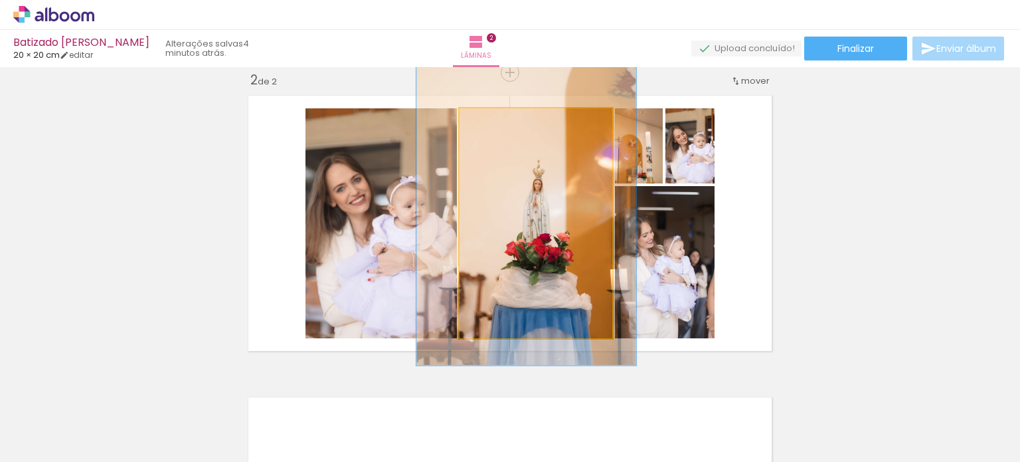
drag, startPoint x: 520, startPoint y: 231, endPoint x: 511, endPoint y: 208, distance: 24.4
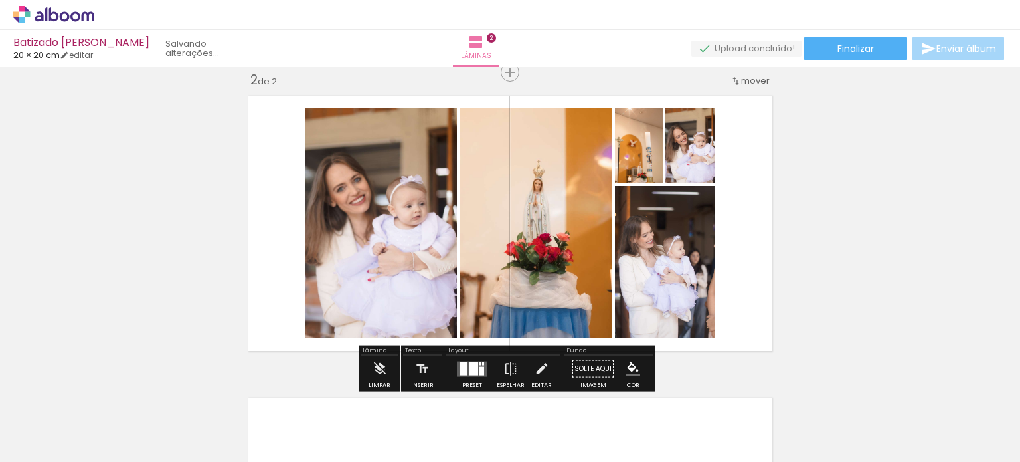
click at [791, 205] on div "Inserir lâmina 1 de 2 Inserir lâmina 2 de 2 O Designbox precisará aumentar a su…" at bounding box center [510, 206] width 1020 height 905
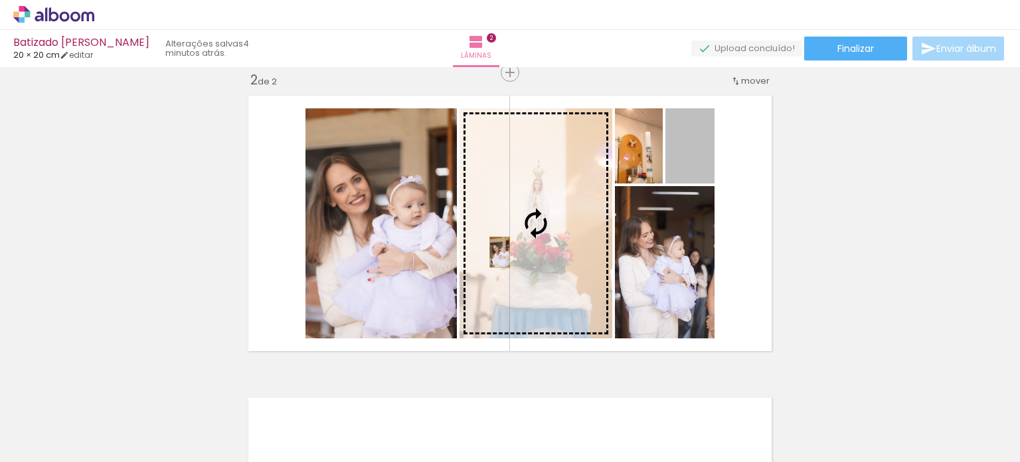
drag, startPoint x: 700, startPoint y: 160, endPoint x: 495, endPoint y: 252, distance: 224.8
click at [0, 0] on slot at bounding box center [0, 0] width 0 height 0
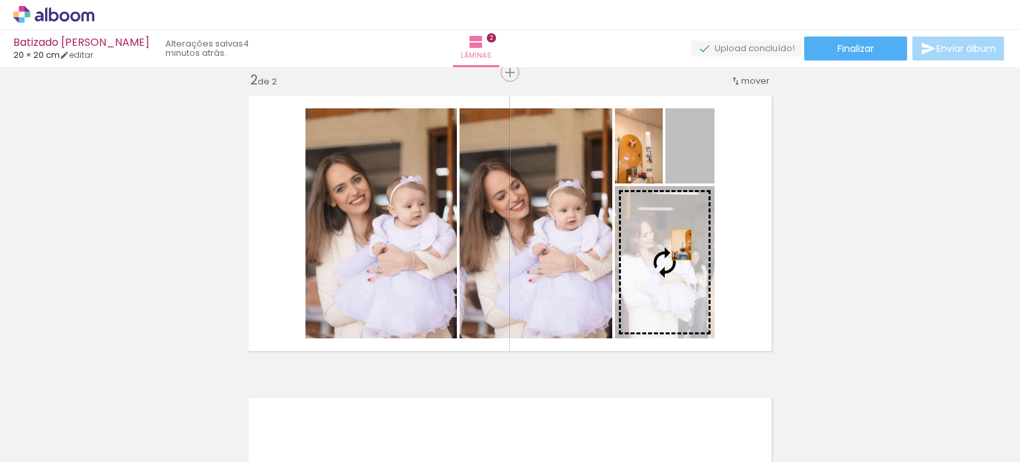
drag, startPoint x: 704, startPoint y: 157, endPoint x: 677, endPoint y: 244, distance: 91.6
click at [0, 0] on slot at bounding box center [0, 0] width 0 height 0
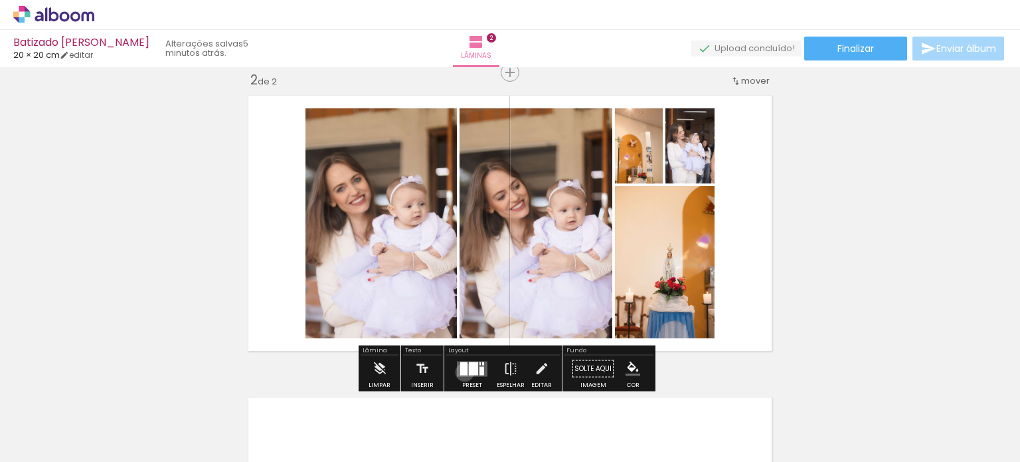
click at [462, 371] on div at bounding box center [463, 367] width 7 height 13
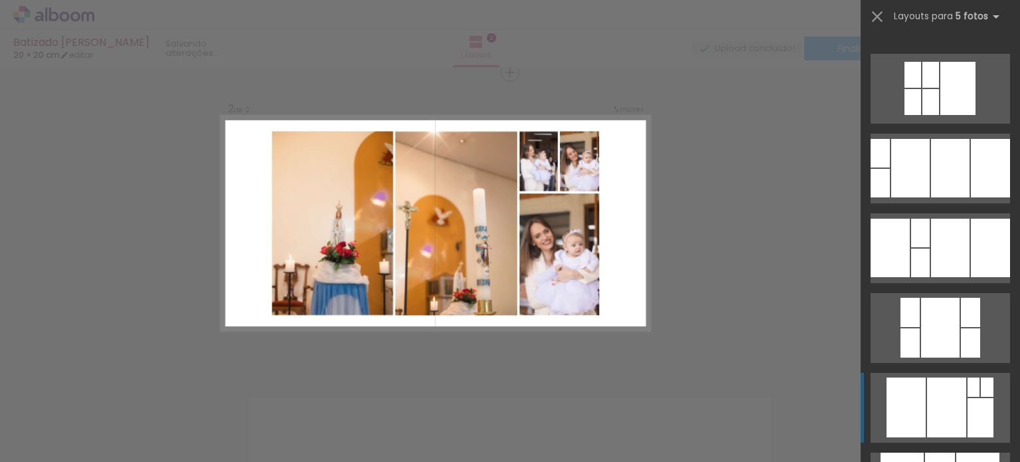
scroll to position [399, 0]
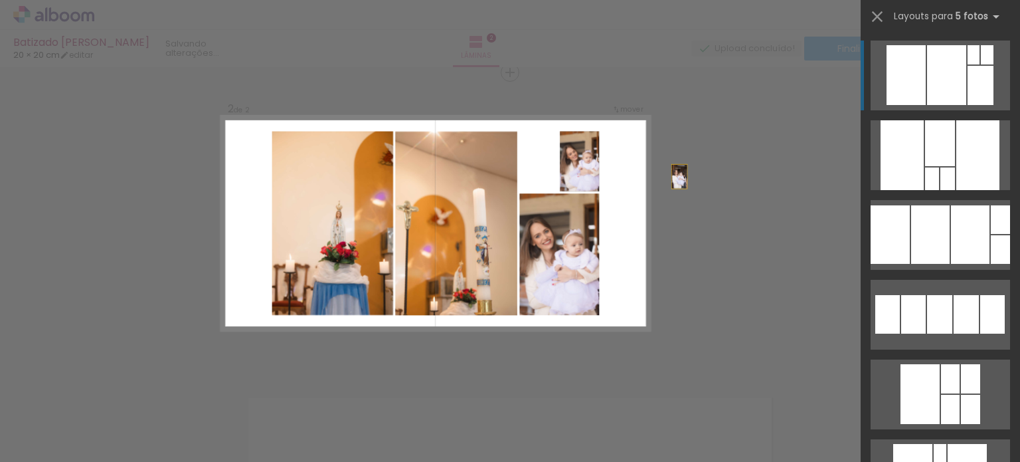
drag, startPoint x: 574, startPoint y: 156, endPoint x: 751, endPoint y: 180, distance: 178.3
click at [751, 180] on div "Inserir lâmina 1 de 2 Inserir lâmina 2 de 2 O Designbox precisará aumentar a su…" at bounding box center [510, 217] width 1020 height 937
click at [749, 156] on div "Confirmar Cancelar" at bounding box center [510, 217] width 1020 height 937
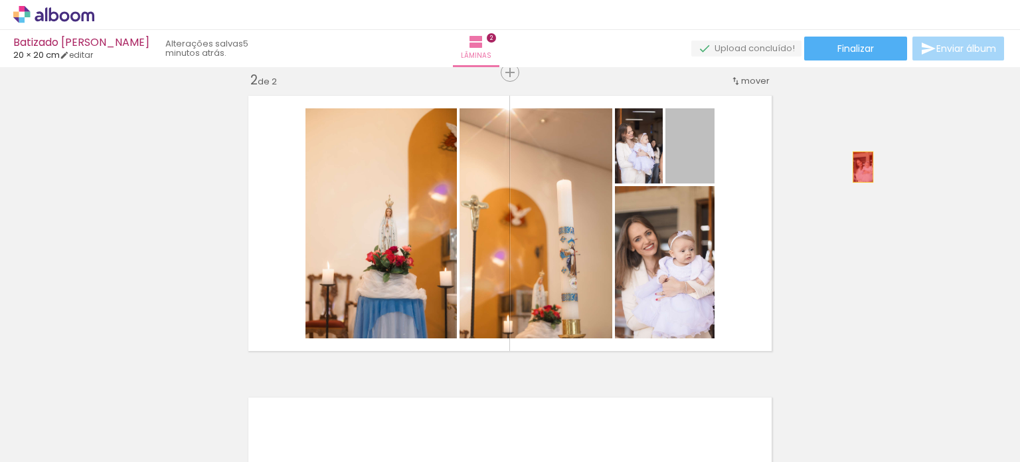
drag, startPoint x: 700, startPoint y: 151, endPoint x: 884, endPoint y: 165, distance: 184.6
click at [884, 165] on div "Inserir lâmina 1 de 2 Inserir lâmina 2 de 2 O Designbox precisará aumentar a su…" at bounding box center [510, 206] width 1020 height 905
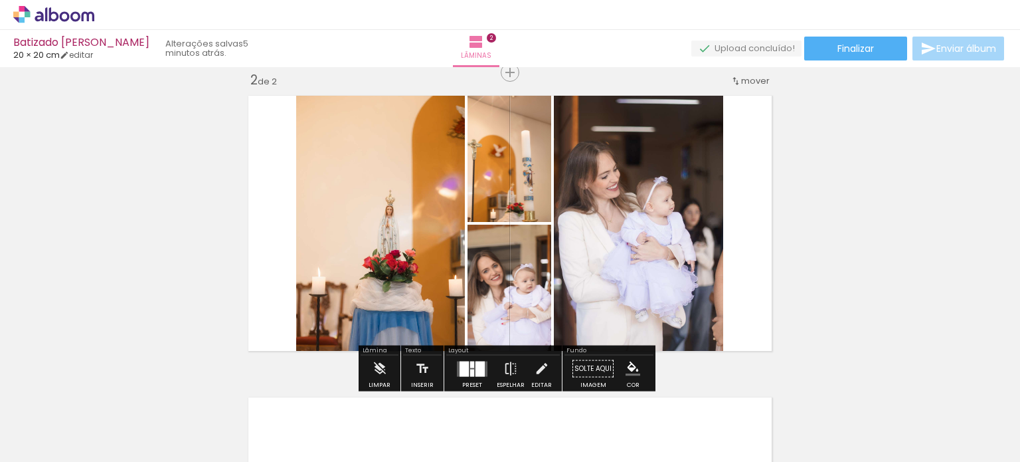
click at [470, 369] on div at bounding box center [472, 372] width 4 height 7
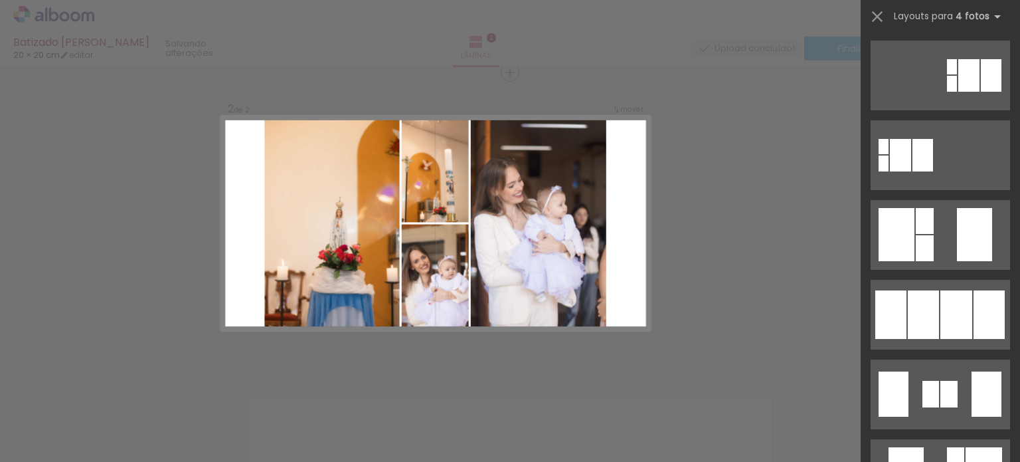
scroll to position [0, 0]
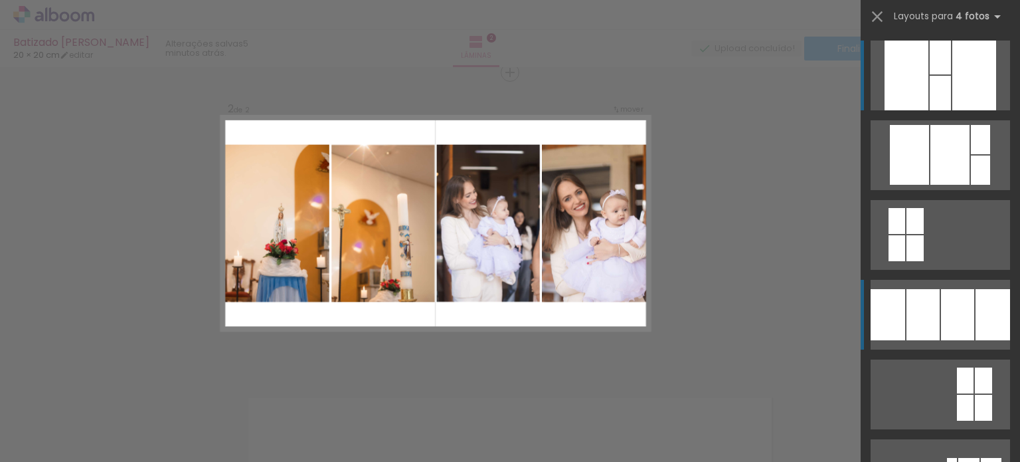
click at [953, 110] on div at bounding box center [975, 76] width 44 height 70
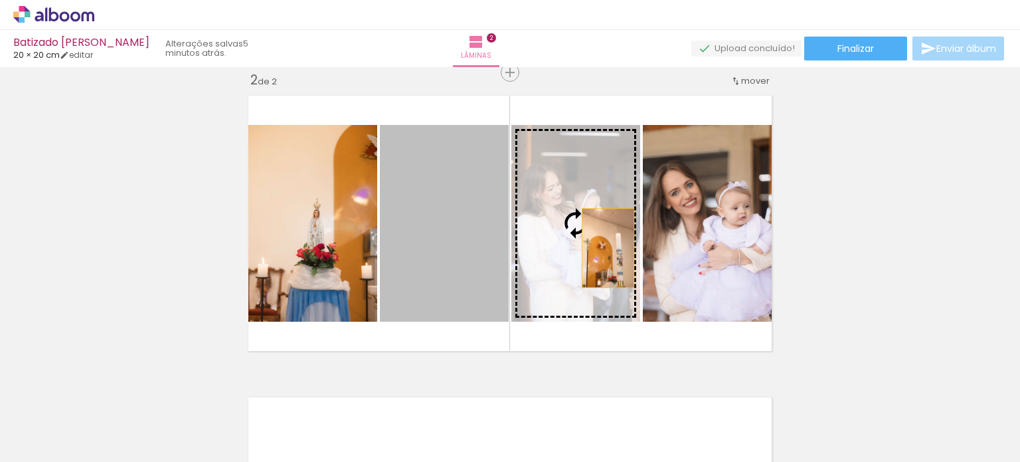
drag, startPoint x: 478, startPoint y: 246, endPoint x: 603, endPoint y: 248, distance: 124.9
click at [0, 0] on slot at bounding box center [0, 0] width 0 height 0
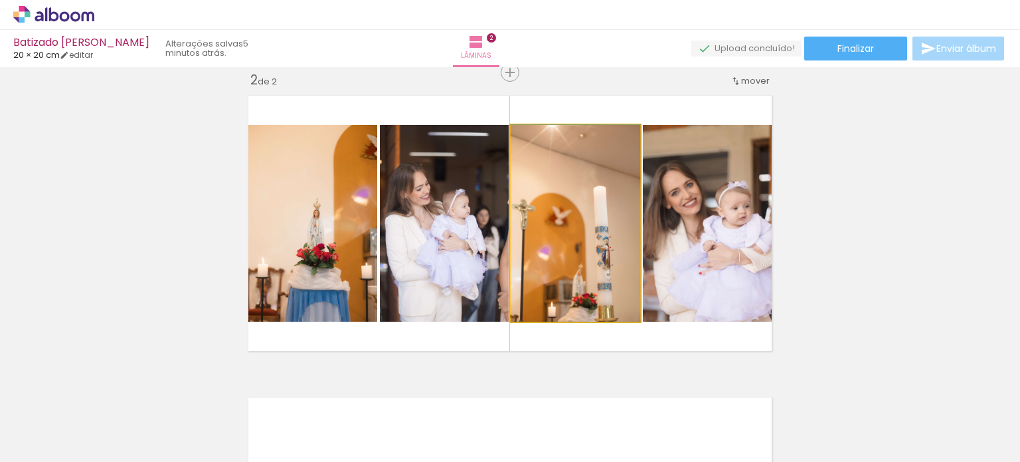
click at [539, 200] on quentale-photo at bounding box center [576, 223] width 129 height 197
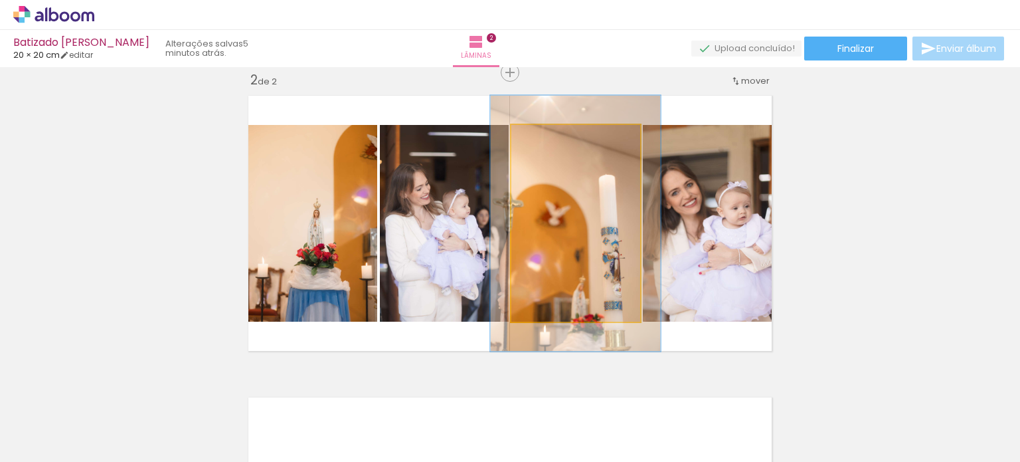
drag, startPoint x: 543, startPoint y: 141, endPoint x: 557, endPoint y: 143, distance: 14.0
click at [557, 143] on div at bounding box center [556, 138] width 21 height 21
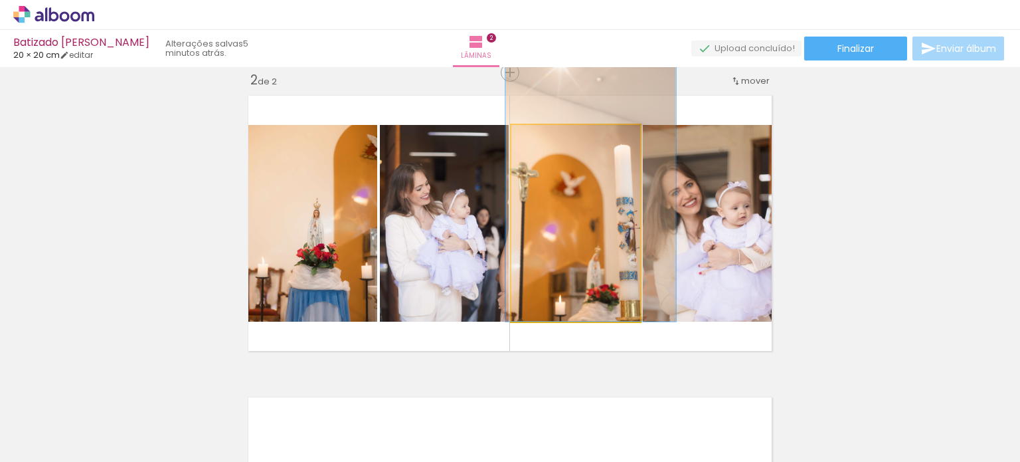
drag, startPoint x: 588, startPoint y: 229, endPoint x: 603, endPoint y: 191, distance: 41.4
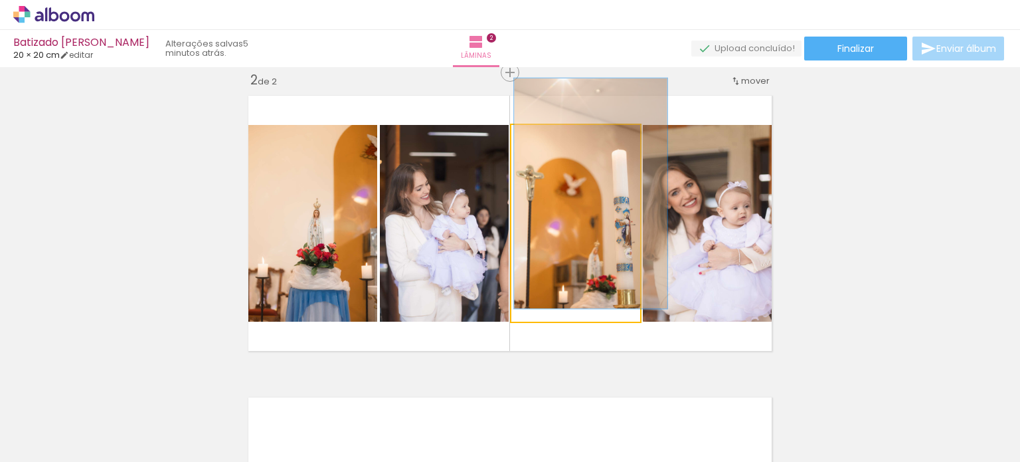
drag, startPoint x: 551, startPoint y: 138, endPoint x: 545, endPoint y: 140, distance: 6.8
type paper-slider "117"
click at [545, 140] on div at bounding box center [551, 139] width 12 height 12
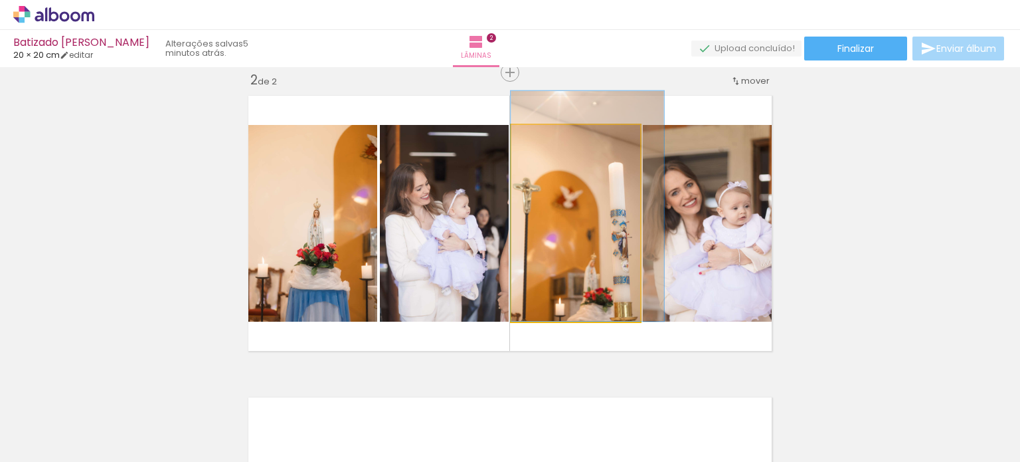
drag, startPoint x: 564, startPoint y: 199, endPoint x: 567, endPoint y: 207, distance: 8.6
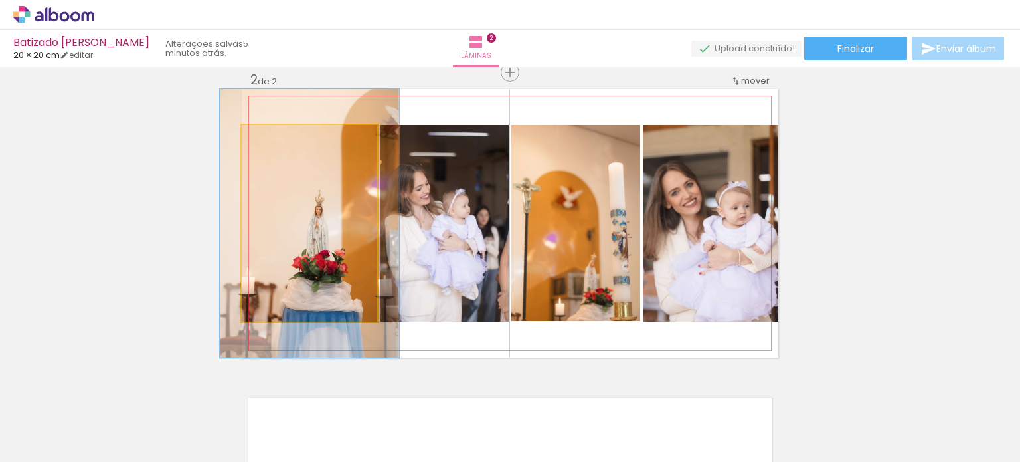
drag, startPoint x: 271, startPoint y: 140, endPoint x: 286, endPoint y: 141, distance: 14.8
type paper-slider "132"
click at [286, 141] on div at bounding box center [288, 139] width 12 height 12
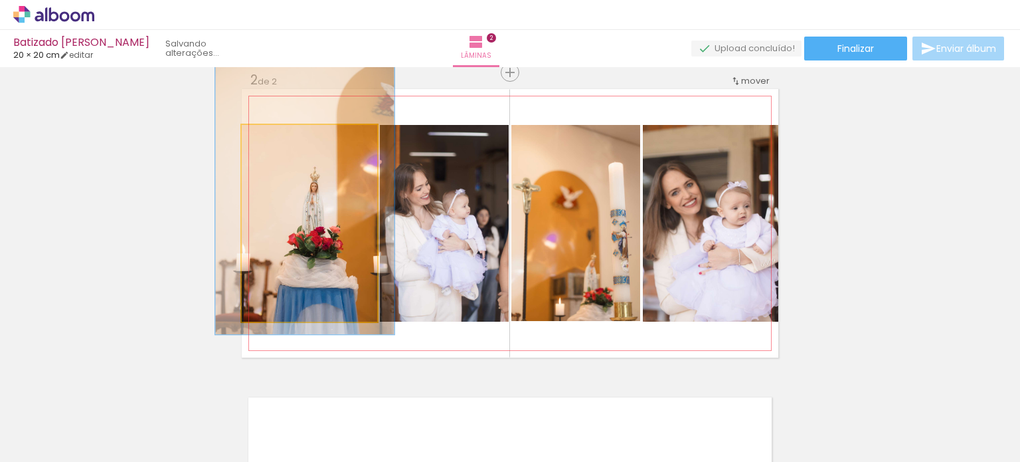
drag, startPoint x: 334, startPoint y: 224, endPoint x: 329, endPoint y: 201, distance: 23.7
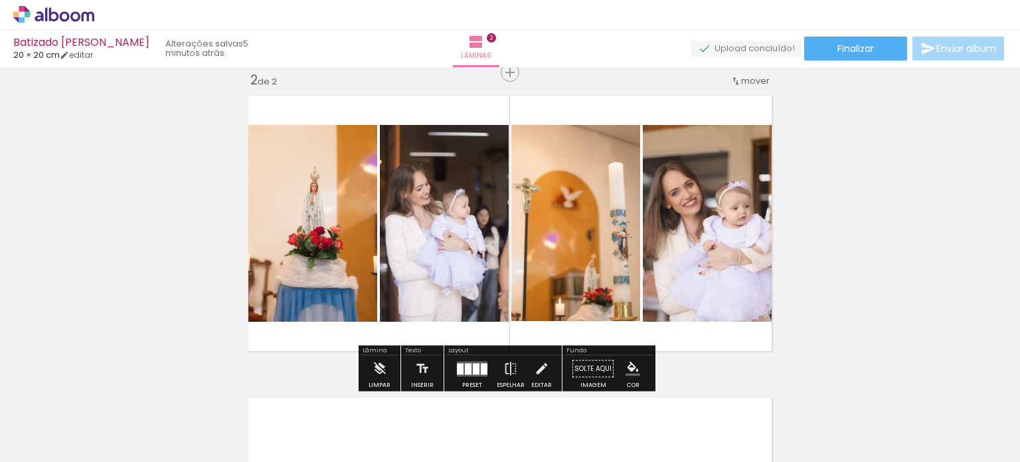
click at [825, 200] on div "Inserir lâmina 1 de 2 Inserir lâmina 2 de 2 O Designbox precisará aumentar a su…" at bounding box center [510, 206] width 1020 height 905
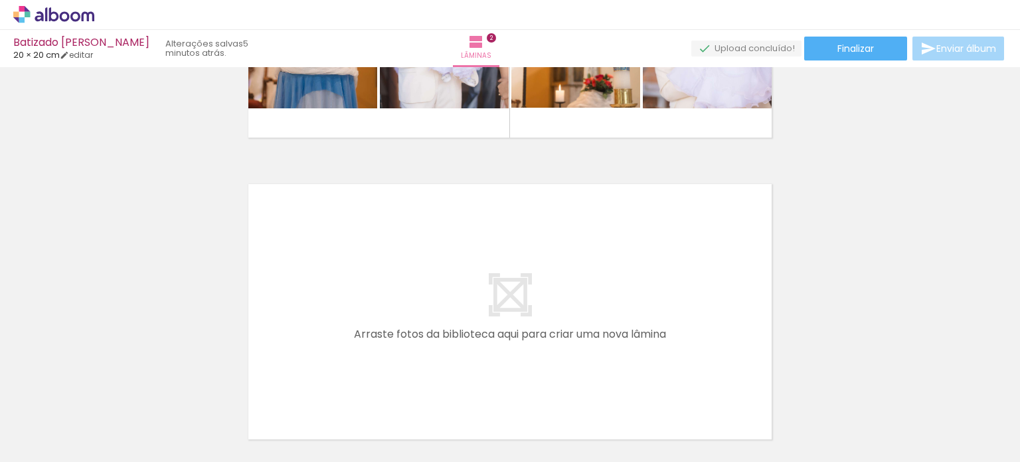
scroll to position [598, 0]
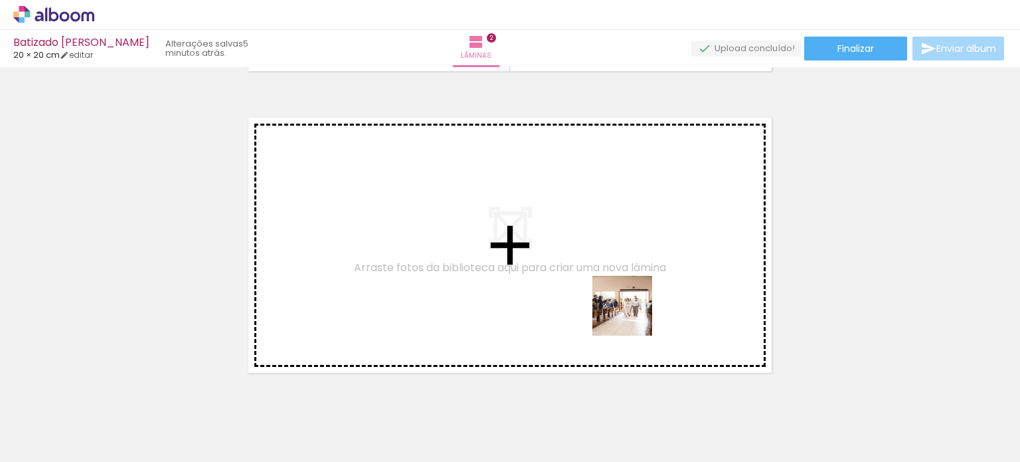
drag, startPoint x: 713, startPoint y: 438, endPoint x: 617, endPoint y: 298, distance: 170.1
click at [617, 298] on quentale-workspace at bounding box center [510, 231] width 1020 height 462
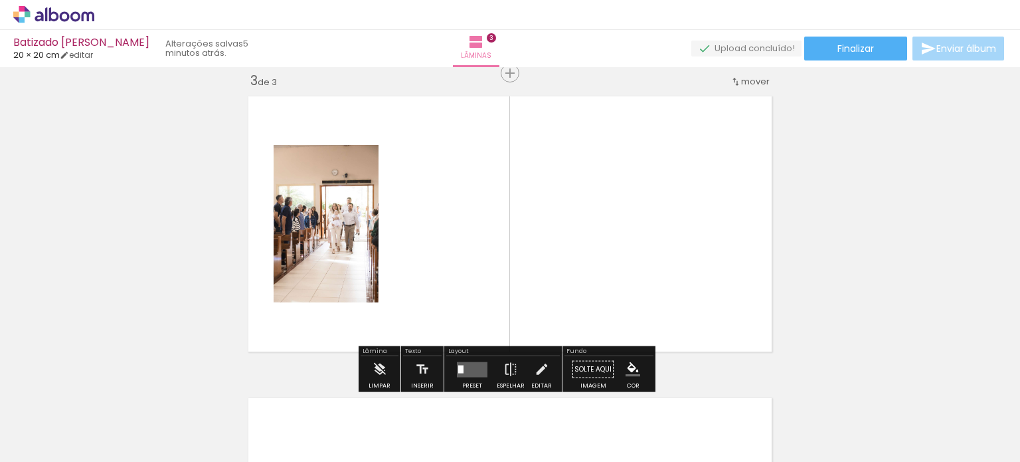
scroll to position [620, 0]
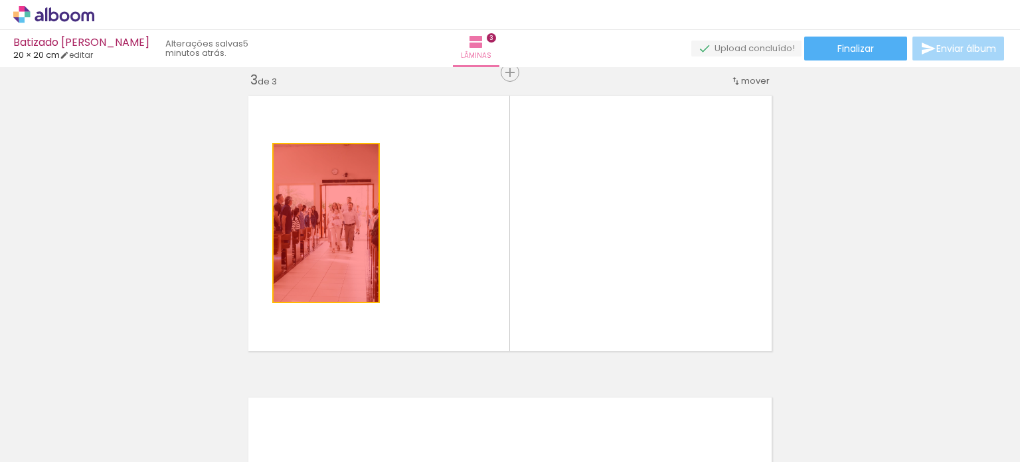
drag, startPoint x: 337, startPoint y: 256, endPoint x: 97, endPoint y: 235, distance: 240.7
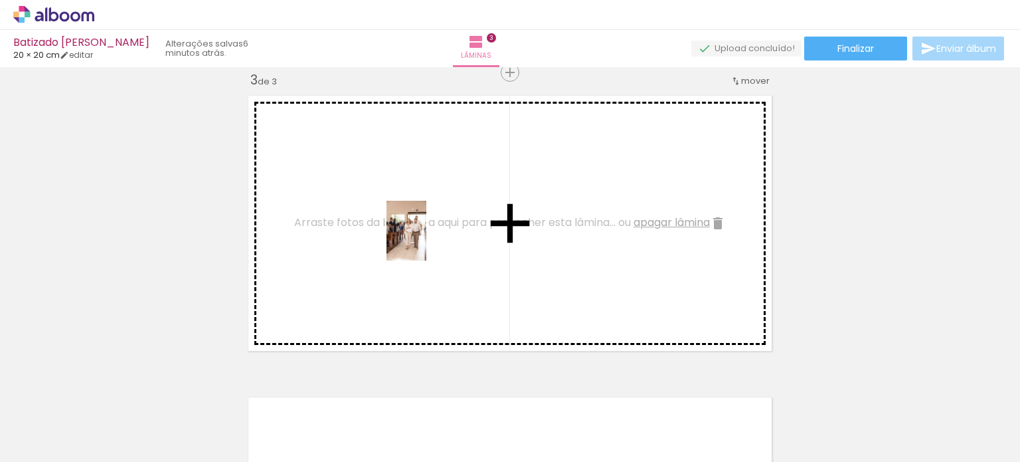
drag, startPoint x: 782, startPoint y: 423, endPoint x: 426, endPoint y: 240, distance: 399.3
click at [426, 240] on quentale-workspace at bounding box center [510, 231] width 1020 height 462
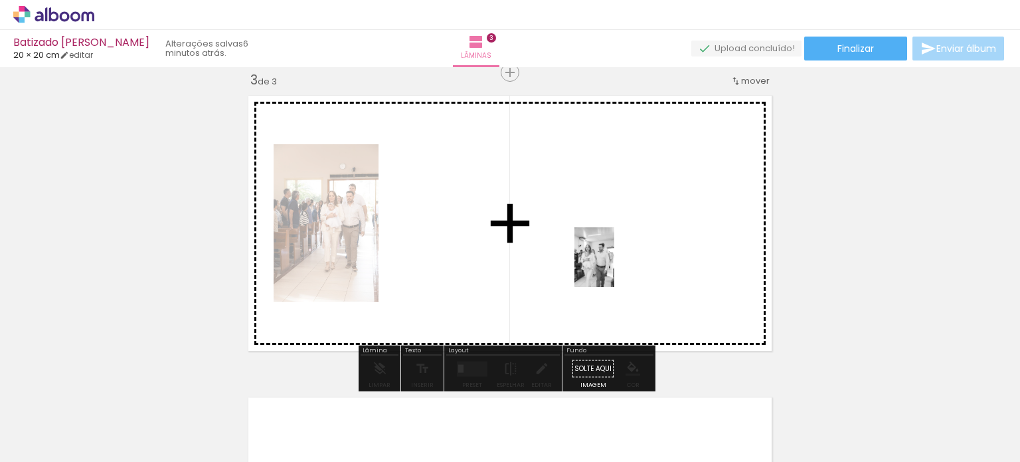
drag, startPoint x: 856, startPoint y: 436, endPoint x: 614, endPoint y: 267, distance: 294.9
click at [614, 267] on quentale-workspace at bounding box center [510, 231] width 1020 height 462
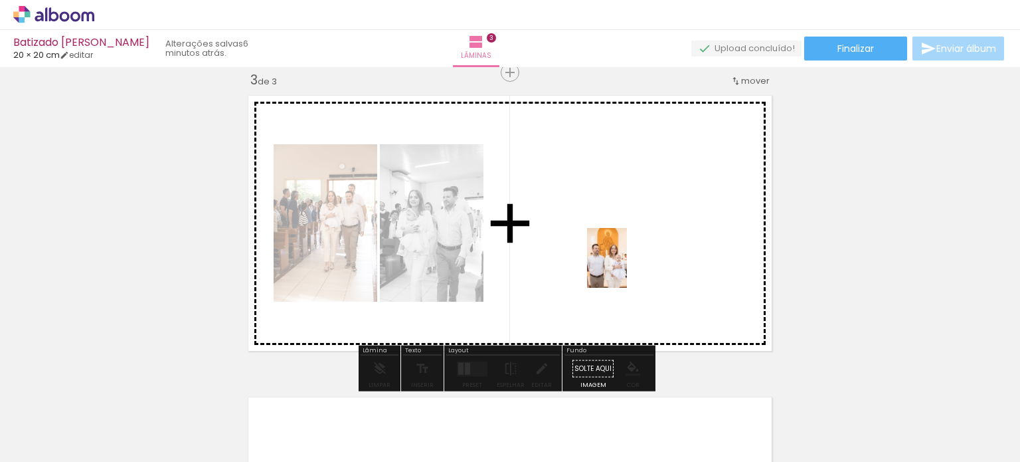
drag, startPoint x: 922, startPoint y: 438, endPoint x: 627, endPoint y: 268, distance: 340.5
click at [627, 268] on quentale-workspace at bounding box center [510, 231] width 1020 height 462
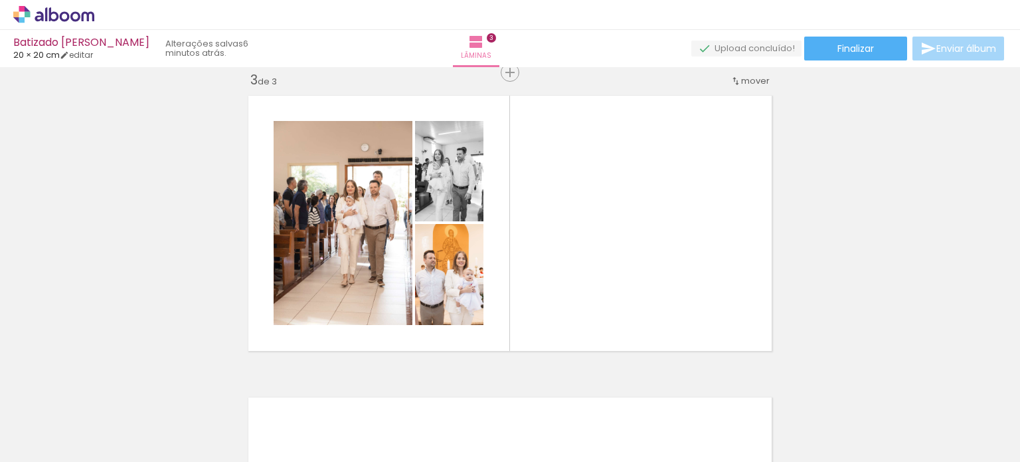
scroll to position [0, 1107]
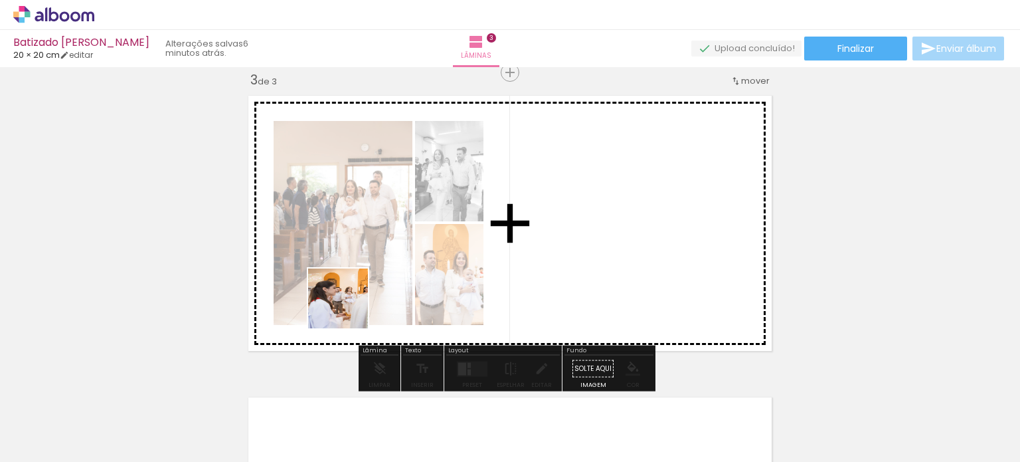
drag, startPoint x: 297, startPoint y: 440, endPoint x: 350, endPoint y: 305, distance: 145.6
click at [350, 305] on quentale-workspace at bounding box center [510, 231] width 1020 height 462
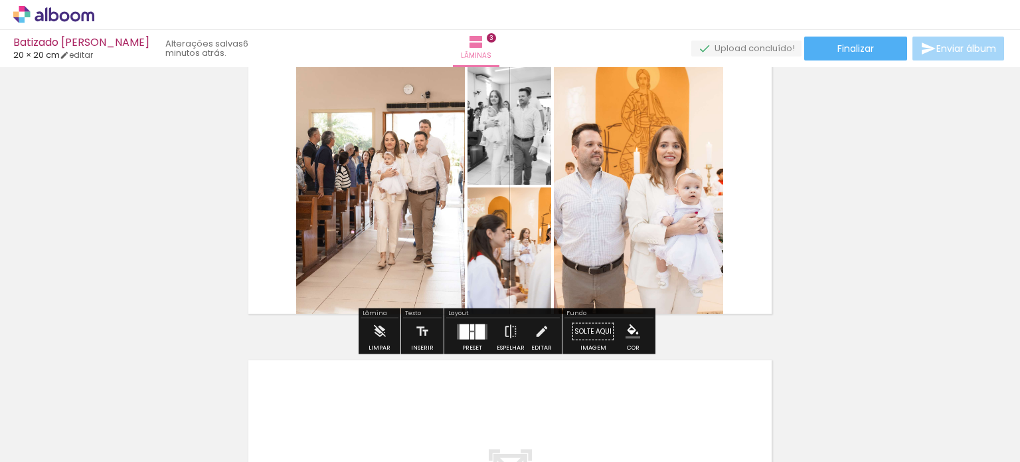
scroll to position [686, 0]
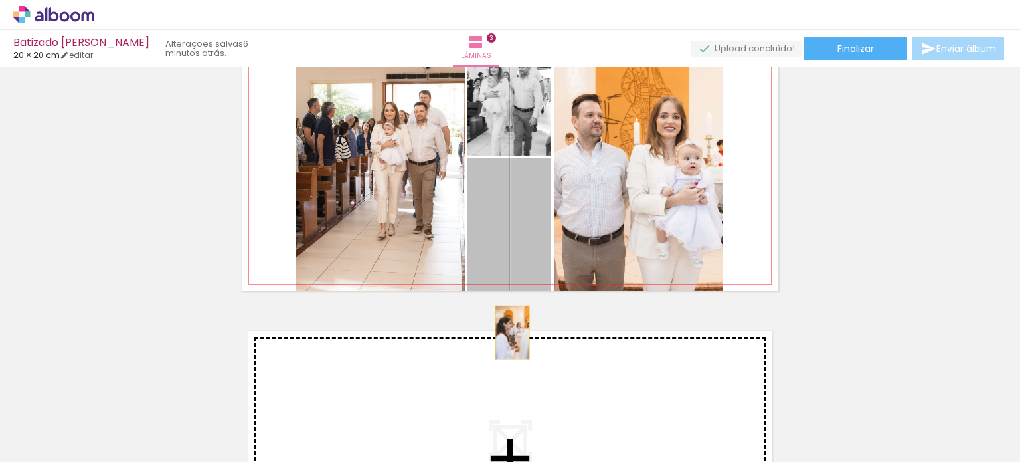
drag, startPoint x: 505, startPoint y: 249, endPoint x: 516, endPoint y: 373, distance: 124.7
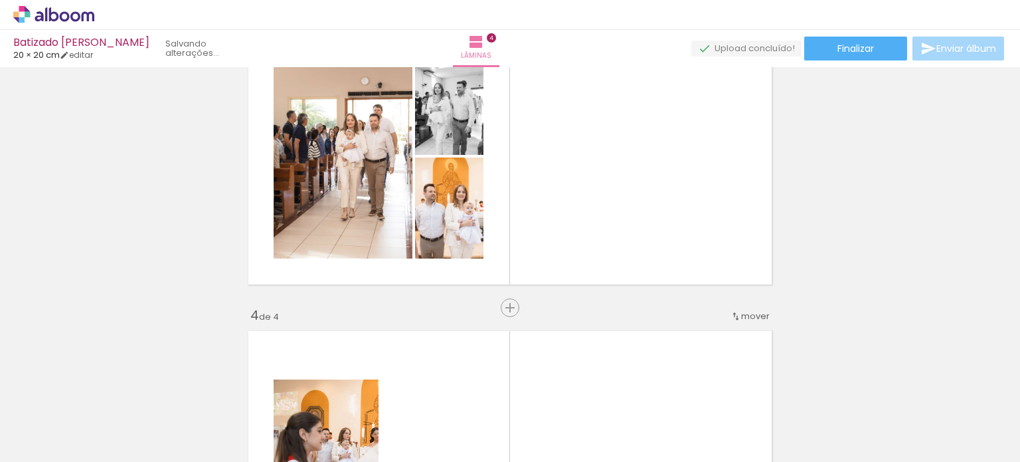
scroll to position [921, 0]
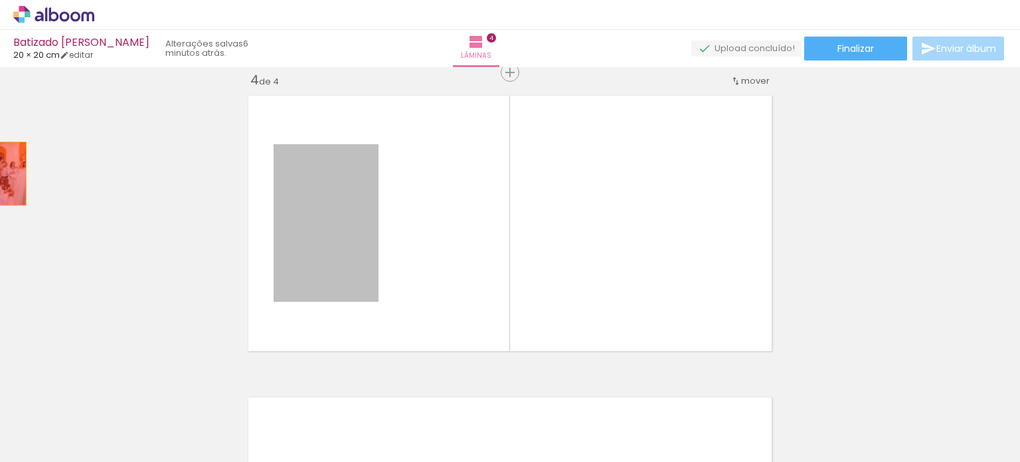
drag, startPoint x: 274, startPoint y: 227, endPoint x: 0, endPoint y: 173, distance: 278.8
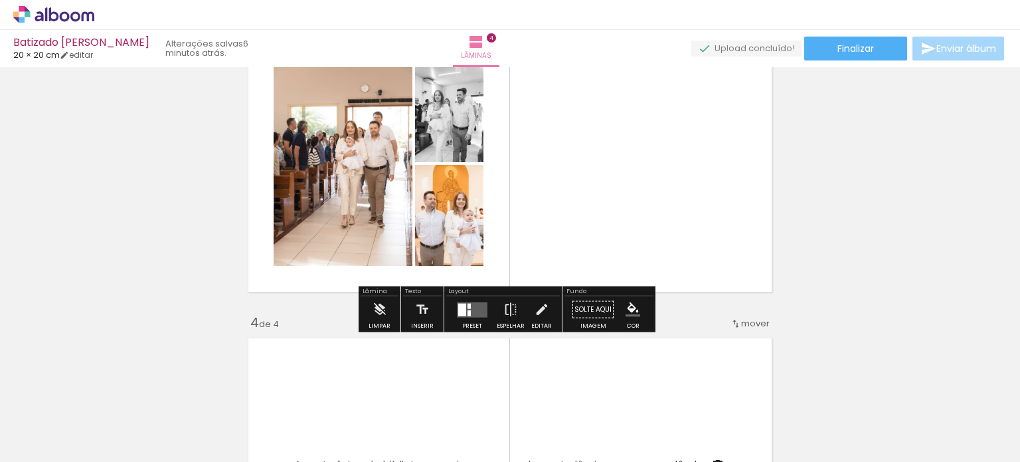
scroll to position [656, 0]
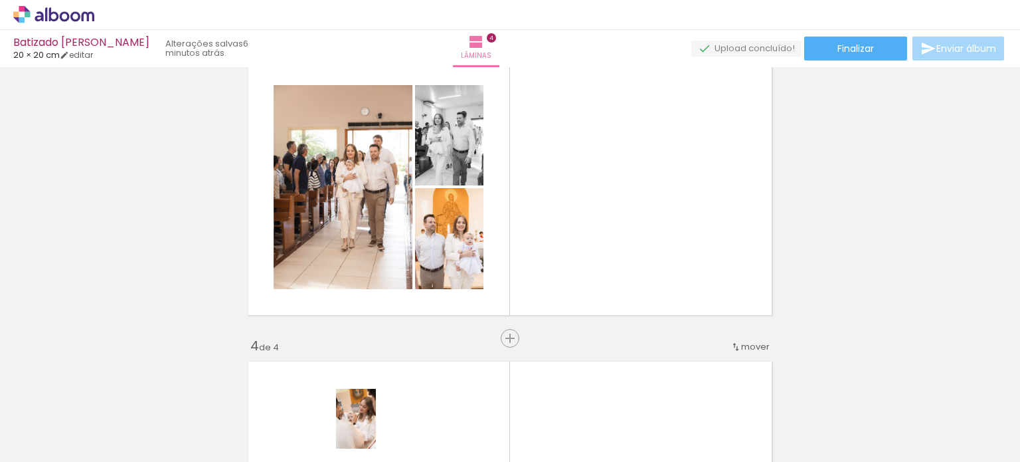
drag, startPoint x: 367, startPoint y: 433, endPoint x: 376, endPoint y: 429, distance: 10.1
click at [376, 429] on div at bounding box center [365, 417] width 44 height 66
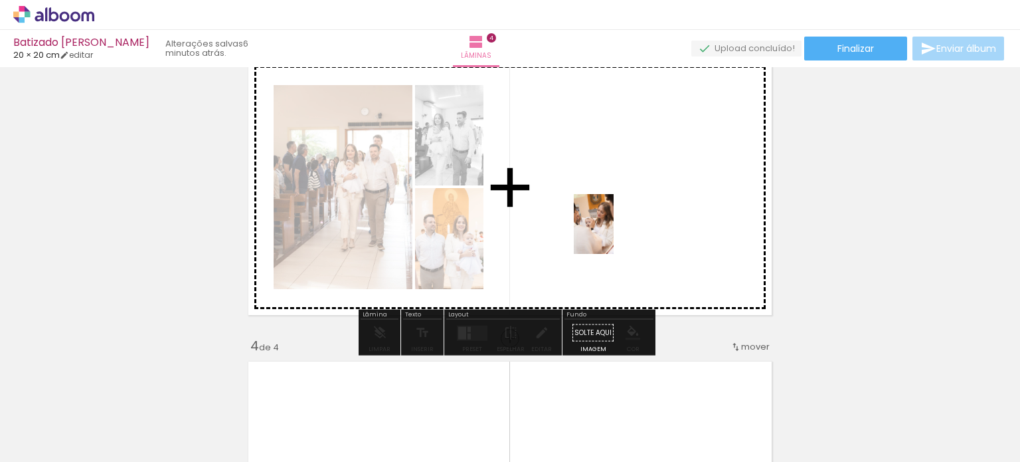
drag, startPoint x: 379, startPoint y: 432, endPoint x: 616, endPoint y: 233, distance: 309.3
click at [616, 233] on quentale-workspace at bounding box center [510, 231] width 1020 height 462
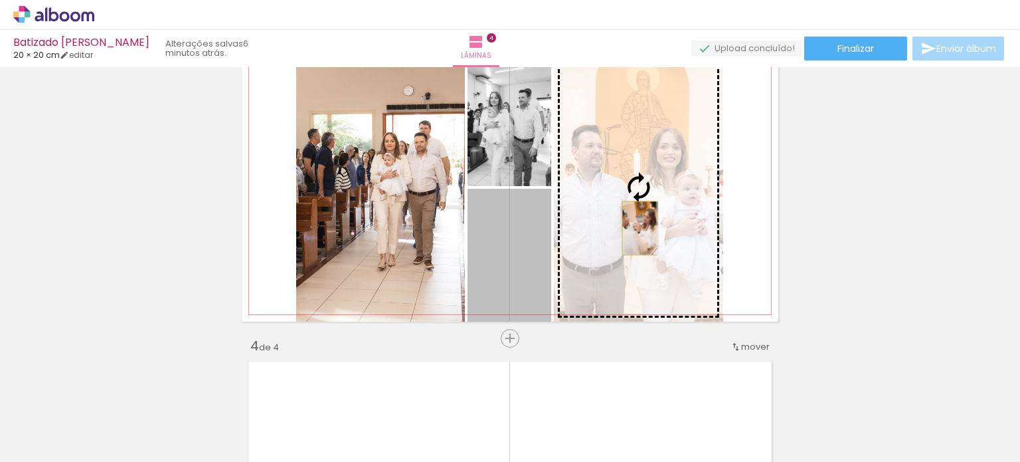
drag, startPoint x: 513, startPoint y: 268, endPoint x: 634, endPoint y: 228, distance: 127.9
click at [0, 0] on slot at bounding box center [0, 0] width 0 height 0
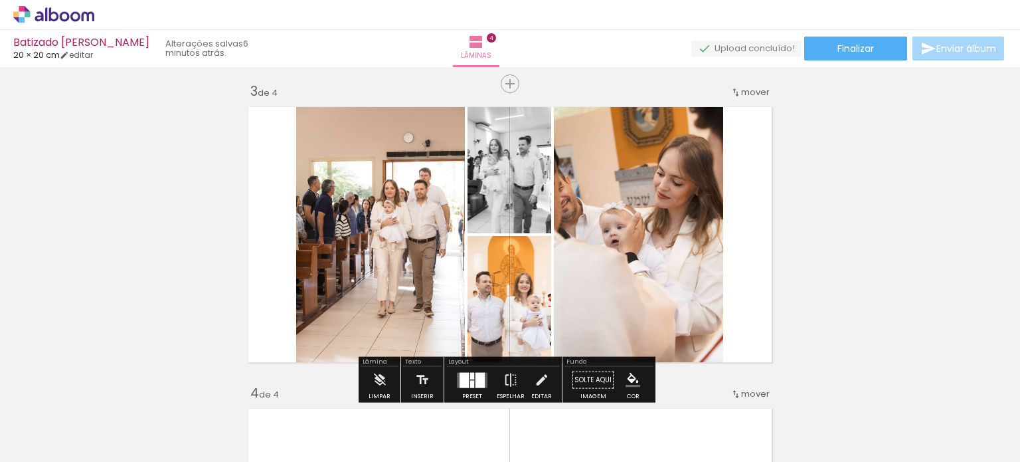
scroll to position [589, 0]
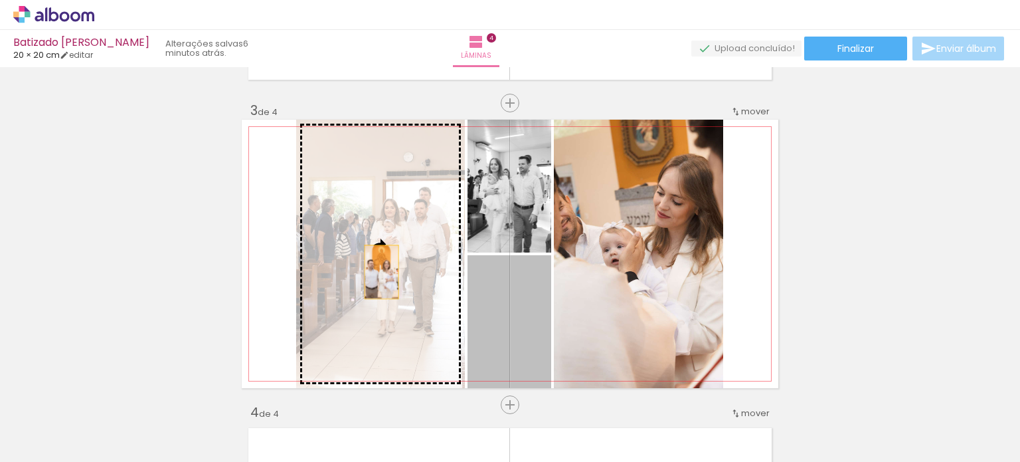
drag, startPoint x: 529, startPoint y: 315, endPoint x: 377, endPoint y: 272, distance: 158.1
click at [0, 0] on slot at bounding box center [0, 0] width 0 height 0
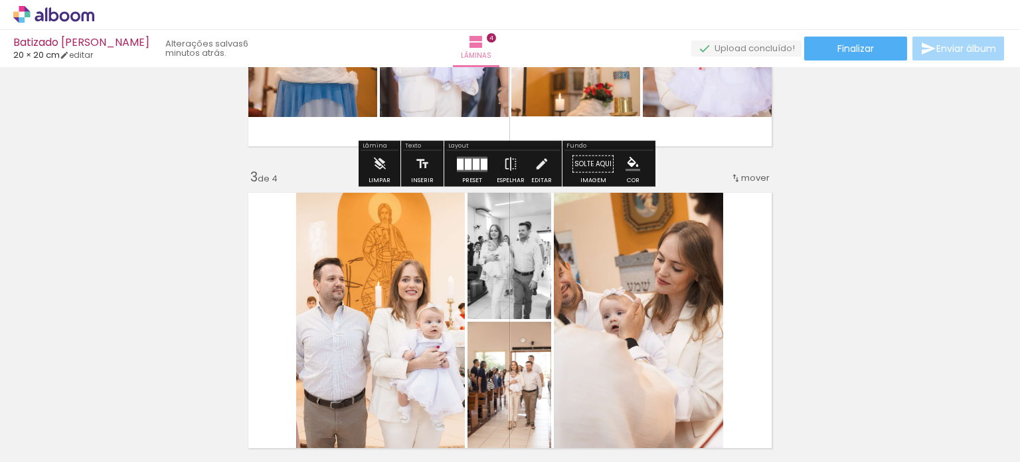
scroll to position [656, 0]
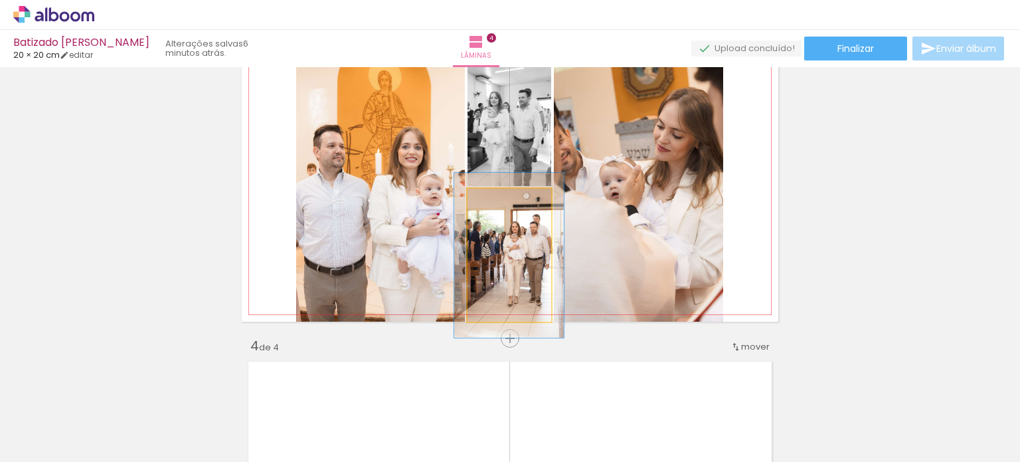
drag, startPoint x: 494, startPoint y: 203, endPoint x: 502, endPoint y: 201, distance: 8.1
type paper-slider "124"
click at [502, 201] on div at bounding box center [504, 203] width 12 height 12
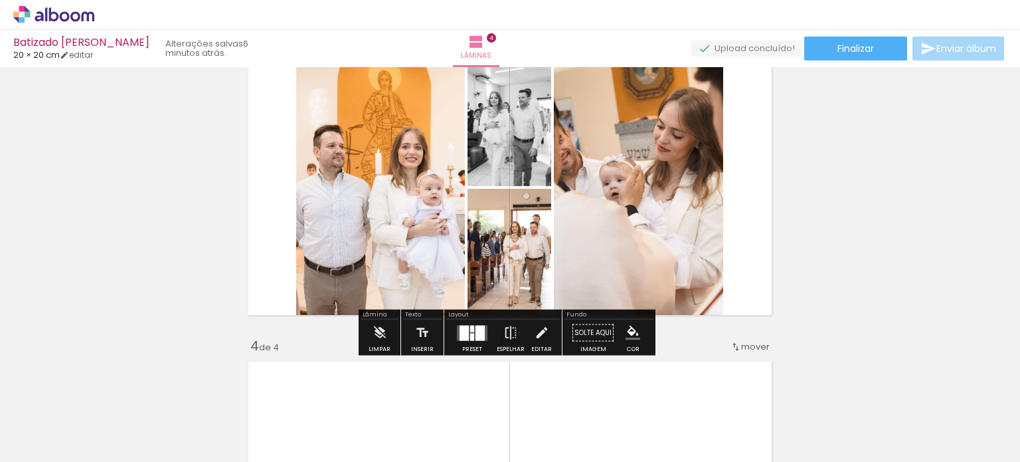
click at [869, 199] on div "Inserir lâmina 1 de 4 Inserir lâmina 2 de 4 Inserir lâmina 3 de 4 Inserir lâmin…" at bounding box center [510, 170] width 1020 height 1509
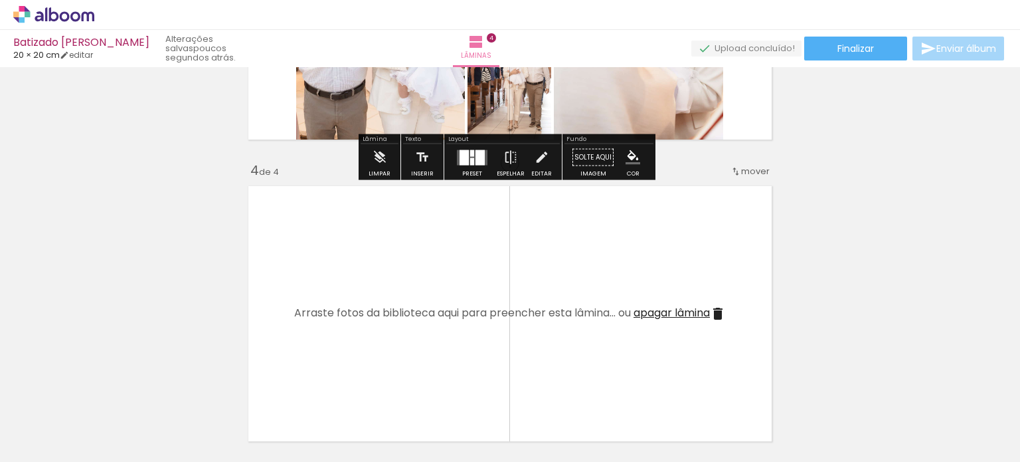
scroll to position [864, 0]
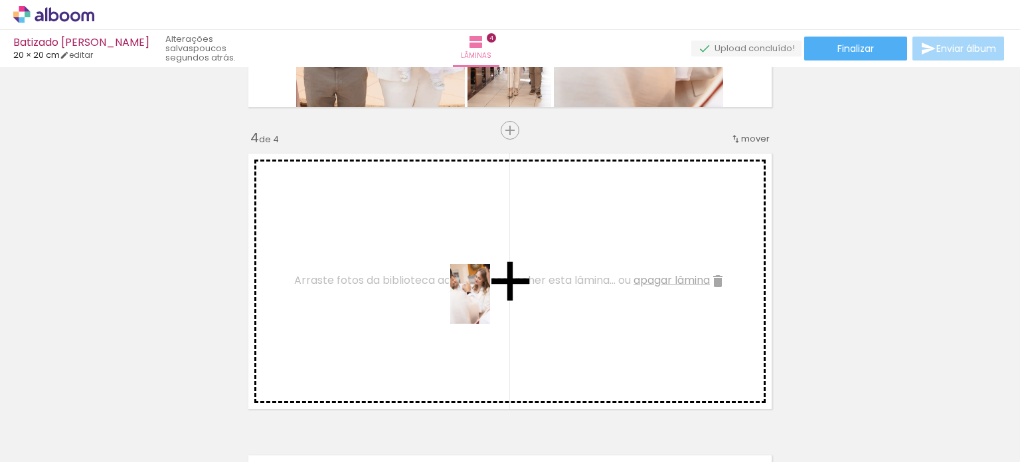
drag, startPoint x: 519, startPoint y: 435, endPoint x: 490, endPoint y: 304, distance: 134.6
click at [490, 304] on quentale-workspace at bounding box center [510, 231] width 1020 height 462
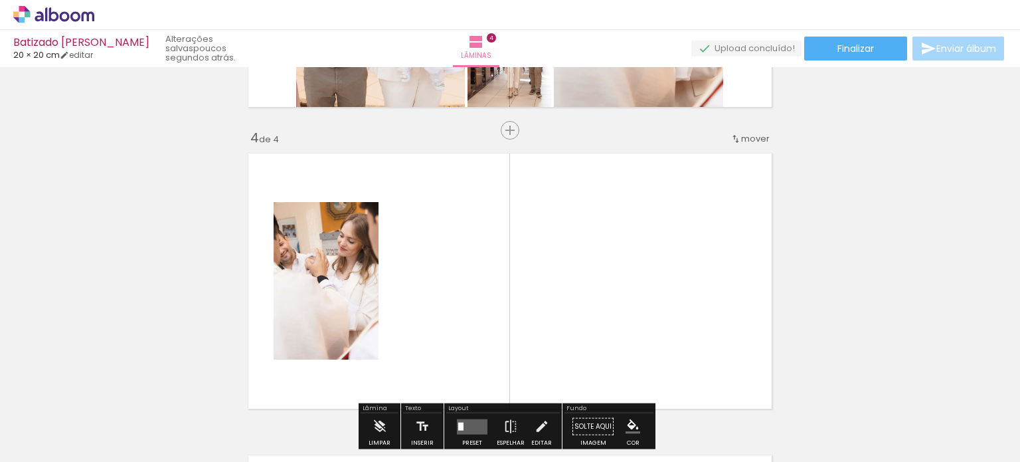
scroll to position [930, 0]
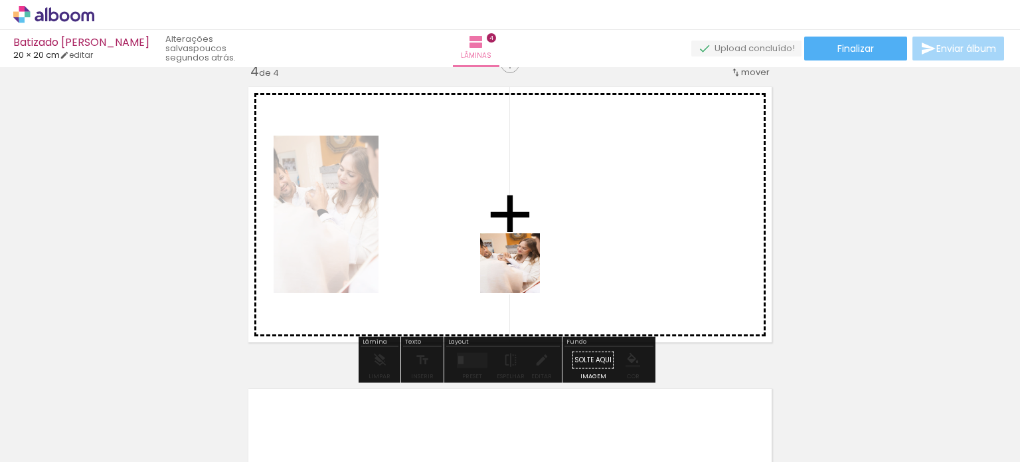
drag, startPoint x: 601, startPoint y: 419, endPoint x: 516, endPoint y: 264, distance: 176.0
click at [516, 264] on quentale-workspace at bounding box center [510, 231] width 1020 height 462
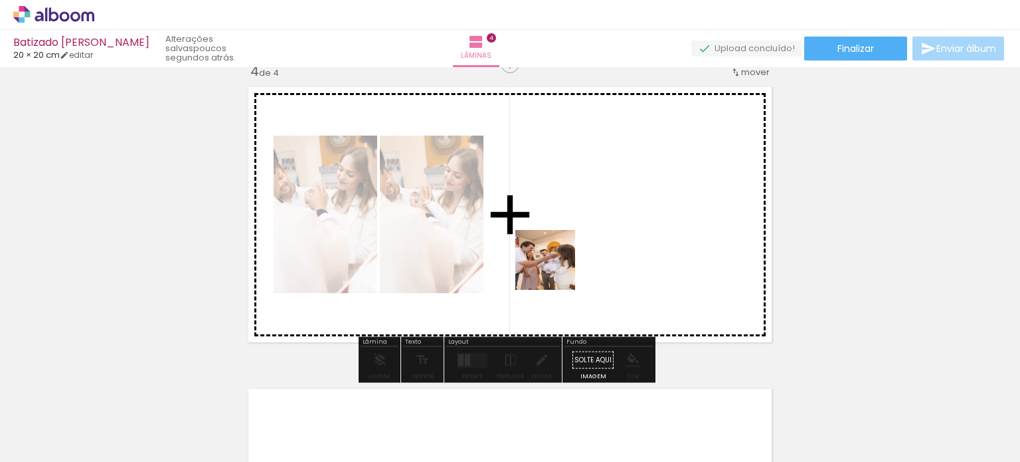
drag, startPoint x: 818, startPoint y: 434, endPoint x: 537, endPoint y: 244, distance: 339.6
click at [537, 244] on quentale-workspace at bounding box center [510, 231] width 1020 height 462
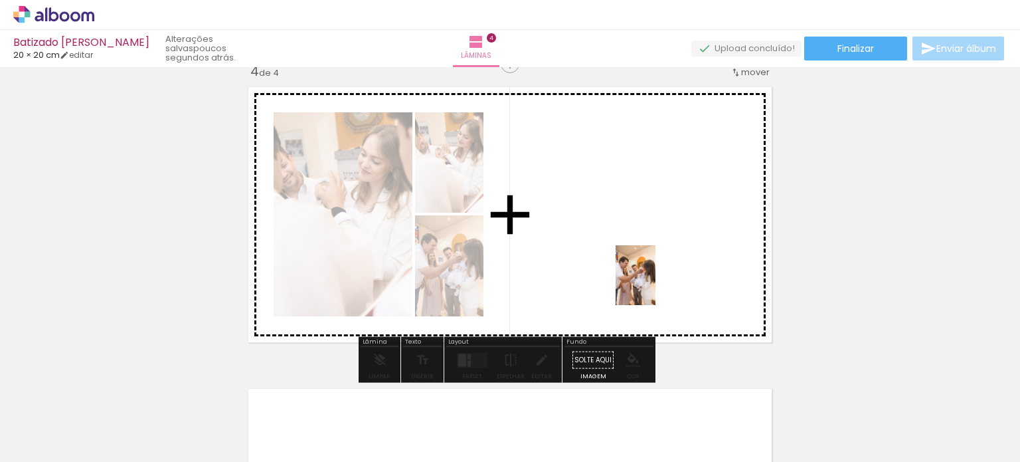
drag, startPoint x: 886, startPoint y: 424, endPoint x: 656, endPoint y: 285, distance: 269.4
click at [656, 285] on quentale-workspace at bounding box center [510, 231] width 1020 height 462
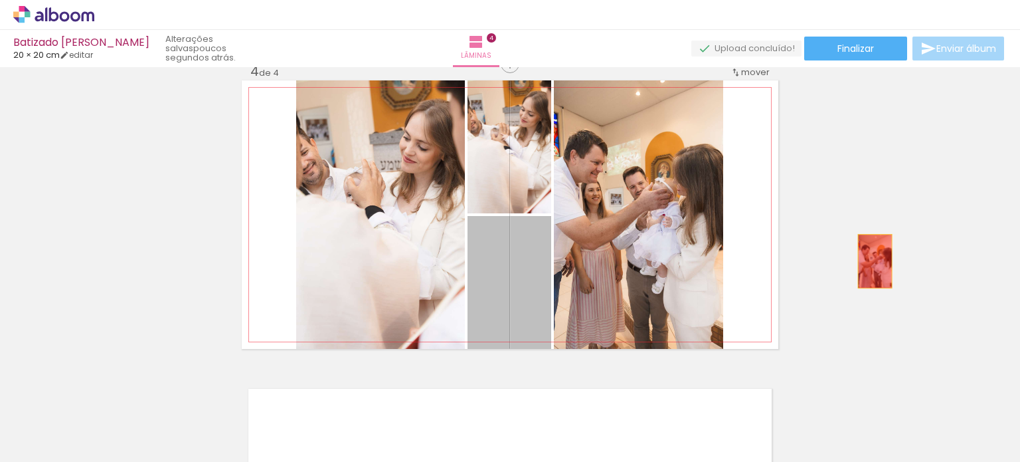
drag, startPoint x: 505, startPoint y: 282, endPoint x: 875, endPoint y: 247, distance: 371.6
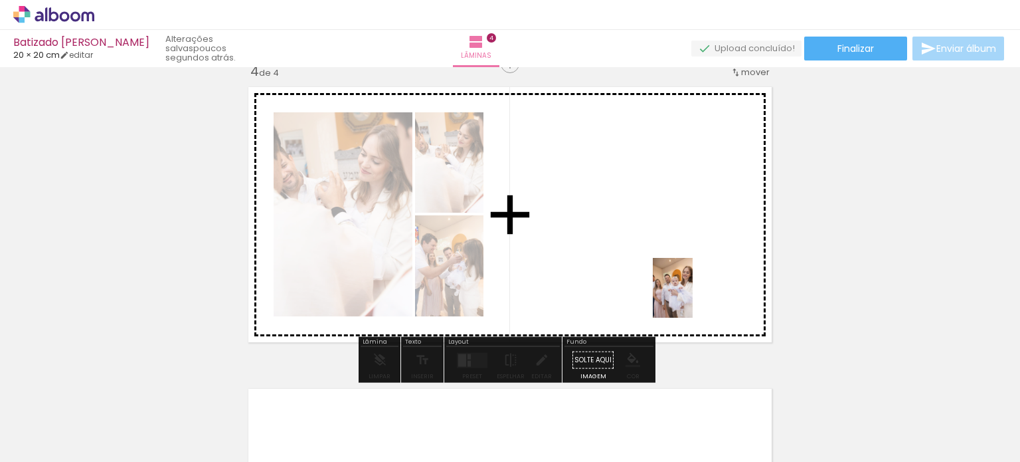
drag, startPoint x: 965, startPoint y: 428, endPoint x: 693, endPoint y: 298, distance: 301.6
click at [693, 298] on quentale-workspace at bounding box center [510, 231] width 1020 height 462
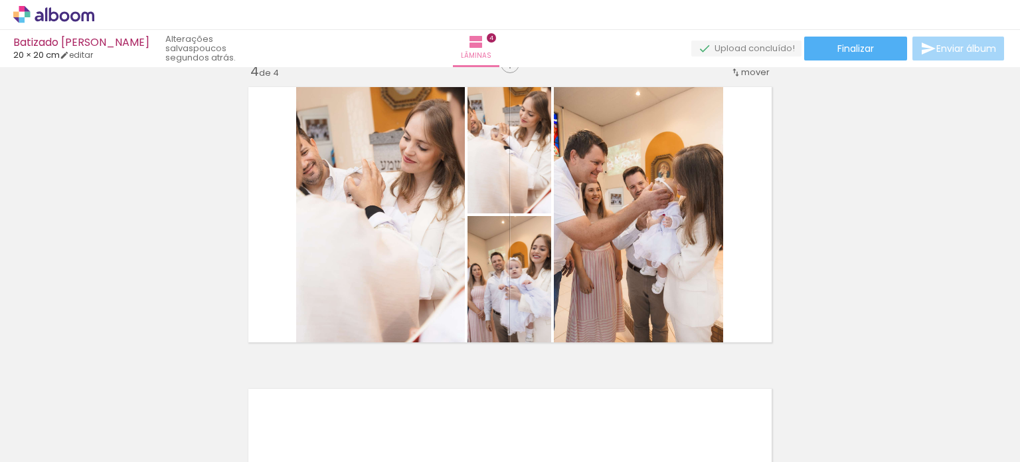
scroll to position [0, 1641]
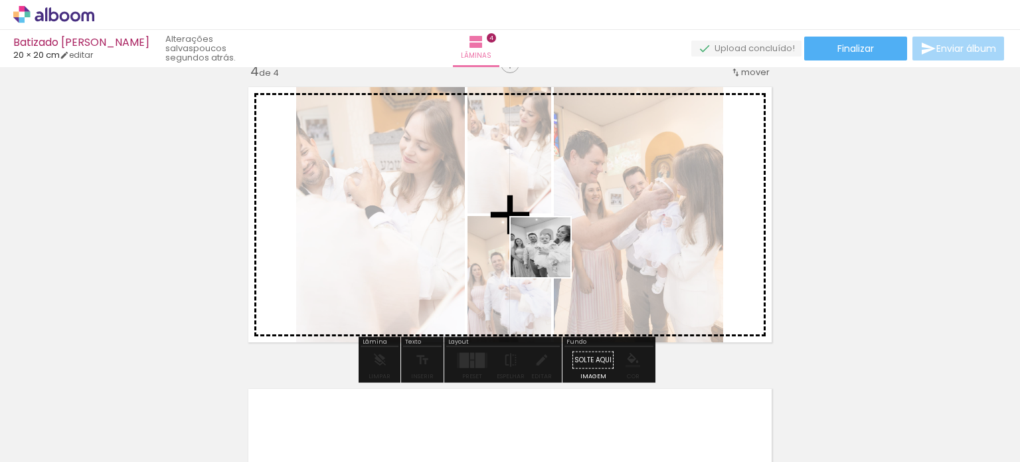
drag, startPoint x: 507, startPoint y: 417, endPoint x: 558, endPoint y: 241, distance: 183.3
click at [558, 241] on quentale-workspace at bounding box center [510, 231] width 1020 height 462
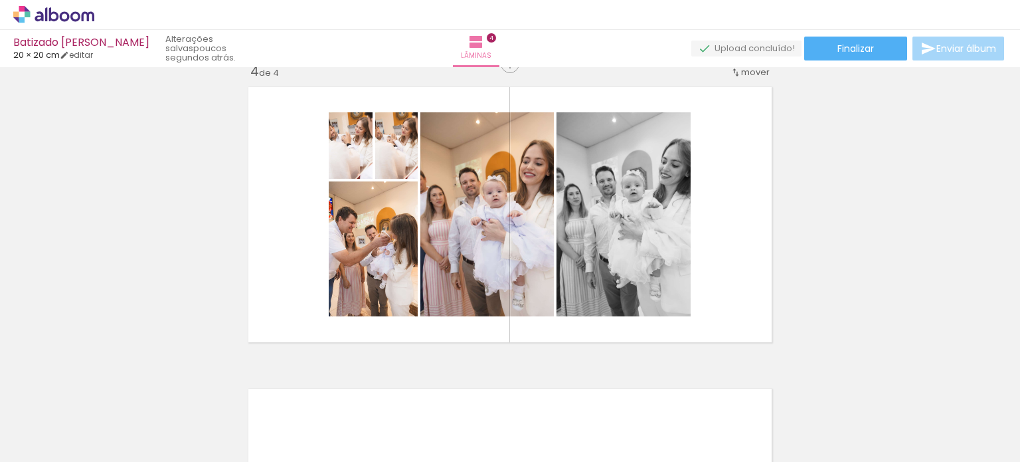
scroll to position [0, 2029]
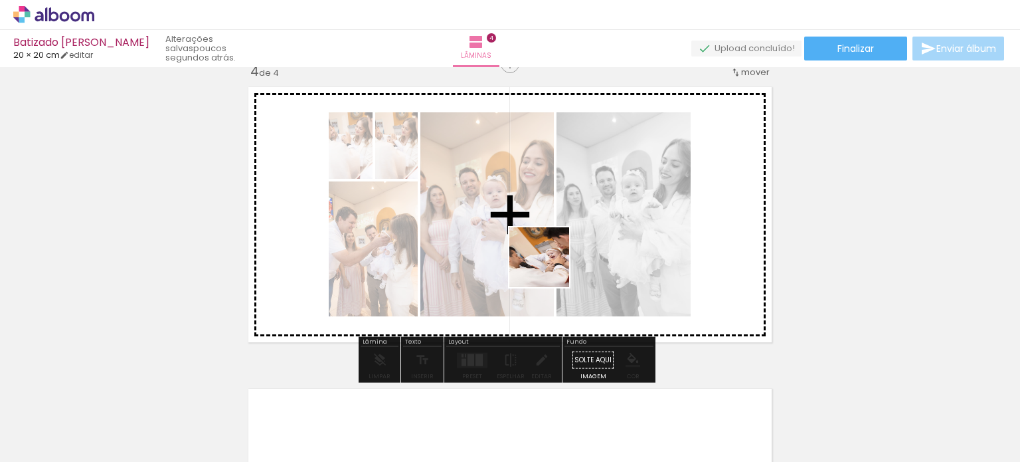
drag, startPoint x: 632, startPoint y: 433, endPoint x: 544, endPoint y: 260, distance: 194.0
click at [544, 260] on quentale-workspace at bounding box center [510, 231] width 1020 height 462
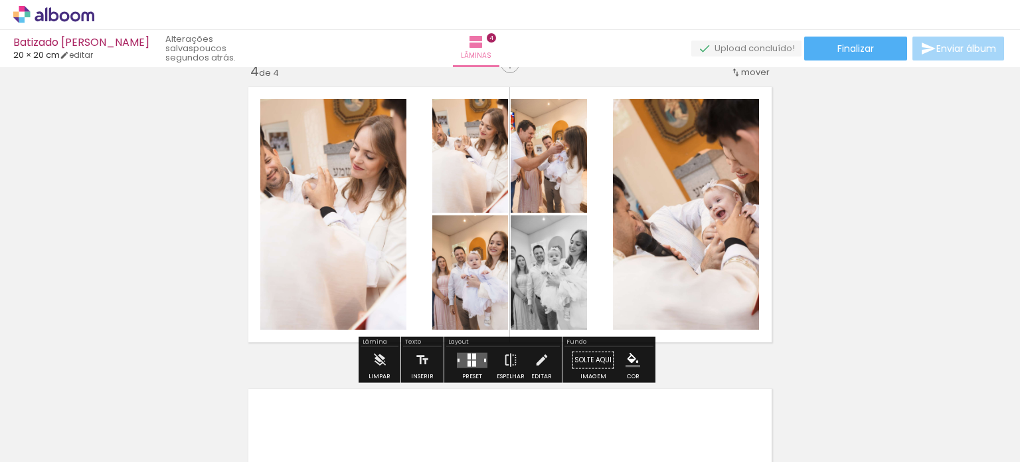
click at [472, 361] on div at bounding box center [474, 363] width 4 height 6
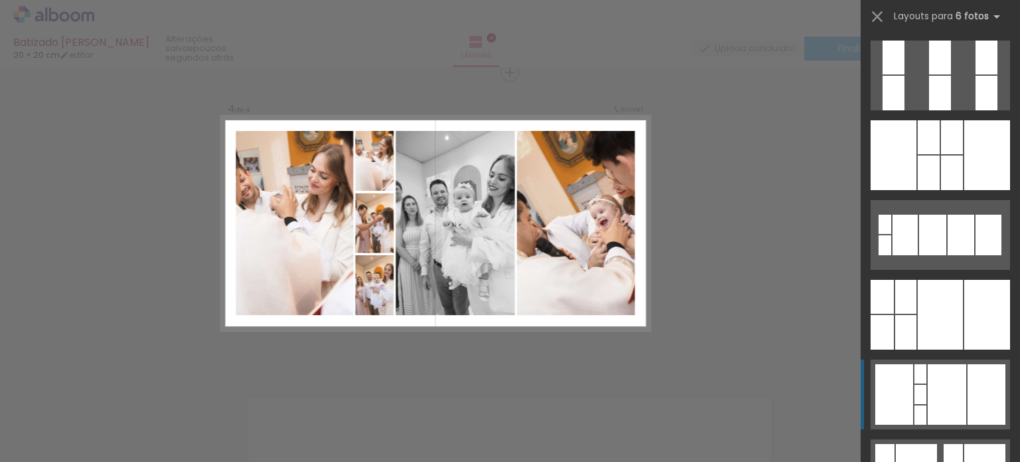
scroll to position [531, 0]
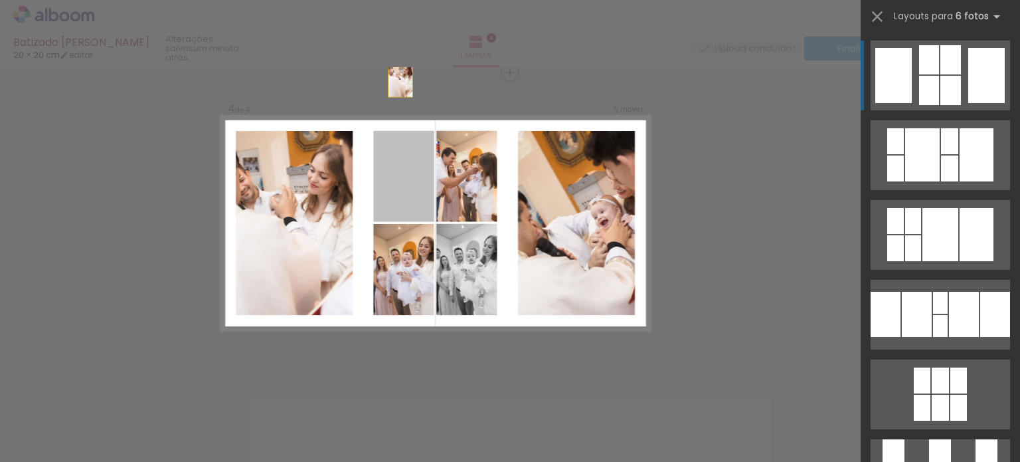
drag, startPoint x: 393, startPoint y: 185, endPoint x: 395, endPoint y: 50, distance: 134.9
click at [395, 0] on div "Batizado [PERSON_NAME] 20 × 20 cm editar um minuto atrás. Lâminas 4 Finalizar E…" at bounding box center [510, 0] width 1020 height 0
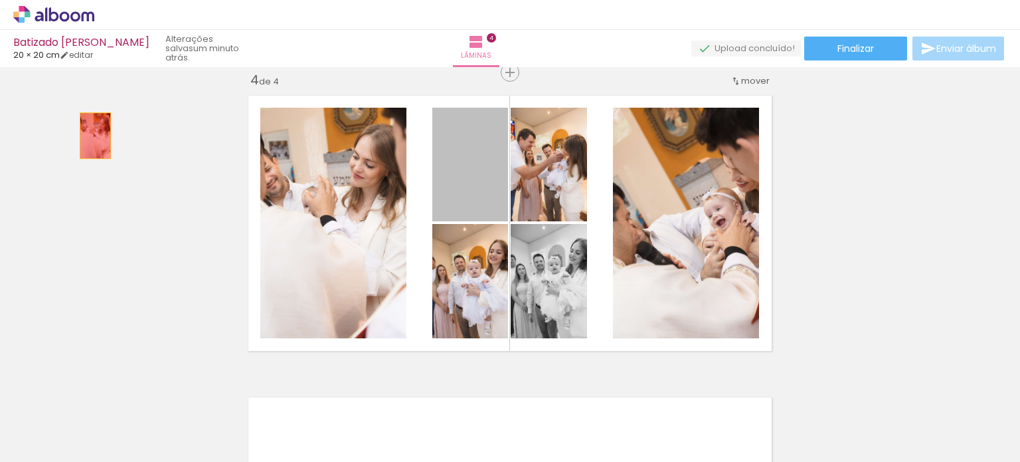
drag, startPoint x: 462, startPoint y: 187, endPoint x: 100, endPoint y: 143, distance: 364.7
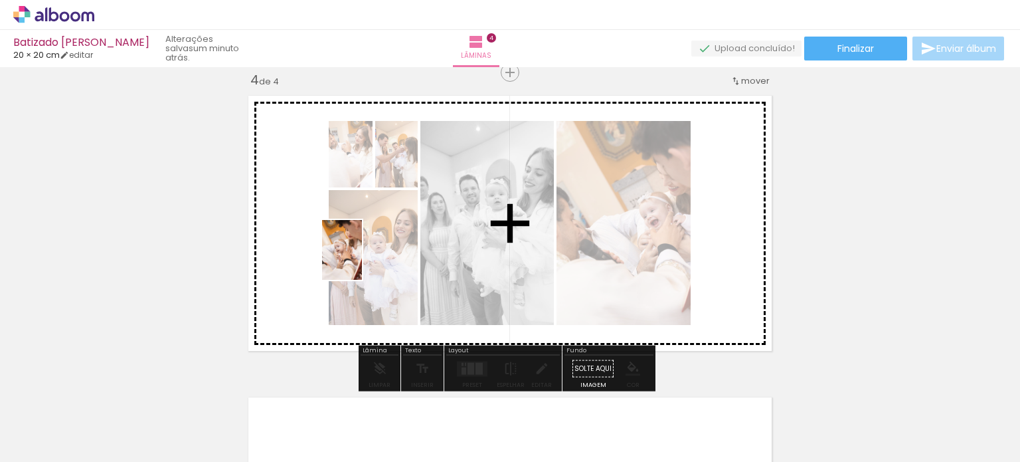
drag, startPoint x: 188, startPoint y: 435, endPoint x: 362, endPoint y: 260, distance: 247.1
click at [362, 260] on quentale-workspace at bounding box center [510, 231] width 1020 height 462
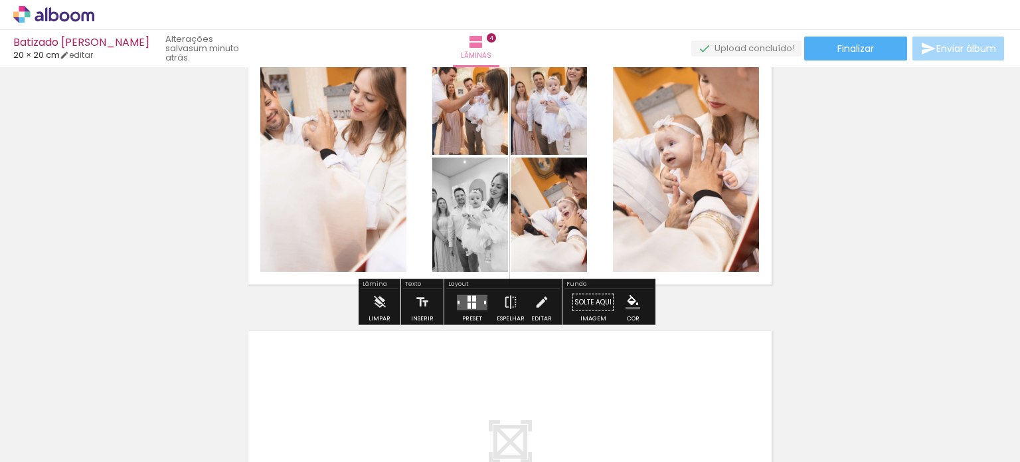
scroll to position [921, 0]
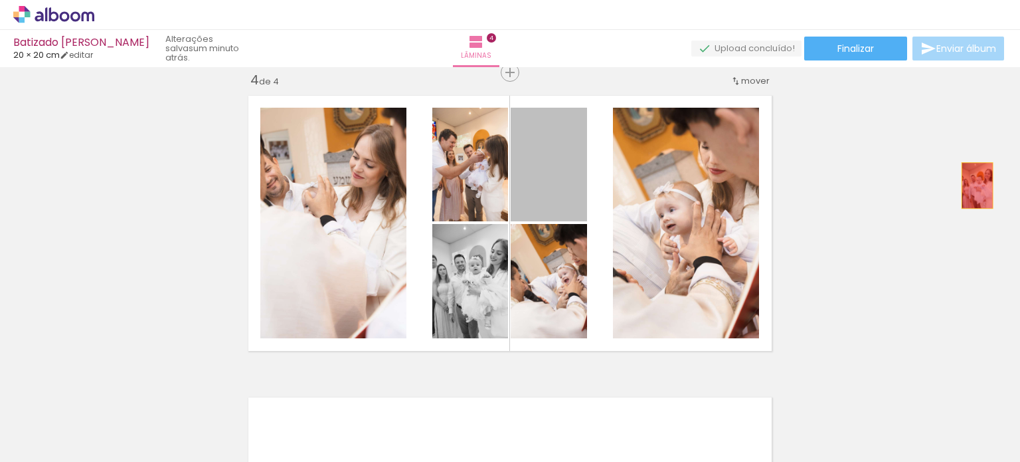
drag, startPoint x: 551, startPoint y: 188, endPoint x: 973, endPoint y: 185, distance: 421.8
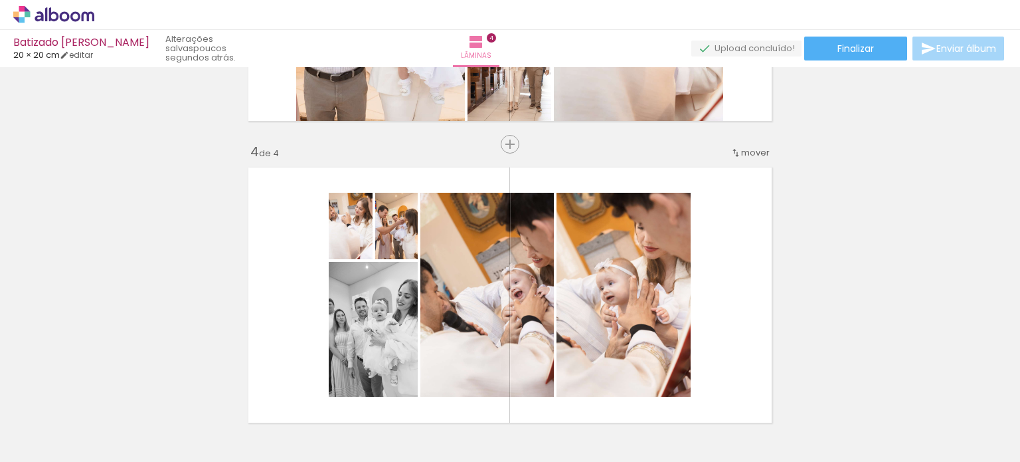
scroll to position [916, 0]
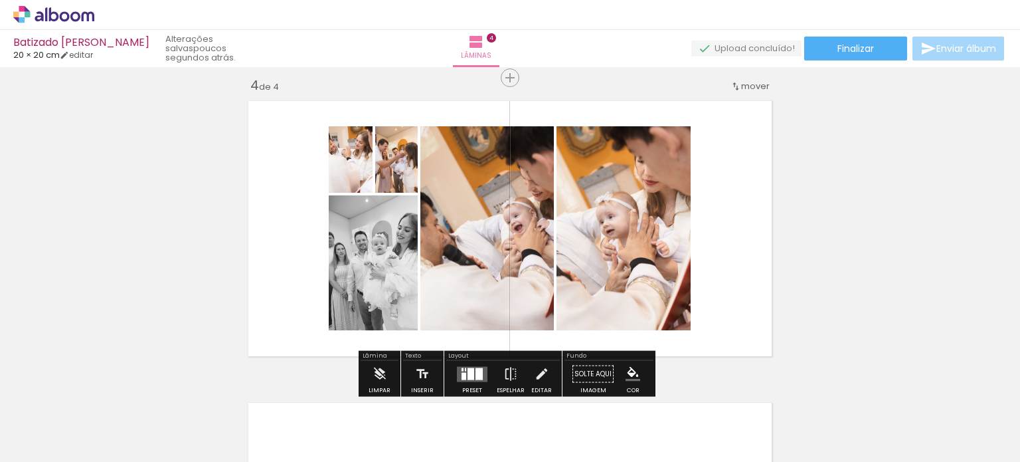
click at [476, 374] on div at bounding box center [479, 373] width 7 height 12
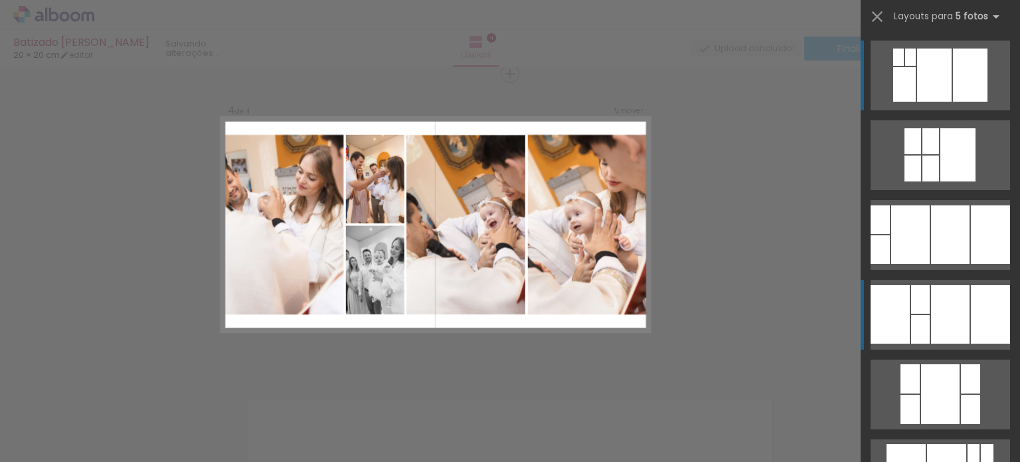
scroll to position [921, 0]
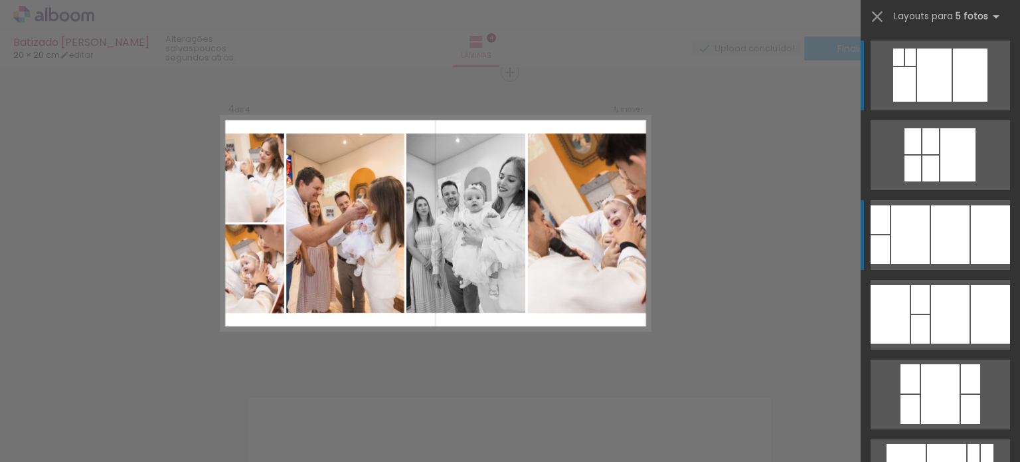
click at [975, 223] on div at bounding box center [990, 234] width 39 height 58
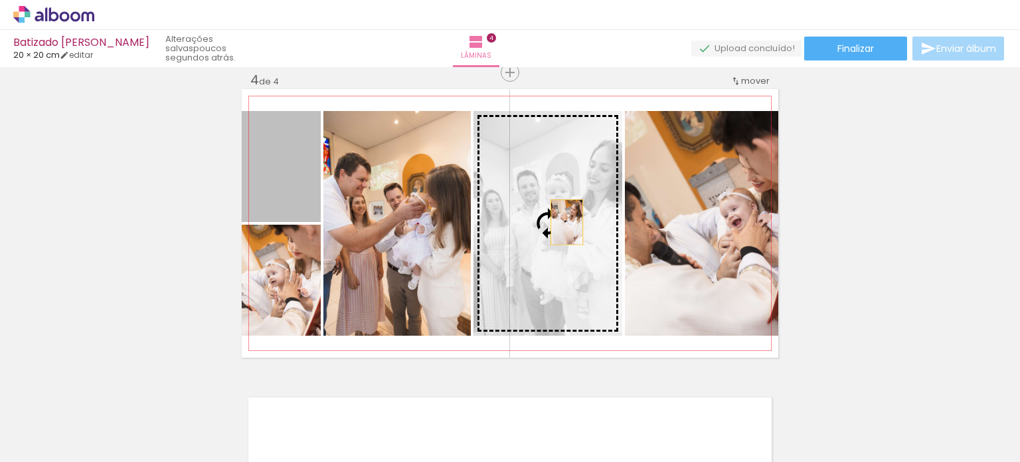
drag, startPoint x: 300, startPoint y: 201, endPoint x: 562, endPoint y: 222, distance: 262.6
click at [0, 0] on slot at bounding box center [0, 0] width 0 height 0
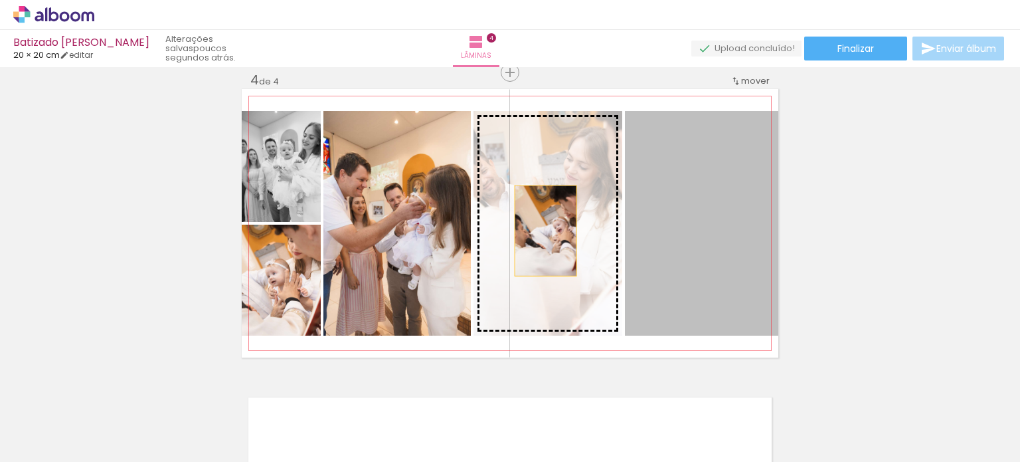
drag, startPoint x: 680, startPoint y: 236, endPoint x: 541, endPoint y: 231, distance: 139.6
click at [0, 0] on slot at bounding box center [0, 0] width 0 height 0
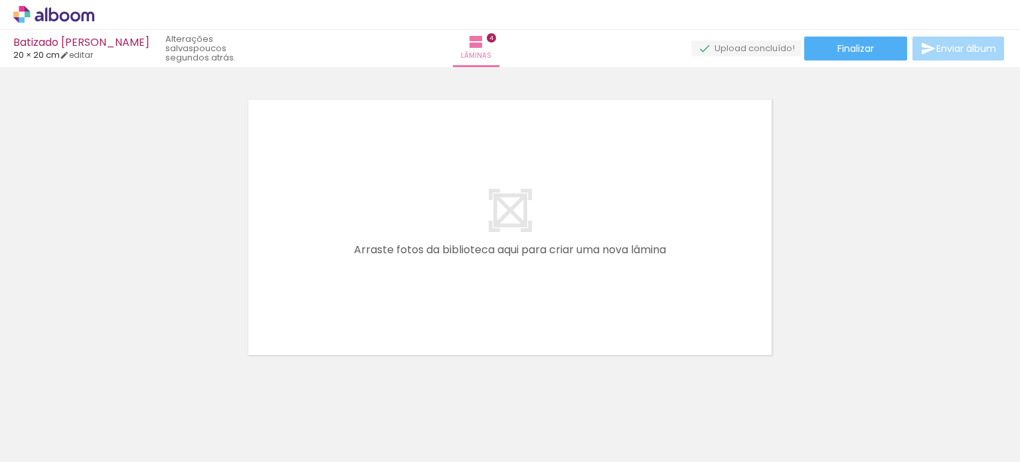
scroll to position [1248, 0]
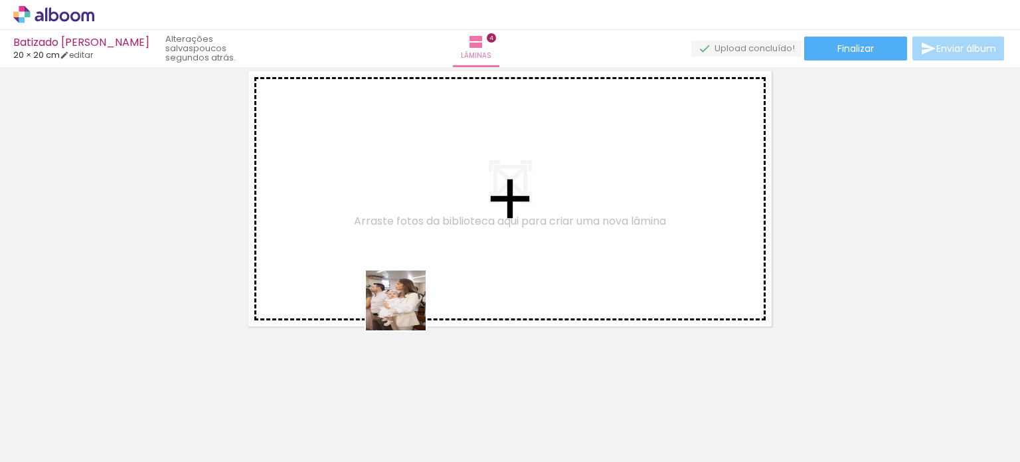
drag, startPoint x: 380, startPoint y: 434, endPoint x: 407, endPoint y: 304, distance: 133.0
click at [407, 304] on quentale-workspace at bounding box center [510, 231] width 1020 height 462
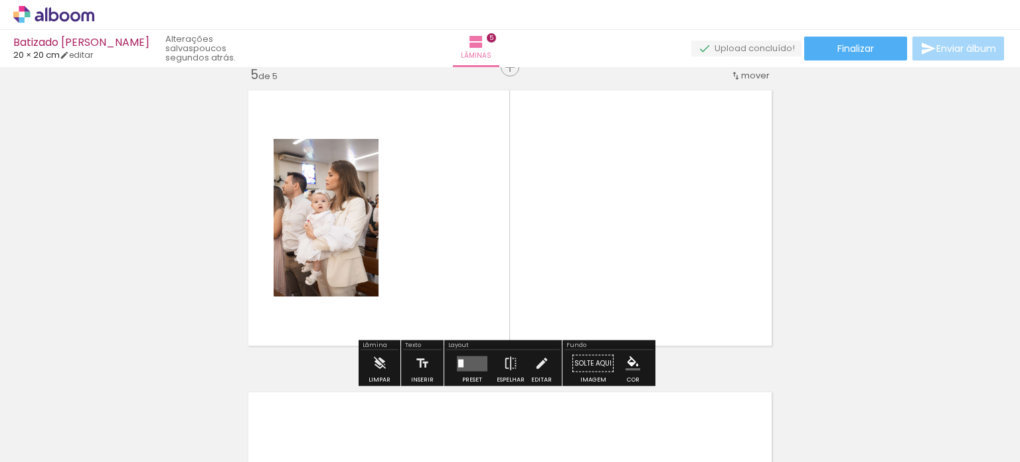
scroll to position [1223, 0]
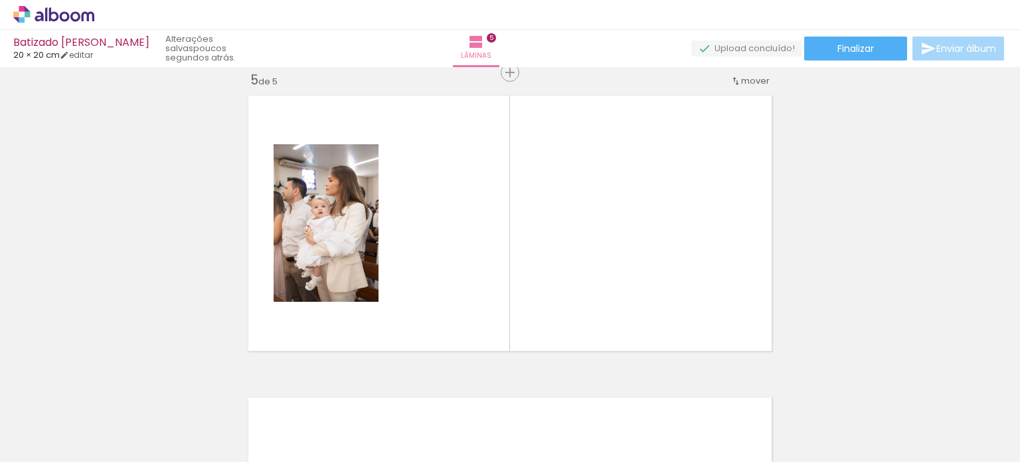
drag, startPoint x: 549, startPoint y: 430, endPoint x: 523, endPoint y: 328, distance: 105.5
click at [523, 328] on quentale-workspace at bounding box center [510, 231] width 1020 height 462
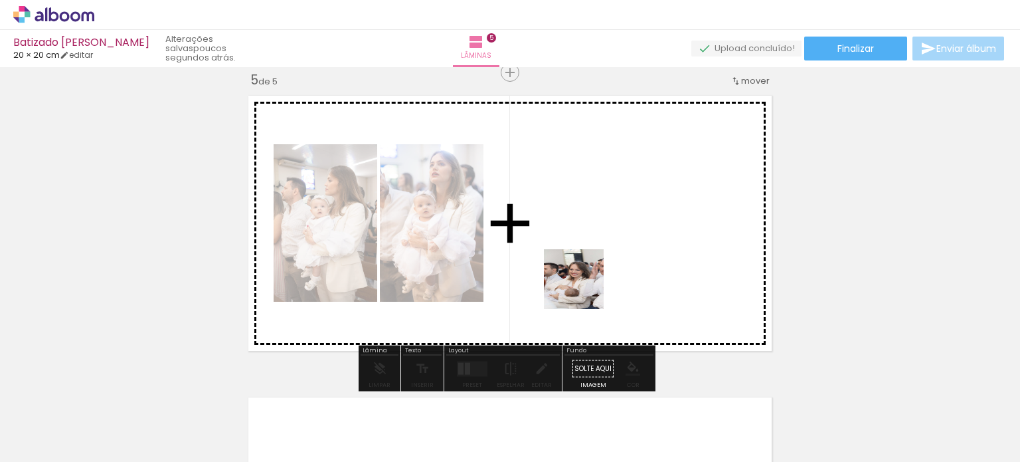
drag, startPoint x: 844, startPoint y: 430, endPoint x: 579, endPoint y: 286, distance: 300.8
click at [579, 286] on quentale-workspace at bounding box center [510, 231] width 1020 height 462
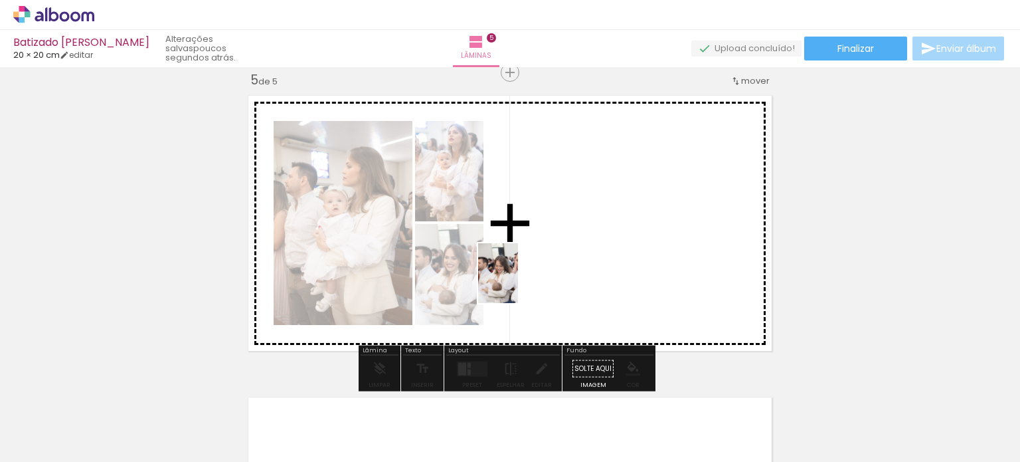
drag, startPoint x: 915, startPoint y: 431, endPoint x: 518, endPoint y: 283, distance: 423.4
click at [518, 283] on quentale-workspace at bounding box center [510, 231] width 1020 height 462
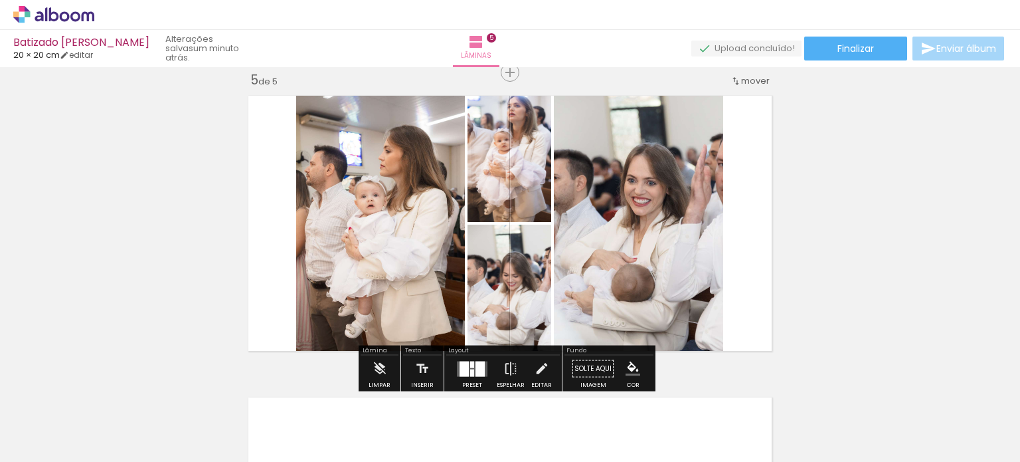
click at [467, 367] on quentale-layouter at bounding box center [472, 368] width 31 height 15
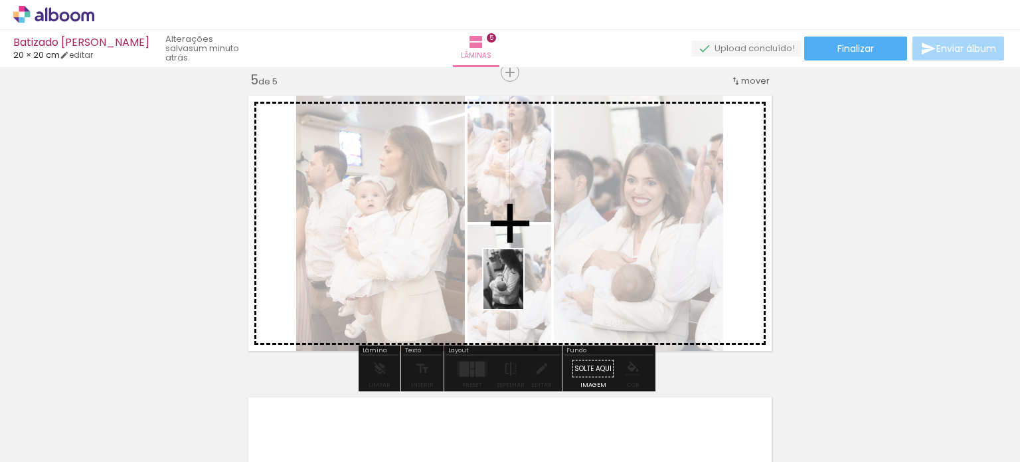
drag, startPoint x: 762, startPoint y: 446, endPoint x: 523, endPoint y: 289, distance: 285.8
click at [523, 289] on quentale-workspace at bounding box center [510, 231] width 1020 height 462
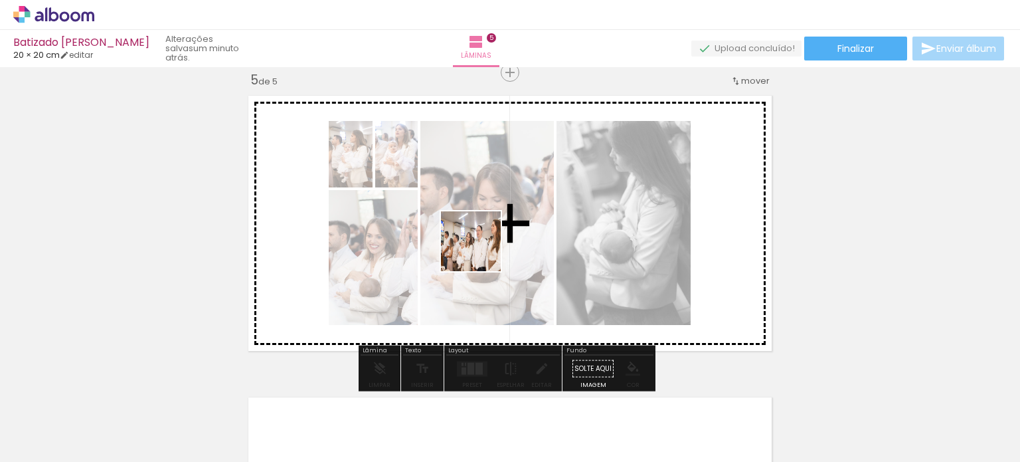
drag, startPoint x: 462, startPoint y: 425, endPoint x: 481, endPoint y: 251, distance: 175.0
click at [481, 251] on quentale-workspace at bounding box center [510, 231] width 1020 height 462
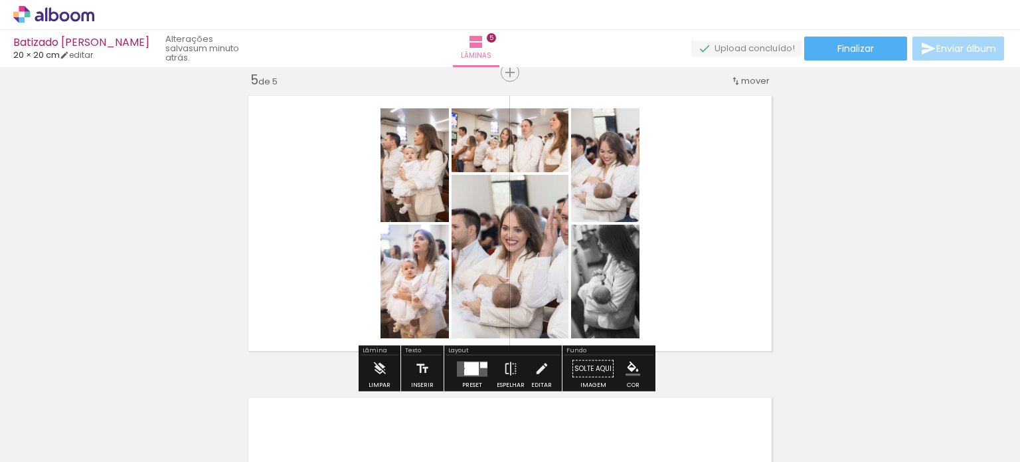
click at [465, 365] on div at bounding box center [472, 368] width 14 height 13
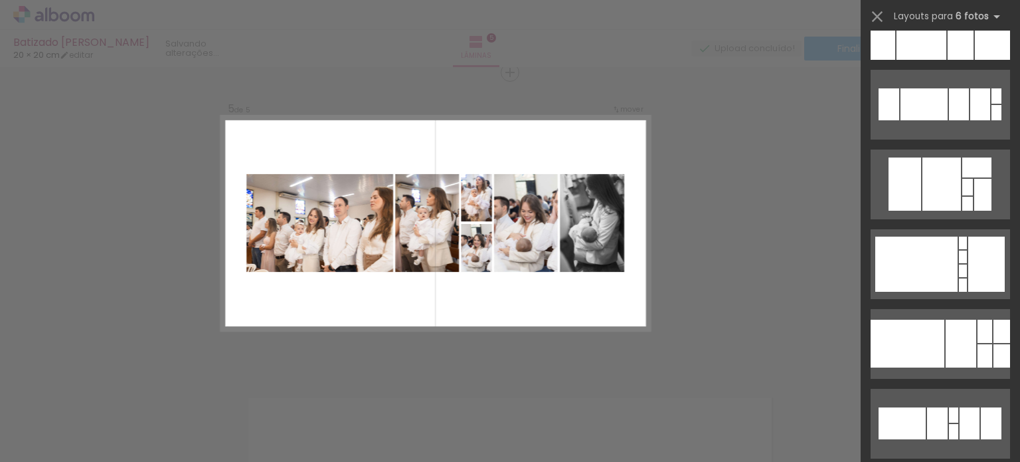
scroll to position [598, 0]
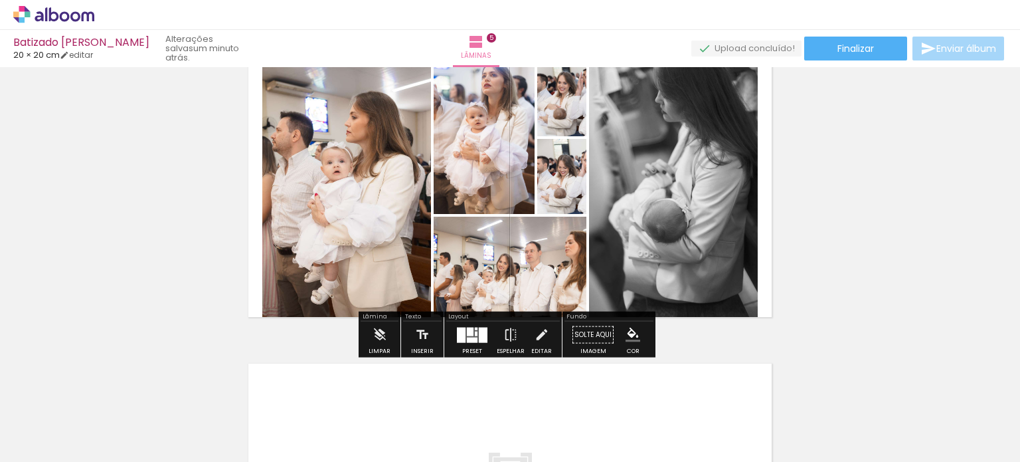
scroll to position [1289, 0]
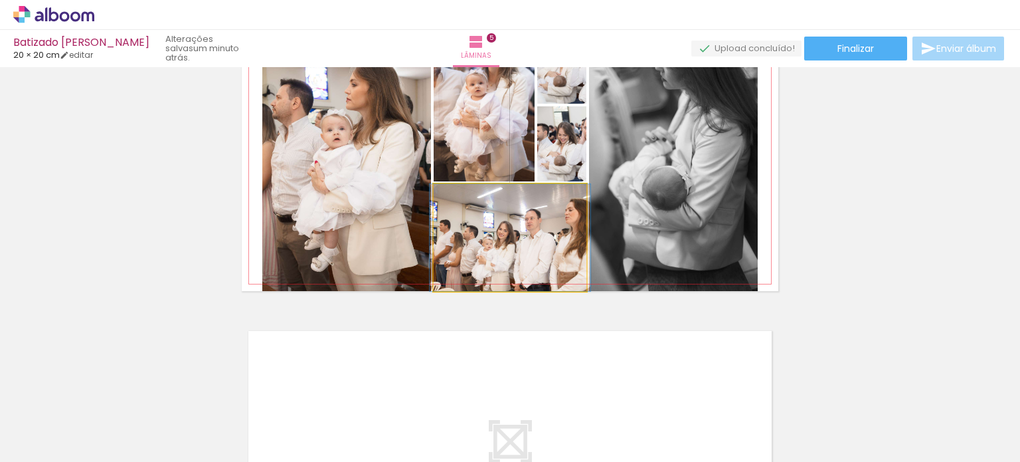
type paper-slider "100"
click at [460, 203] on div at bounding box center [464, 197] width 21 height 21
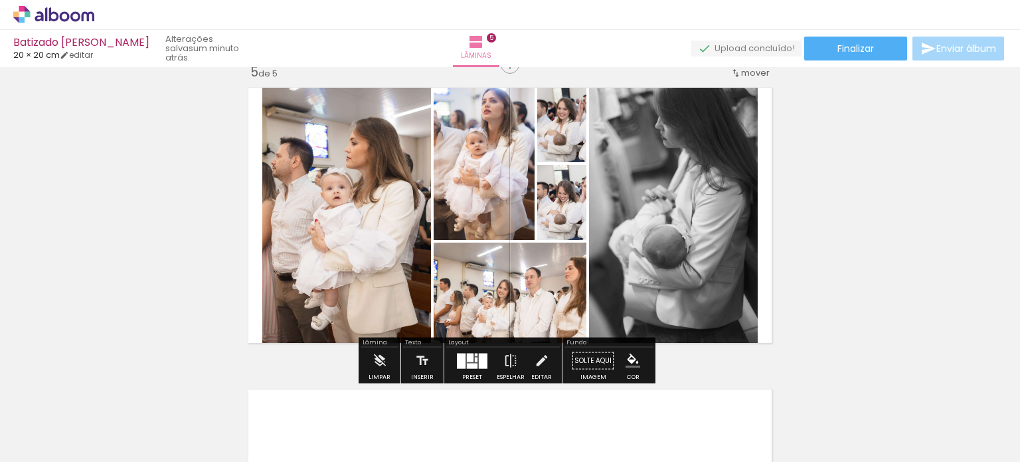
scroll to position [1157, 0]
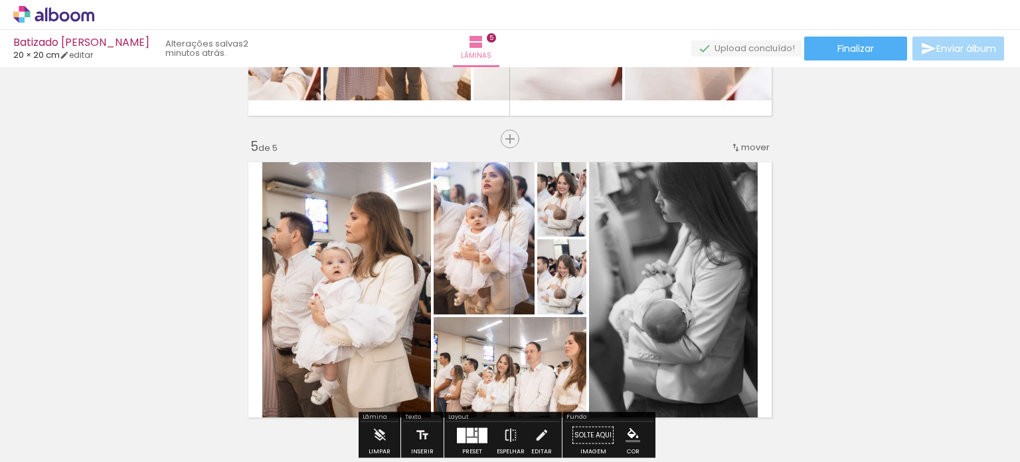
click at [482, 217] on quentale-photo at bounding box center [484, 234] width 101 height 159
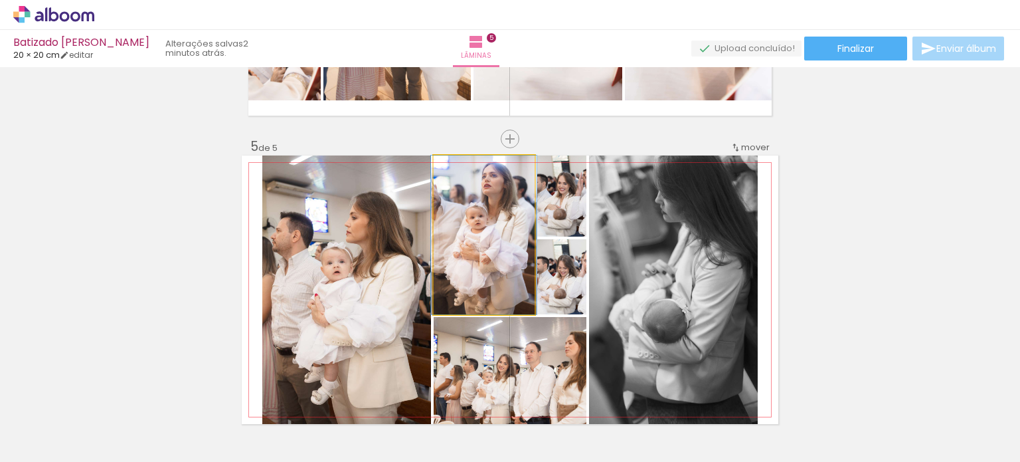
click at [483, 227] on quentale-photo at bounding box center [484, 234] width 101 height 159
drag, startPoint x: 483, startPoint y: 227, endPoint x: 485, endPoint y: 240, distance: 12.8
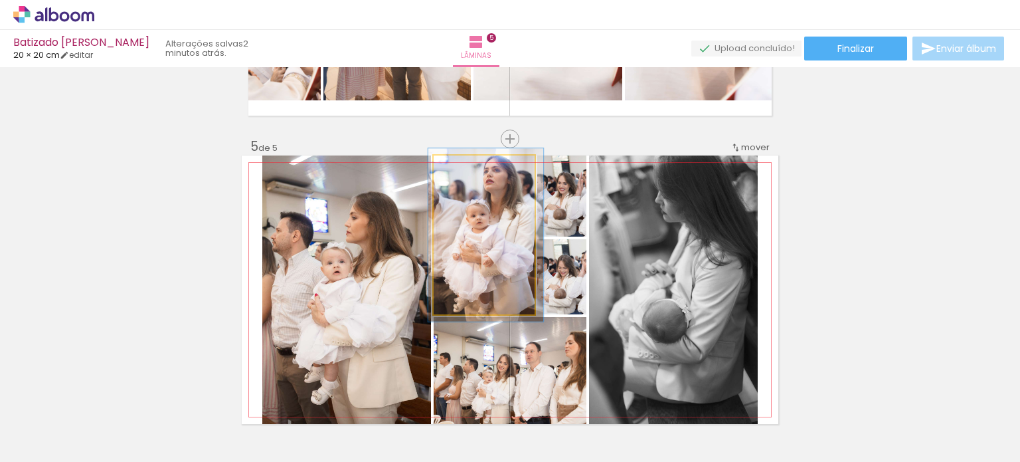
type paper-slider "109"
click at [468, 169] on div at bounding box center [468, 169] width 21 height 21
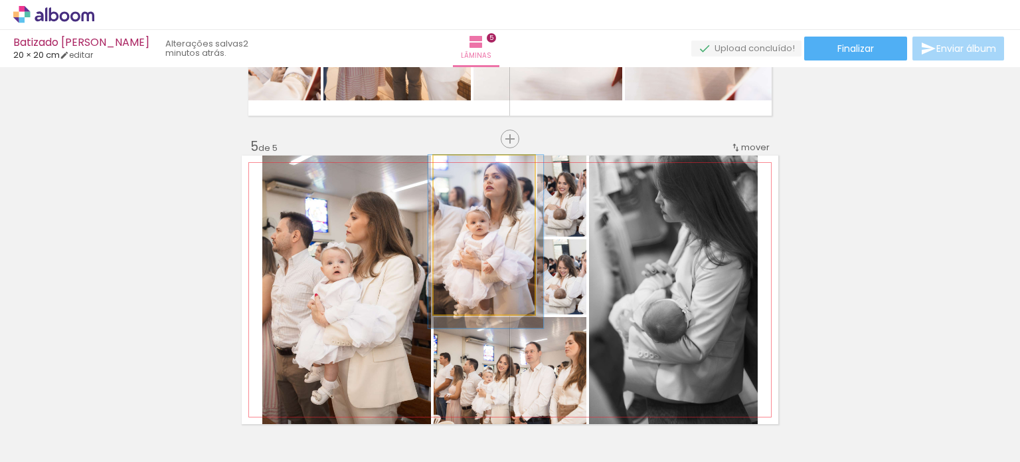
drag, startPoint x: 514, startPoint y: 222, endPoint x: 514, endPoint y: 246, distance: 24.6
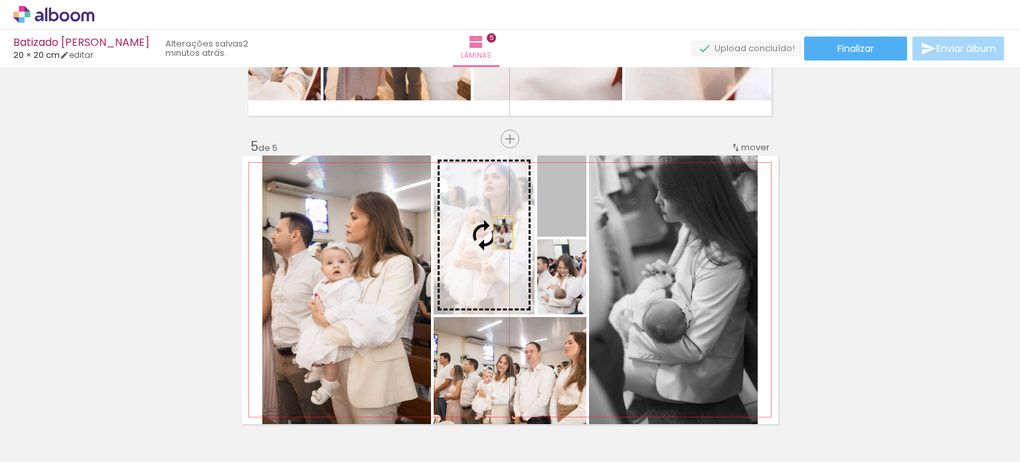
drag, startPoint x: 574, startPoint y: 220, endPoint x: 498, endPoint y: 233, distance: 76.8
click at [0, 0] on slot at bounding box center [0, 0] width 0 height 0
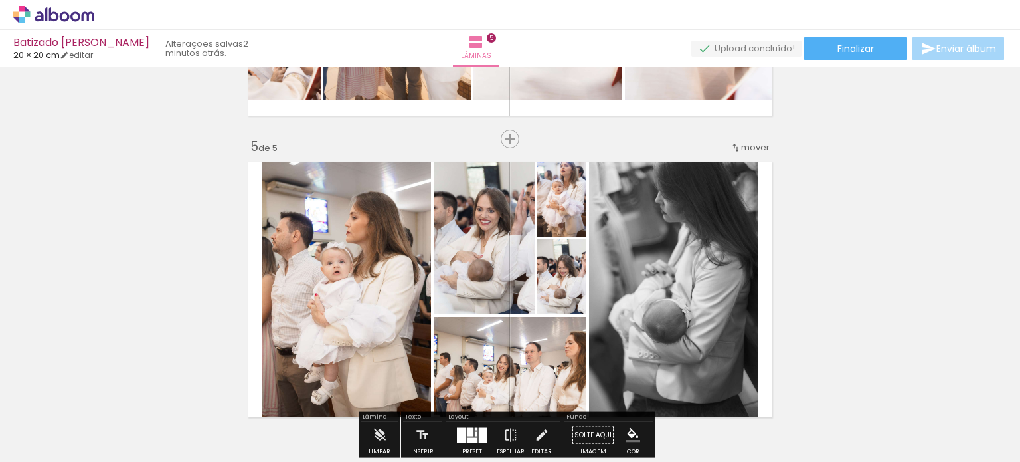
click at [573, 217] on quentale-photo at bounding box center [561, 195] width 49 height 81
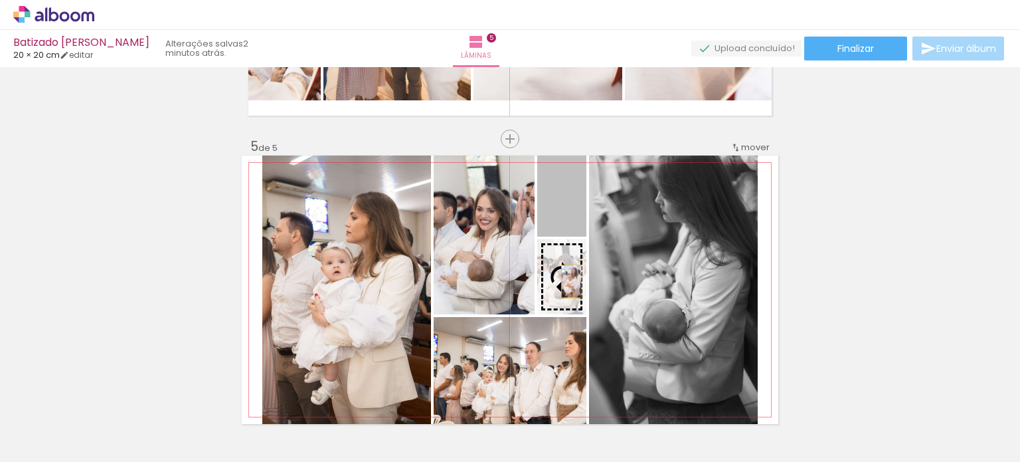
drag, startPoint x: 572, startPoint y: 228, endPoint x: 567, endPoint y: 281, distance: 53.4
click at [0, 0] on slot at bounding box center [0, 0] width 0 height 0
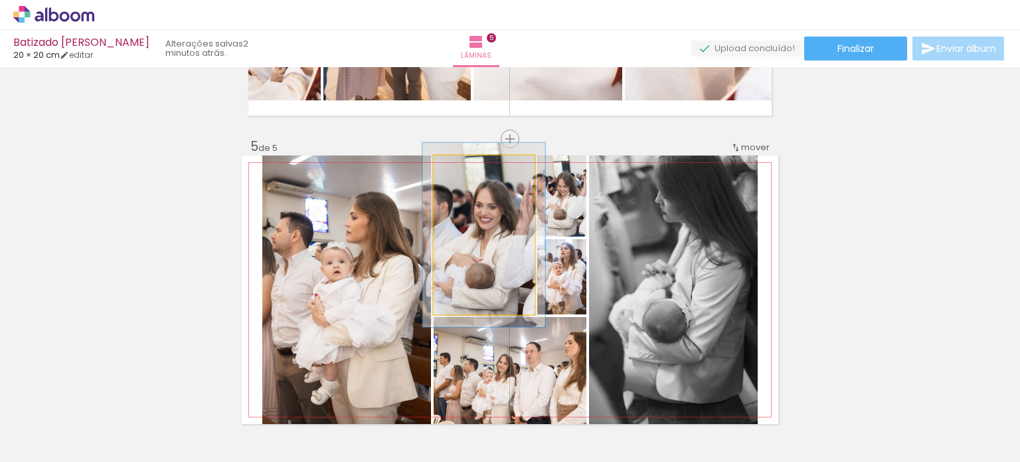
drag, startPoint x: 460, startPoint y: 167, endPoint x: 467, endPoint y: 165, distance: 7.6
type paper-slider "116"
click at [467, 165] on div at bounding box center [472, 169] width 12 height 12
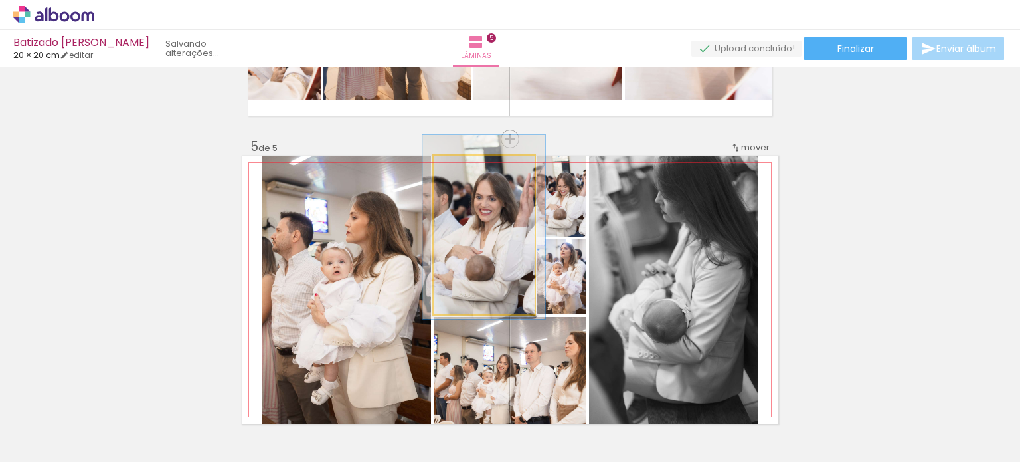
drag, startPoint x: 511, startPoint y: 238, endPoint x: 511, endPoint y: 231, distance: 8.0
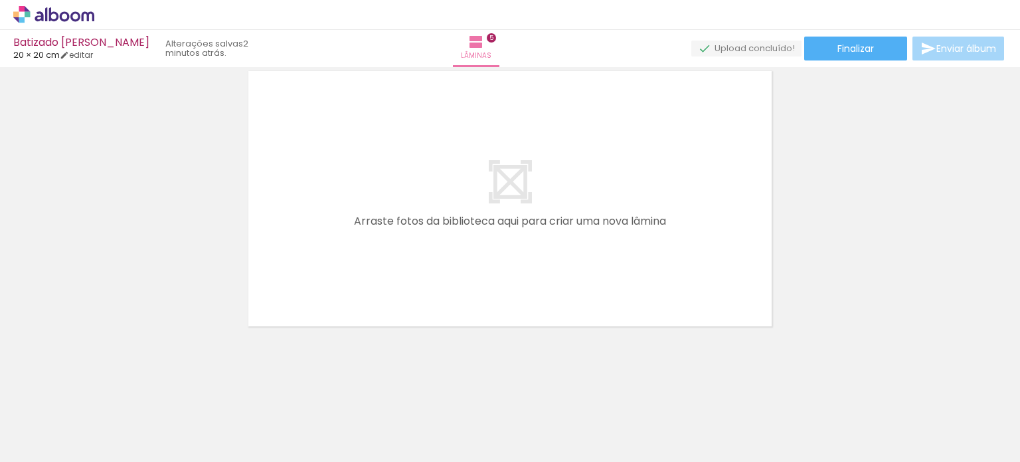
scroll to position [0, 3328]
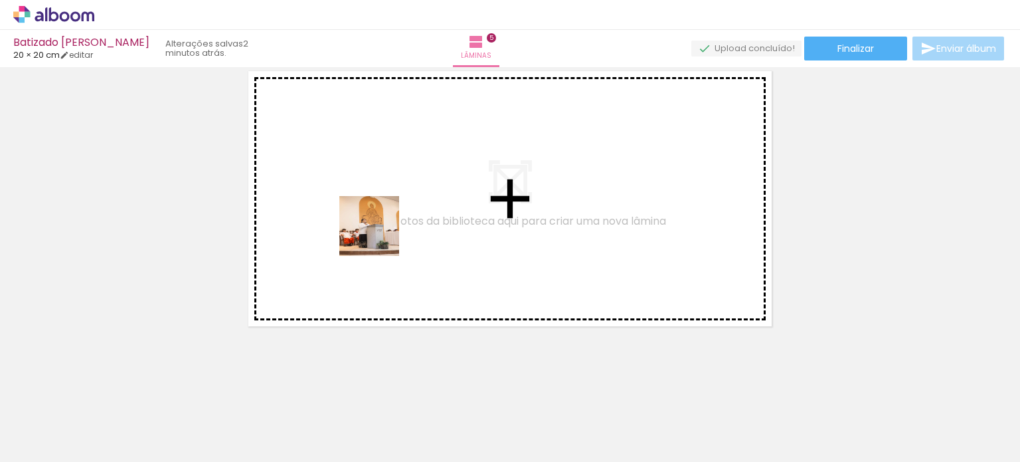
drag, startPoint x: 229, startPoint y: 436, endPoint x: 379, endPoint y: 236, distance: 250.4
click at [379, 236] on quentale-workspace at bounding box center [510, 231] width 1020 height 462
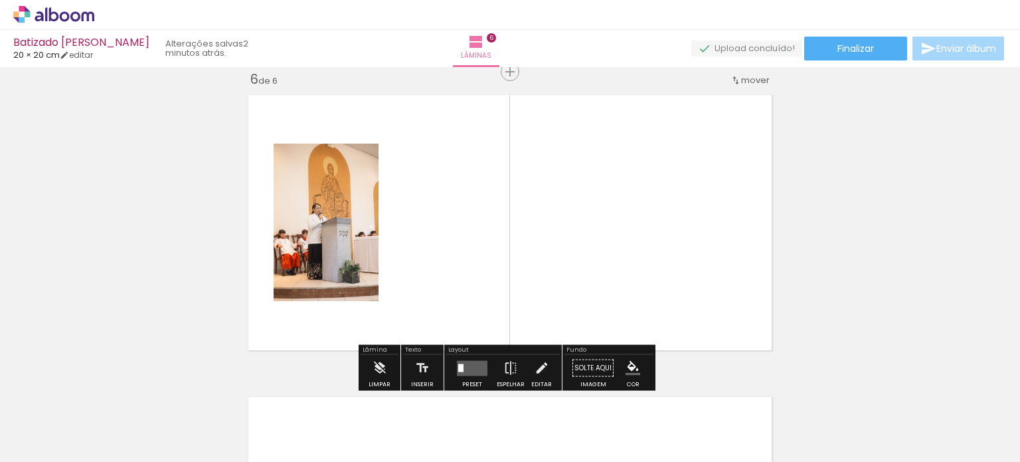
scroll to position [1525, 0]
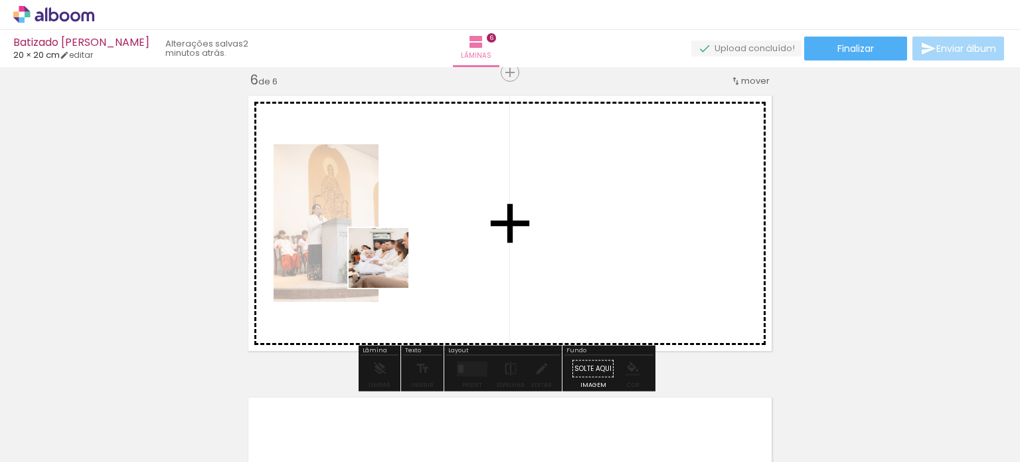
drag, startPoint x: 371, startPoint y: 433, endPoint x: 389, endPoint y: 268, distance: 166.3
click at [389, 268] on quentale-workspace at bounding box center [510, 231] width 1020 height 462
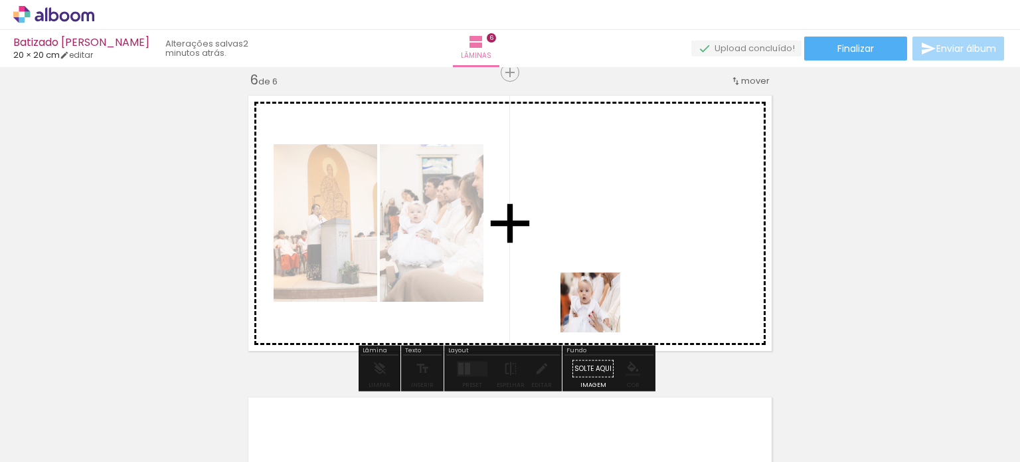
drag, startPoint x: 473, startPoint y: 435, endPoint x: 601, endPoint y: 312, distance: 177.1
click at [601, 312] on quentale-workspace at bounding box center [510, 231] width 1020 height 462
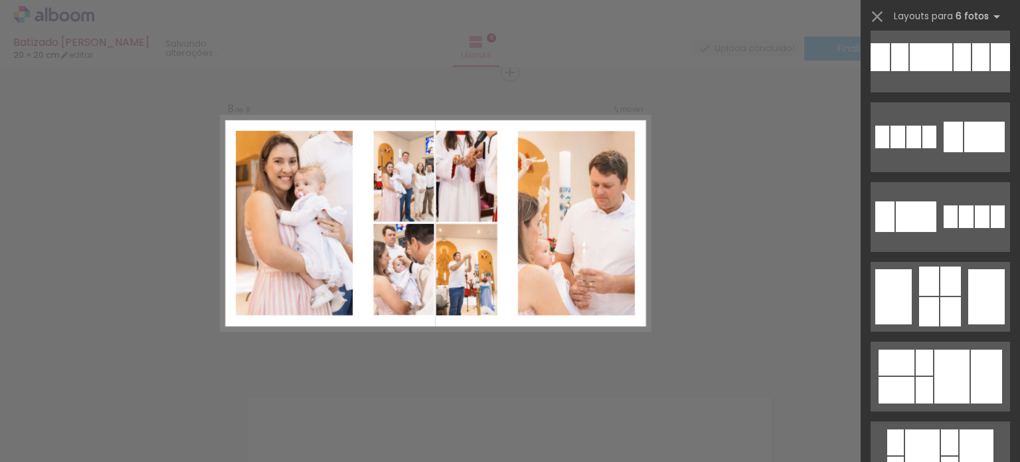
scroll to position [4185, 0]
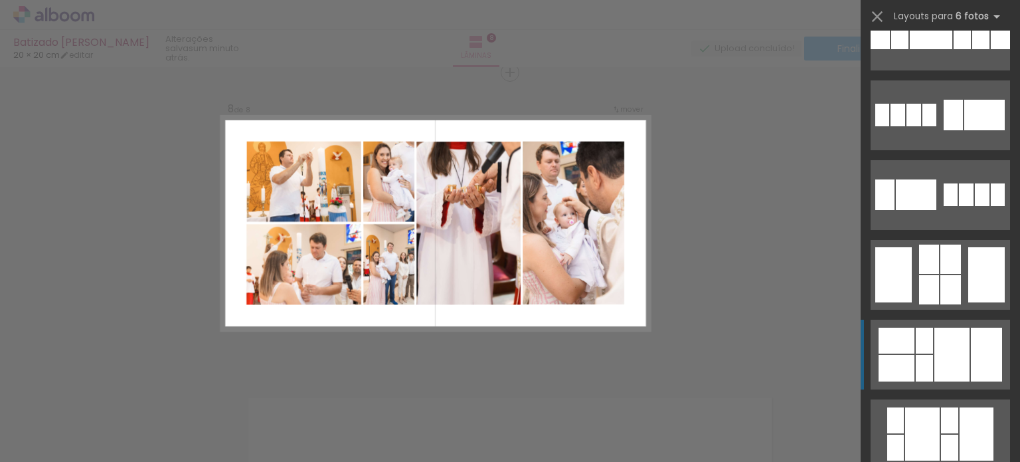
click at [935, 342] on div at bounding box center [952, 355] width 35 height 54
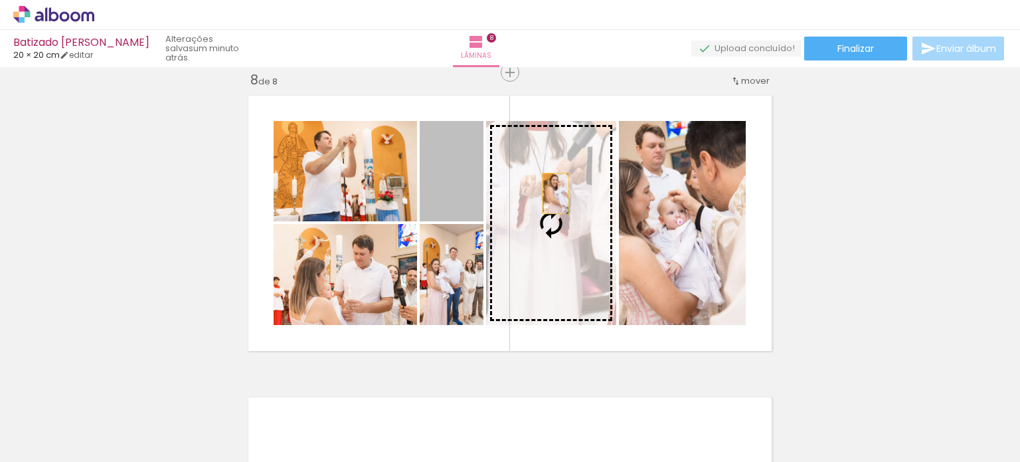
drag, startPoint x: 444, startPoint y: 194, endPoint x: 551, endPoint y: 193, distance: 107.0
click at [0, 0] on slot at bounding box center [0, 0] width 0 height 0
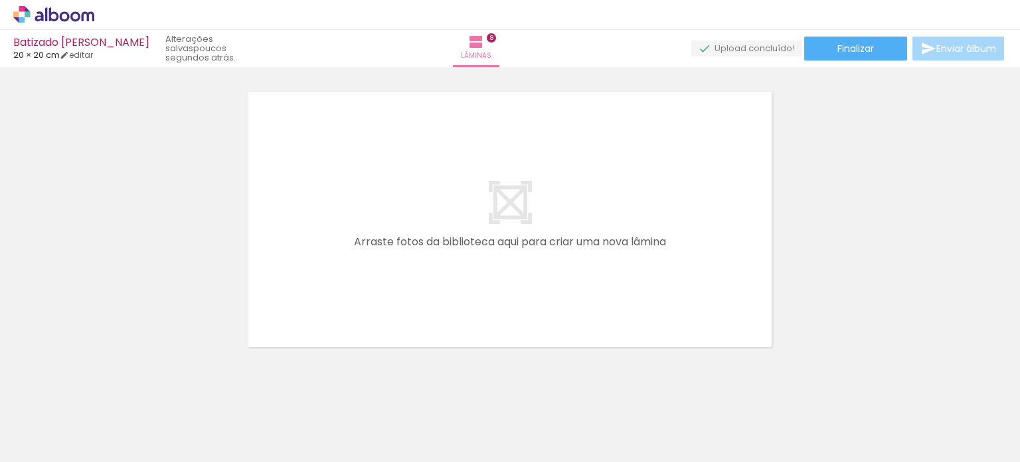
scroll to position [2454, 0]
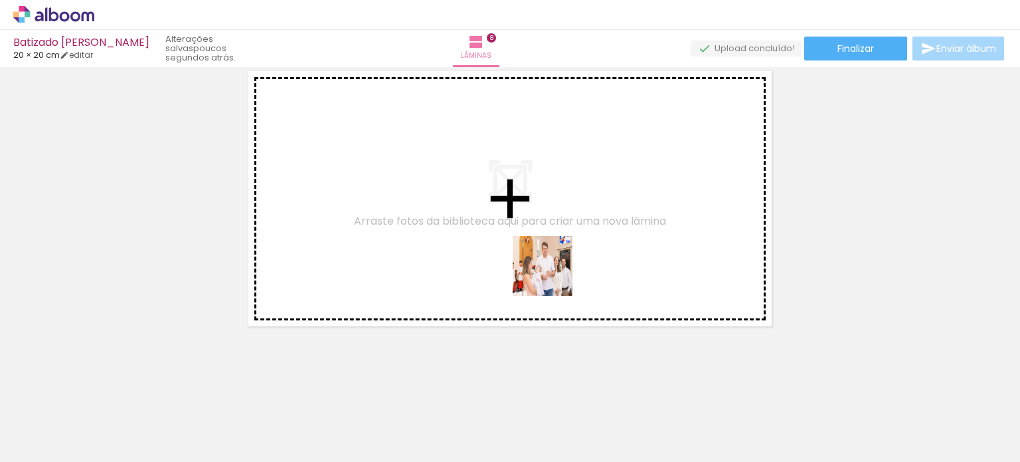
drag, startPoint x: 773, startPoint y: 436, endPoint x: 472, endPoint y: 207, distance: 378.3
click at [472, 207] on quentale-workspace at bounding box center [510, 231] width 1020 height 462
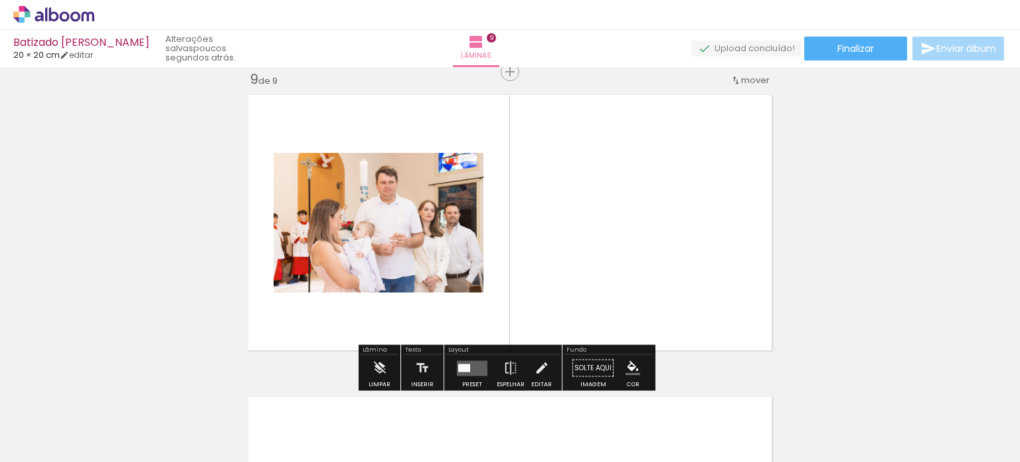
scroll to position [2429, 0]
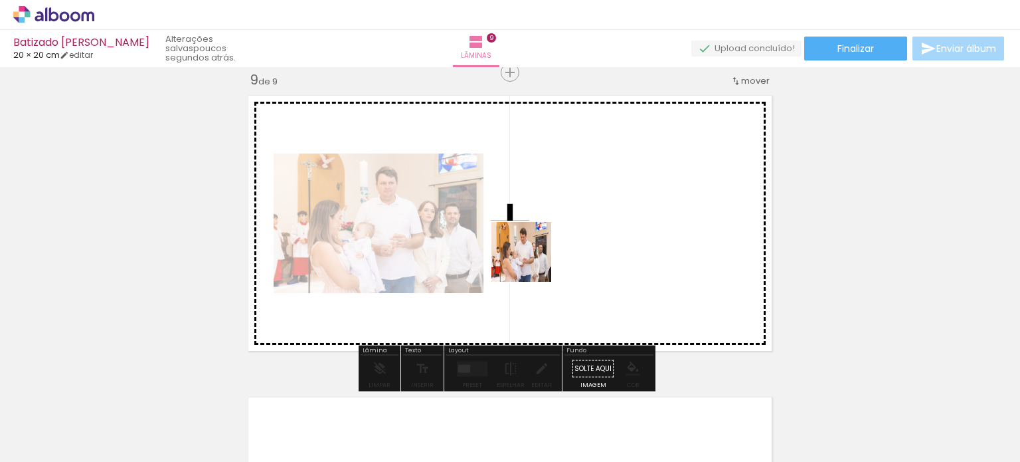
drag, startPoint x: 615, startPoint y: 432, endPoint x: 530, endPoint y: 260, distance: 192.5
click at [530, 260] on quentale-workspace at bounding box center [510, 231] width 1020 height 462
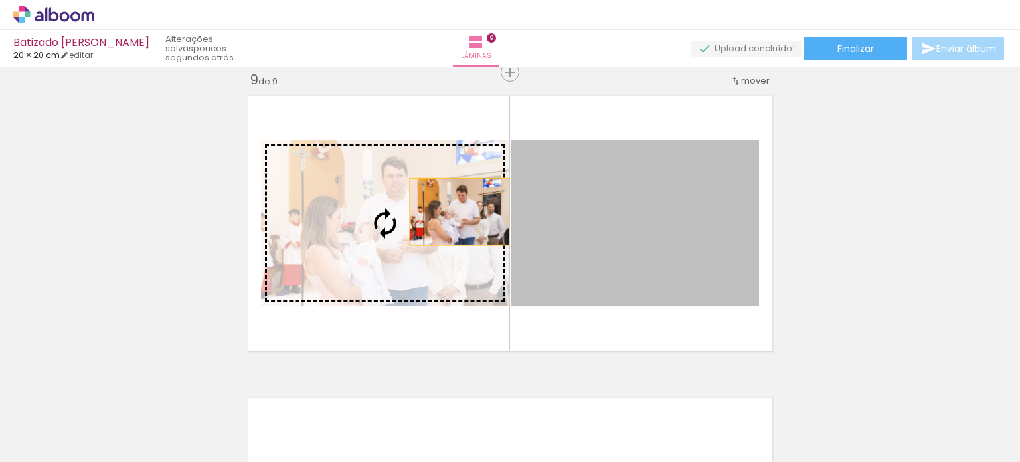
drag, startPoint x: 662, startPoint y: 252, endPoint x: 454, endPoint y: 211, distance: 211.2
click at [0, 0] on slot at bounding box center [0, 0] width 0 height 0
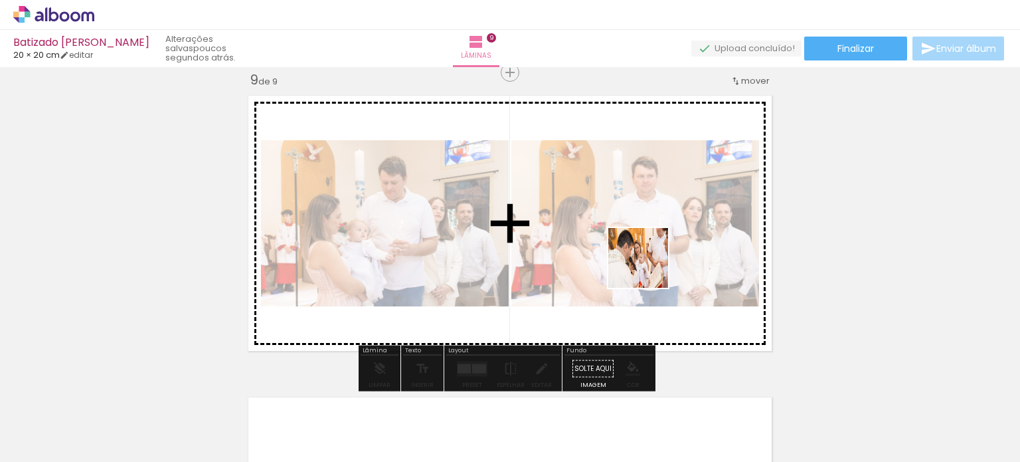
drag, startPoint x: 861, startPoint y: 430, endPoint x: 648, endPoint y: 268, distance: 267.3
click at [648, 268] on quentale-workspace at bounding box center [510, 231] width 1020 height 462
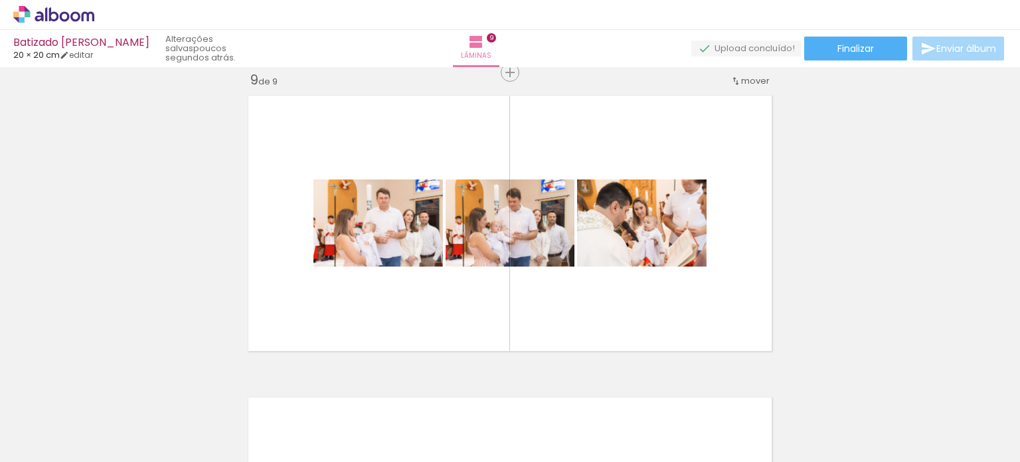
scroll to position [0, 6343]
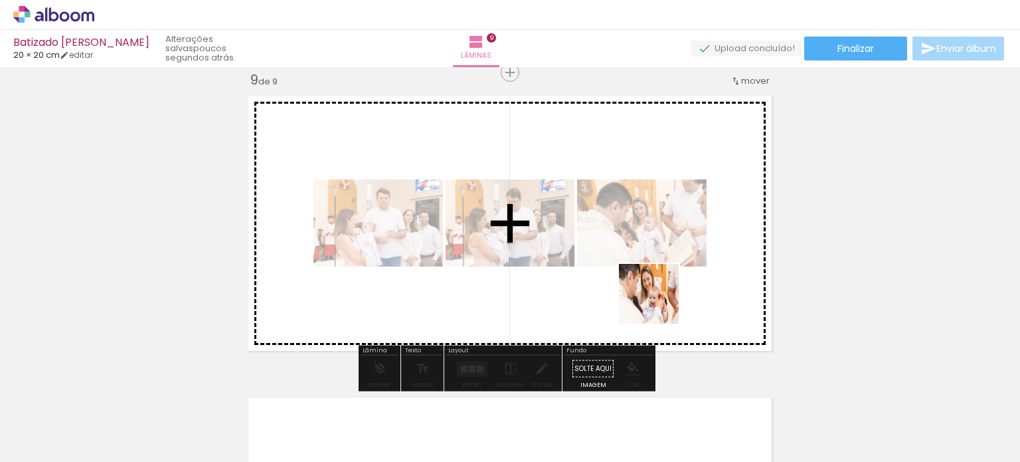
drag, startPoint x: 930, startPoint y: 428, endPoint x: 648, endPoint y: 298, distance: 310.3
click at [648, 298] on quentale-workspace at bounding box center [510, 231] width 1020 height 462
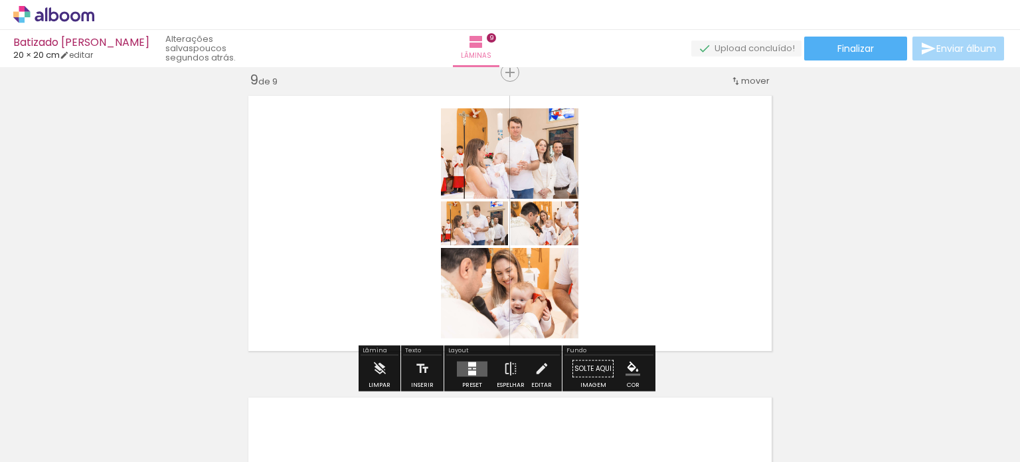
scroll to position [0, 6790]
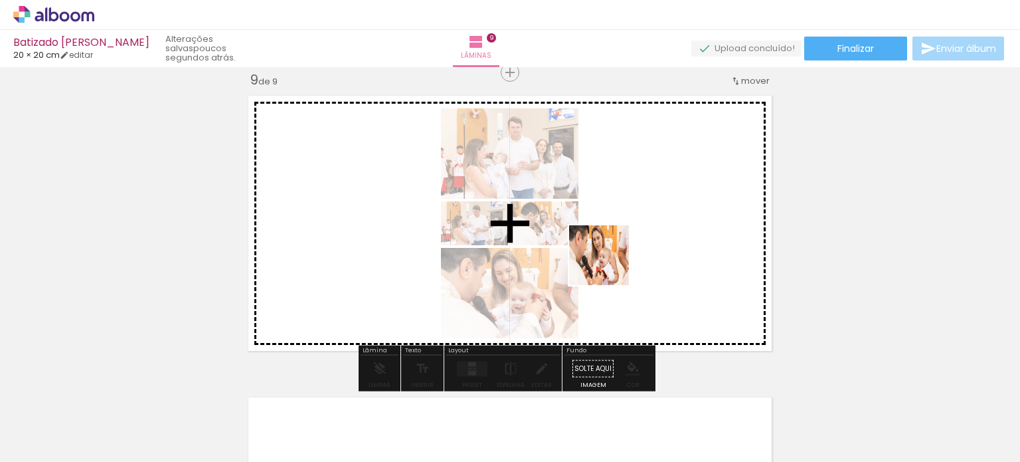
drag, startPoint x: 634, startPoint y: 434, endPoint x: 608, endPoint y: 254, distance: 181.3
click at [608, 254] on quentale-workspace at bounding box center [510, 231] width 1020 height 462
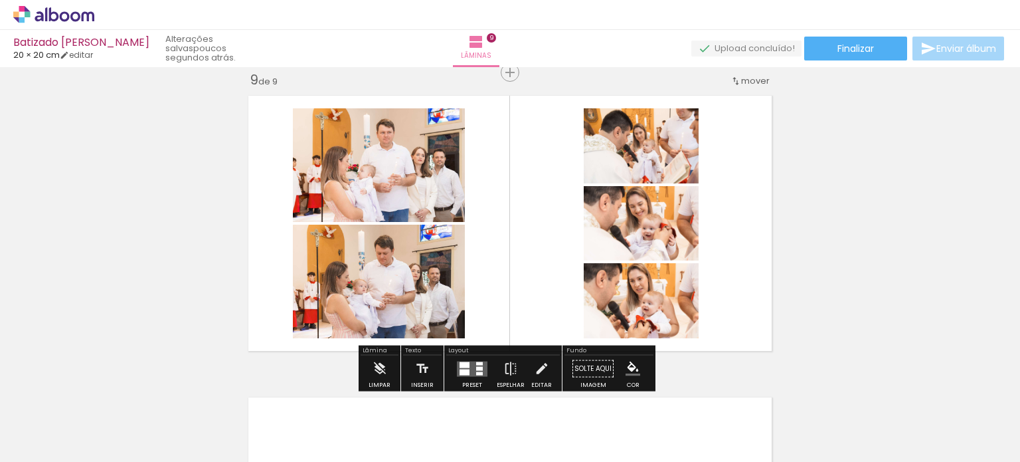
click at [476, 372] on div at bounding box center [479, 372] width 7 height 3
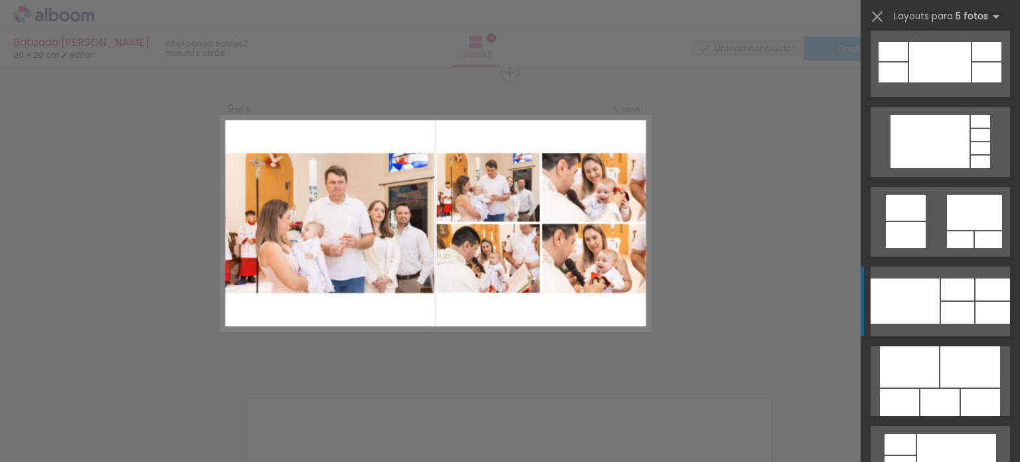
scroll to position [2790, 0]
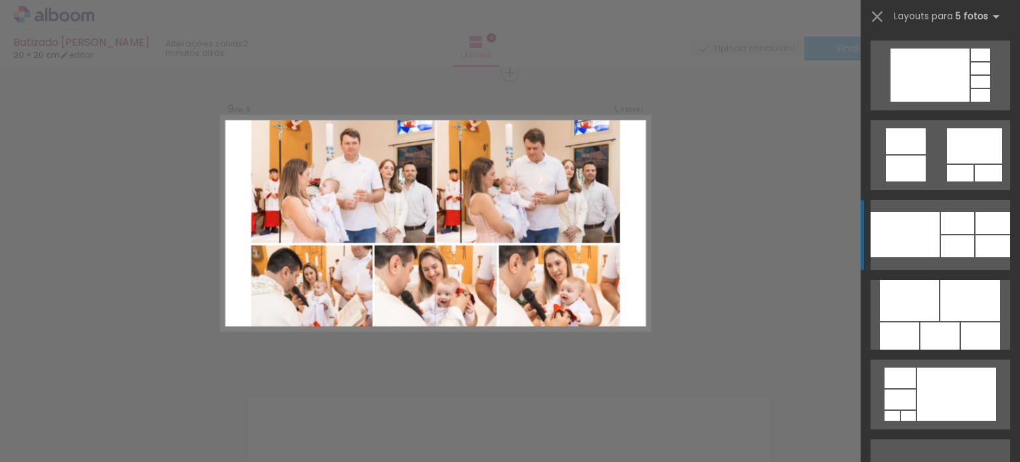
click at [960, 307] on div at bounding box center [971, 300] width 60 height 41
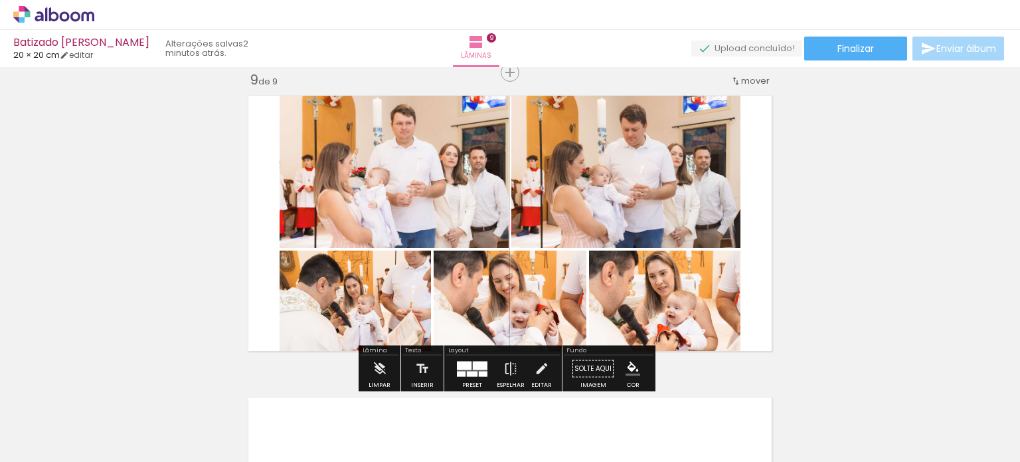
click at [468, 373] on div at bounding box center [472, 373] width 11 height 5
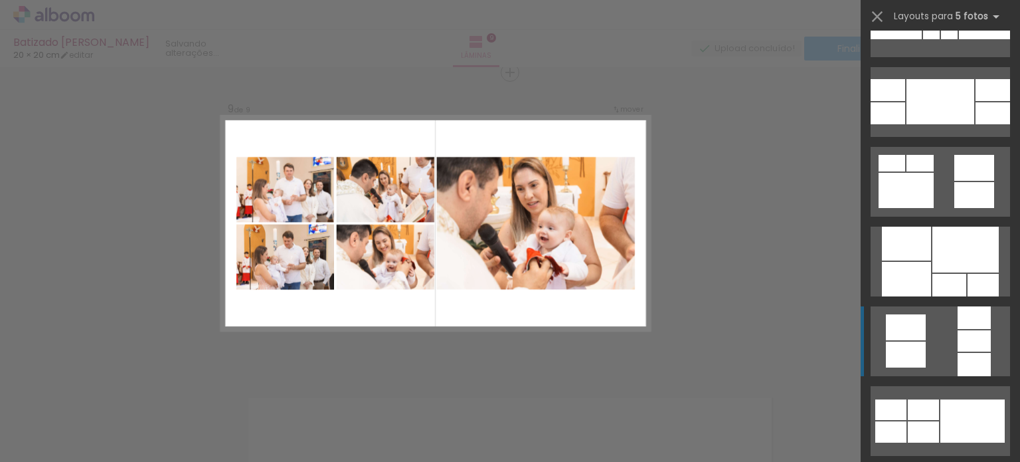
scroll to position [4092, 0]
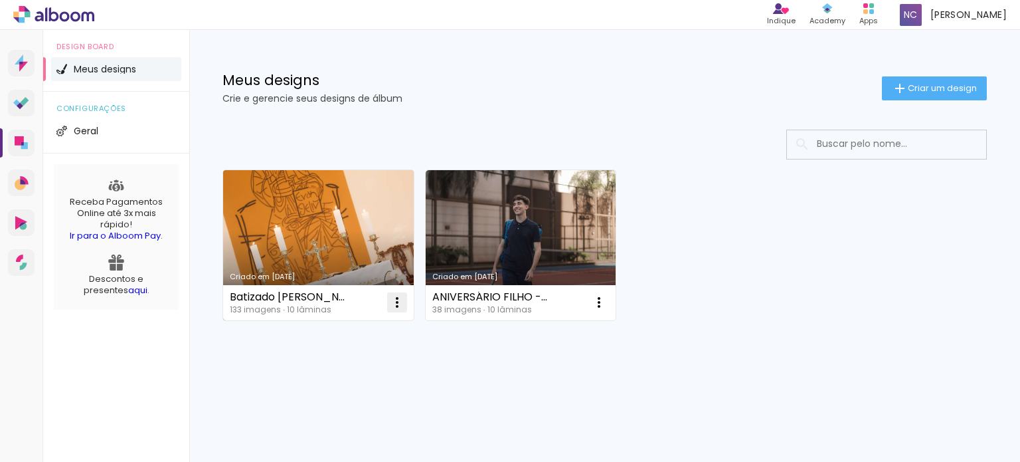
click at [396, 305] on iron-icon at bounding box center [397, 302] width 16 height 16
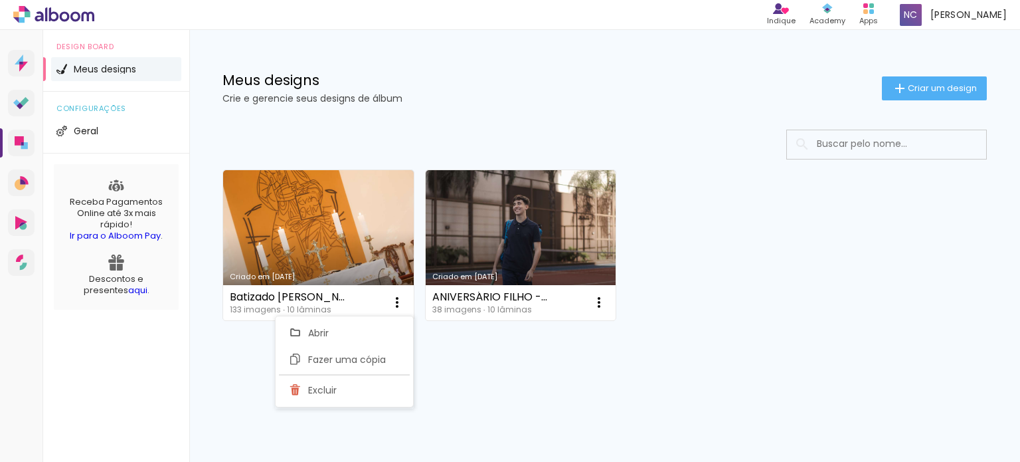
click at [763, 235] on div "Criado em 11/08/25 Batizado Serena 133 imagens ∙ 10 lâminas Abrir Fazer uma cóp…" at bounding box center [605, 244] width 777 height 162
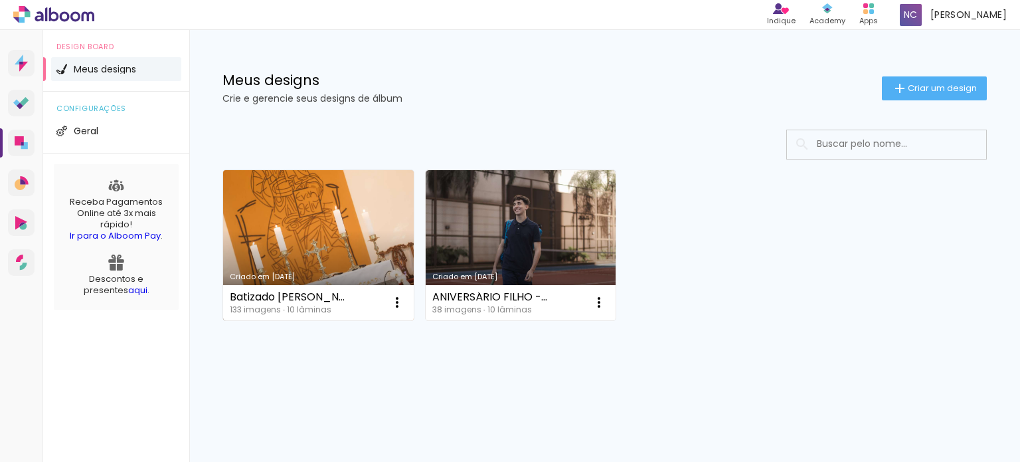
click at [375, 238] on link "Criado em [DATE]" at bounding box center [318, 245] width 191 height 150
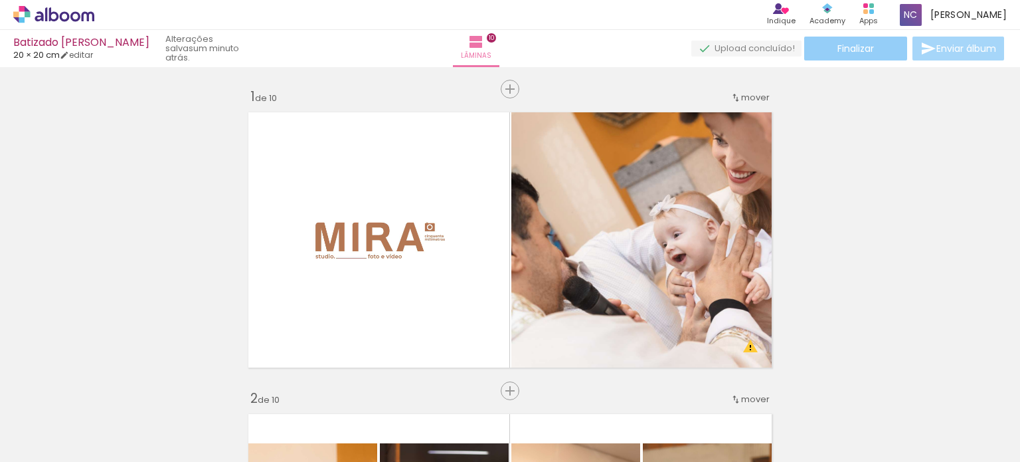
click at [847, 51] on span "Finalizar" at bounding box center [856, 48] width 37 height 9
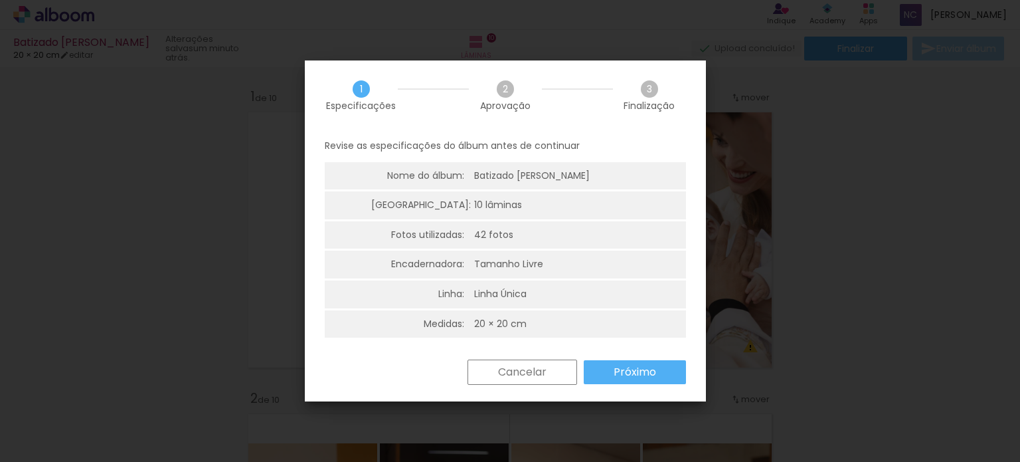
scroll to position [3, 0]
drag, startPoint x: 515, startPoint y: 231, endPoint x: 456, endPoint y: 230, distance: 59.1
click at [456, 230] on li "Fotos utilizadas: 42 fotos" at bounding box center [505, 233] width 361 height 28
click at [0, 0] on slot "Próximo" at bounding box center [0, 0] width 0 height 0
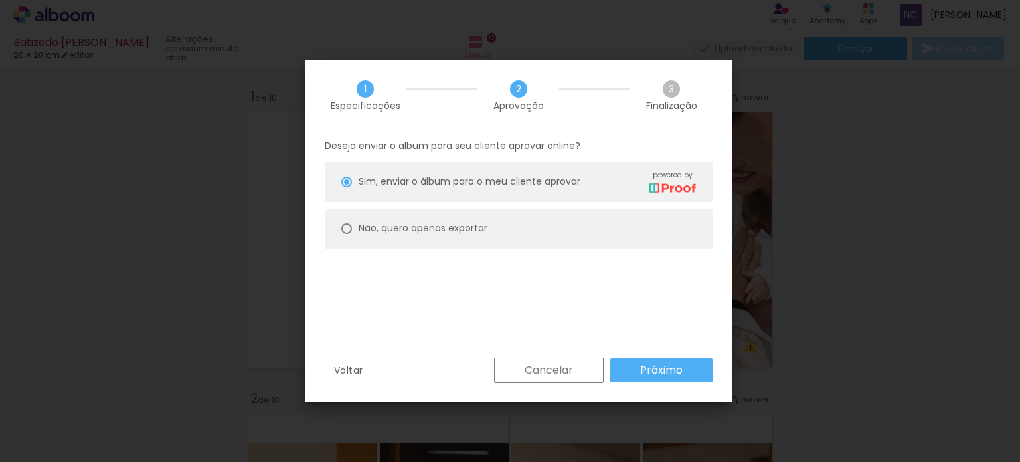
click at [0, 0] on slot "Próximo" at bounding box center [0, 0] width 0 height 0
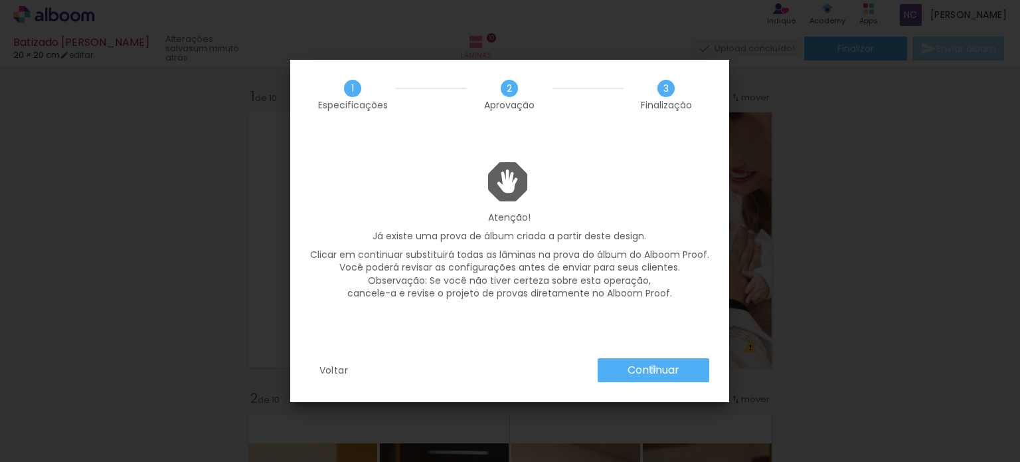
click at [0, 0] on slot "Continuar" at bounding box center [0, 0] width 0 height 0
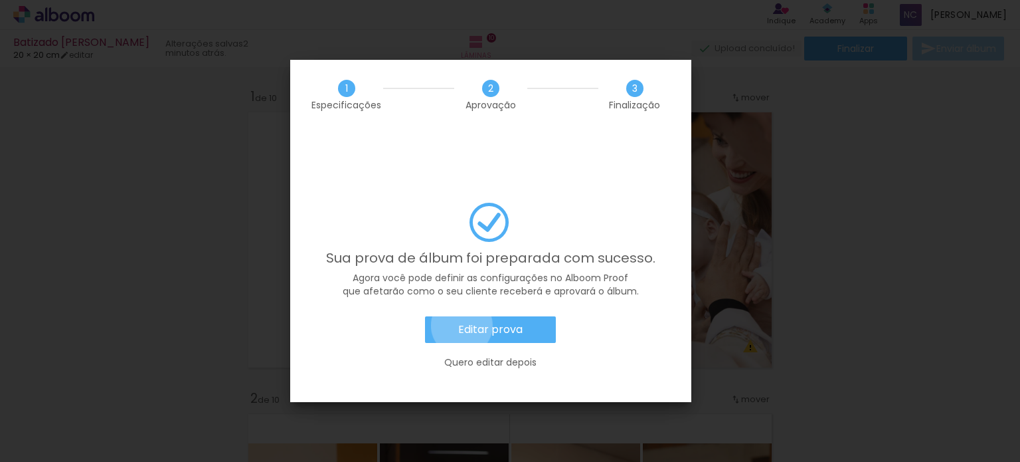
click at [0, 0] on slot "Editar prova" at bounding box center [0, 0] width 0 height 0
